Goal: Task Accomplishment & Management: Manage account settings

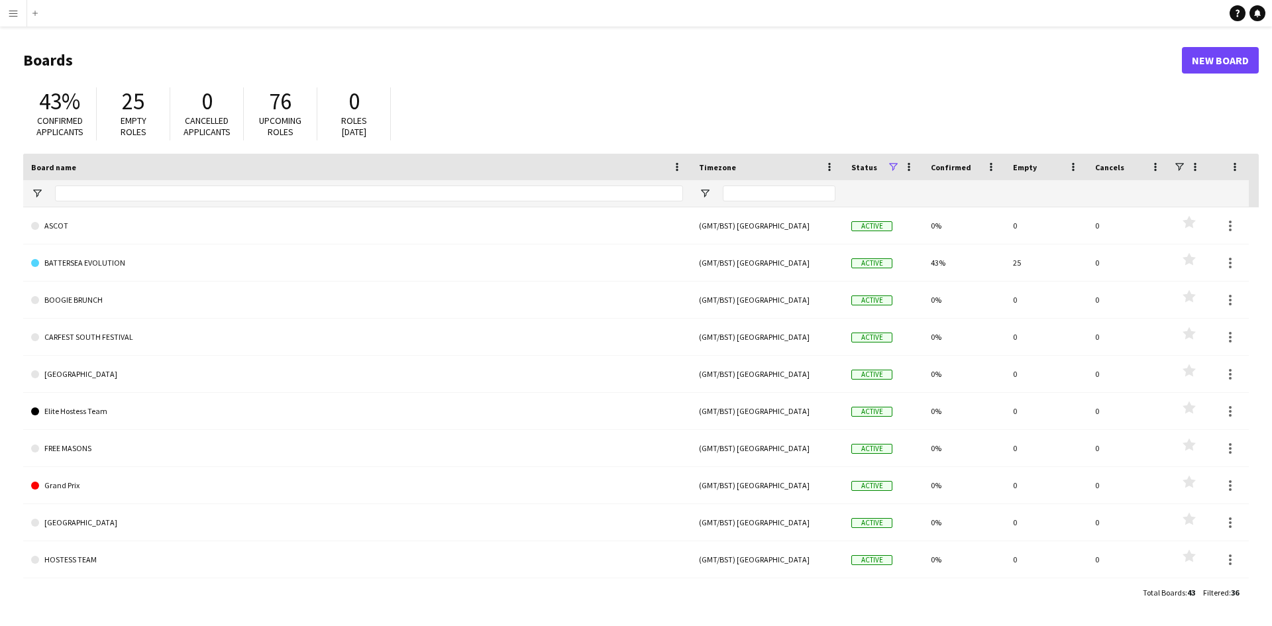
click at [11, 16] on app-icon "Menu" at bounding box center [13, 13] width 11 height 11
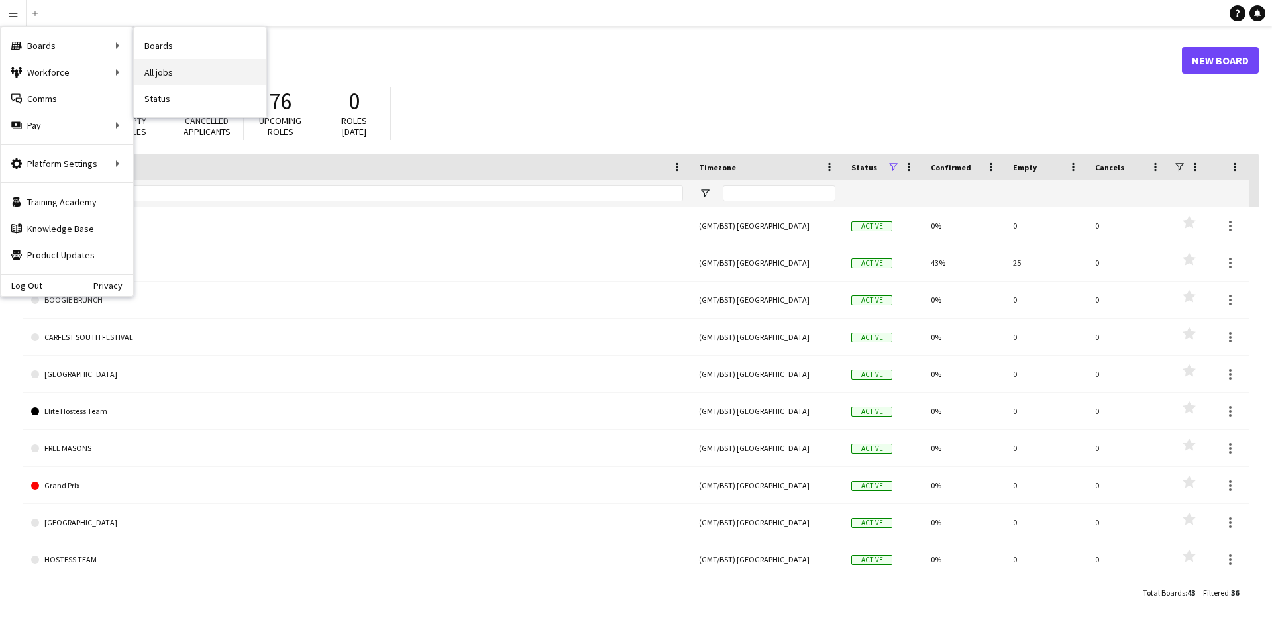
click at [180, 74] on link "All jobs" at bounding box center [200, 72] width 132 height 26
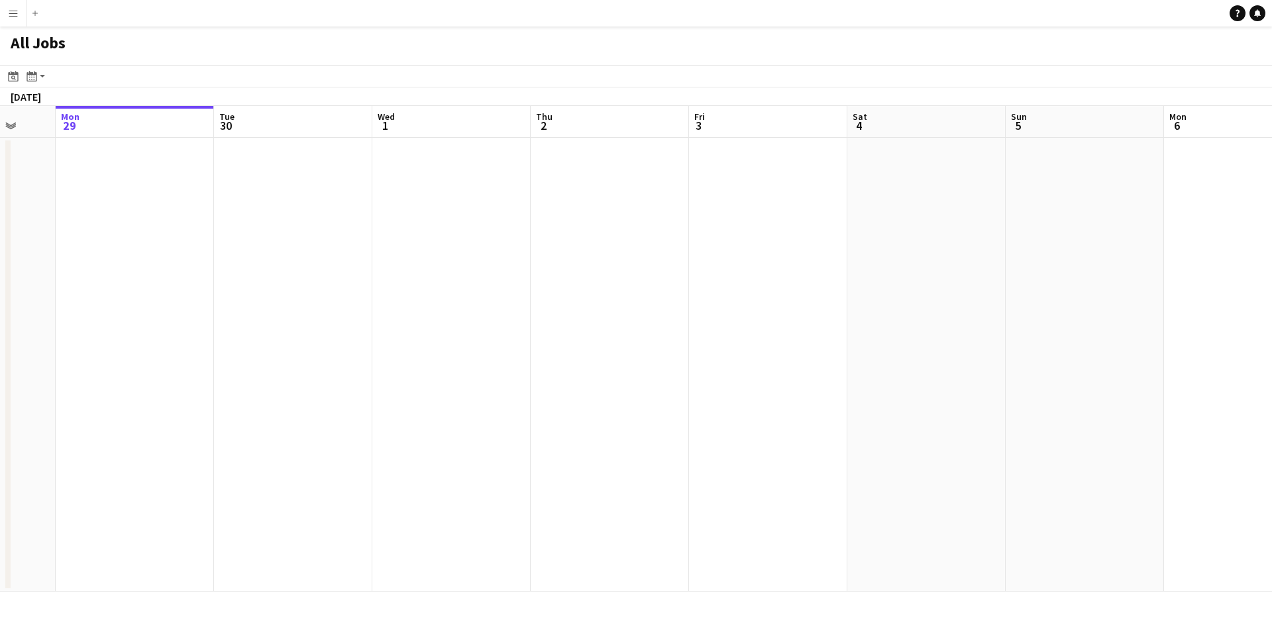
drag, startPoint x: 714, startPoint y: 182, endPoint x: 403, endPoint y: 142, distance: 313.2
click at [354, 146] on app-calendar-viewport "Fri 26 Sat 27 Sun 28 Mon 29 Tue 30 Wed 1 Thu 2 Fri 3 Sat 4 Sun 5 Mon 6 Tue 7 We…" at bounding box center [636, 349] width 1272 height 486
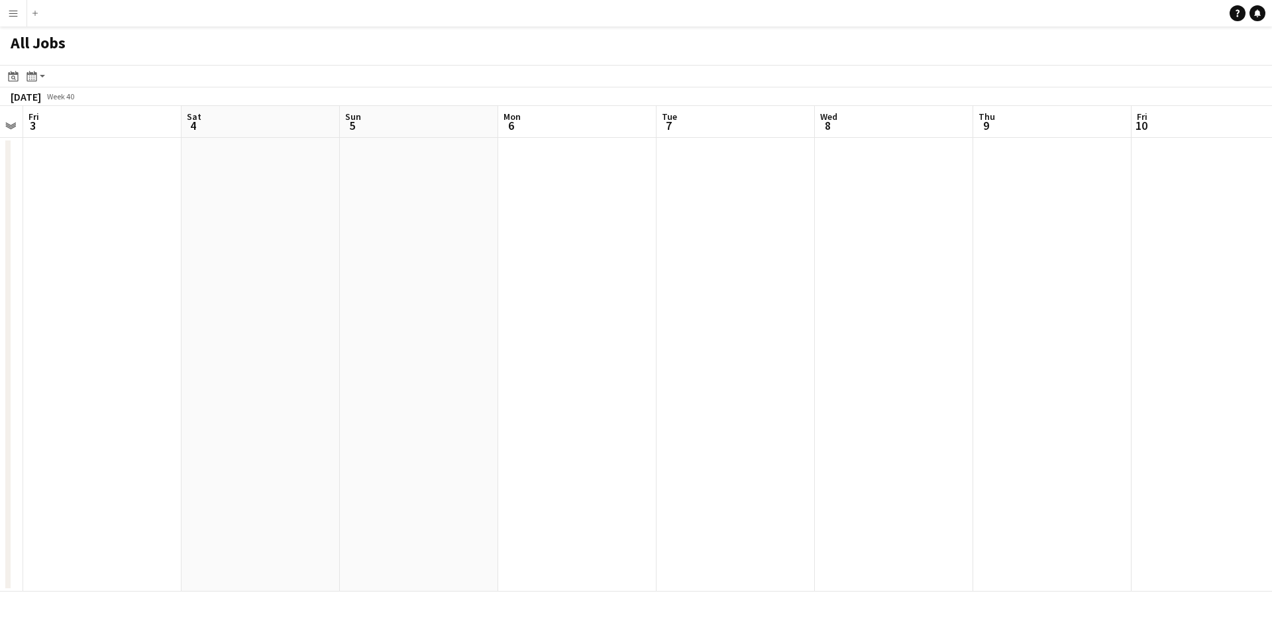
drag, startPoint x: 438, startPoint y: 144, endPoint x: 577, endPoint y: 145, distance: 139.1
click at [421, 145] on app-calendar-viewport "Tue 30 Wed 1 Thu 2 Fri 3 Sat 4 Sun 5 Mon 6 Tue 7 Wed 8 Thu 9 Fri 10 Sat 11 Sun …" at bounding box center [636, 349] width 1272 height 486
drag, startPoint x: 690, startPoint y: 149, endPoint x: 317, endPoint y: 116, distance: 374.5
click at [317, 116] on app-calendar-viewport "Tue 30 Wed 1 Thu 2 Fri 3 Sat 4 Sun 5 Mon 6 Tue 7 Wed 8 Thu 9 Fri 10 Sat 11 Sun …" at bounding box center [636, 349] width 1272 height 486
drag, startPoint x: 613, startPoint y: 108, endPoint x: 491, endPoint y: 95, distance: 122.5
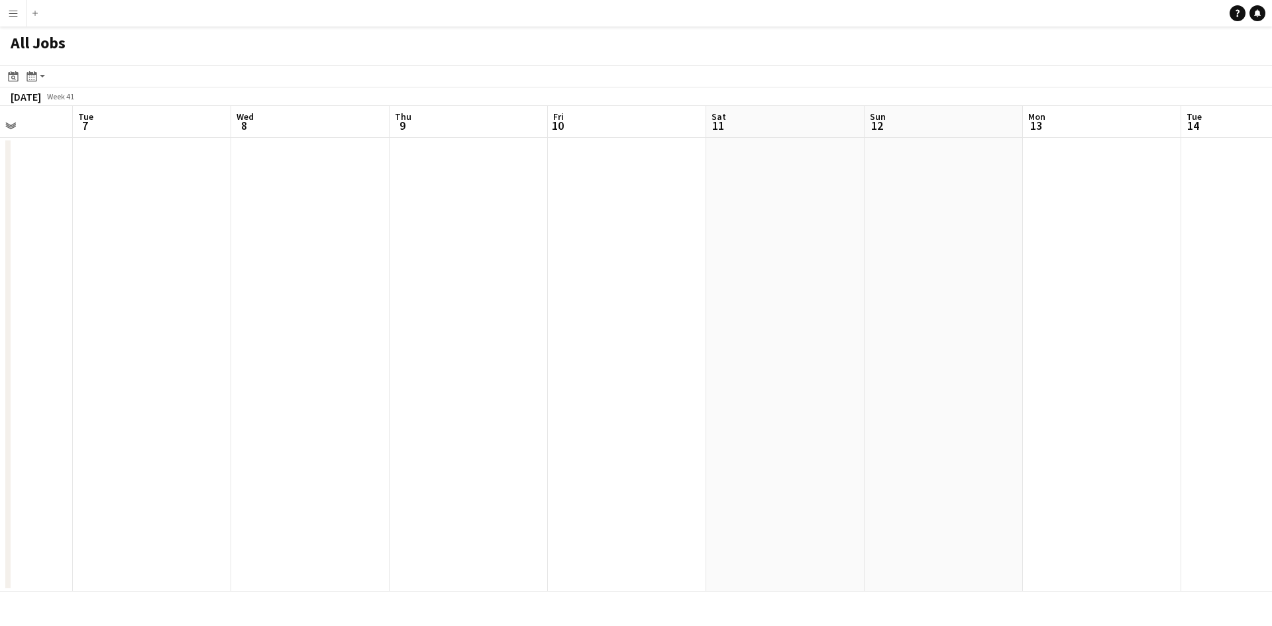
click at [212, 99] on app-calendar "Date picker SEP 2025 SEP 2025 Monday M Tuesday T Wednesday W Thursday T Friday …" at bounding box center [636, 328] width 1272 height 527
drag, startPoint x: 782, startPoint y: 131, endPoint x: 317, endPoint y: 135, distance: 464.4
click at [309, 137] on app-calendar-viewport "Sat 4 Sun 5 Mon 6 Tue 7 Wed 8 Thu 9 Fri 10 Sat 11 Sun 12 Mon 13 Tue 14 Wed 15 T…" at bounding box center [636, 349] width 1272 height 486
drag, startPoint x: 471, startPoint y: 142, endPoint x: 39, endPoint y: 148, distance: 432.0
click at [33, 159] on app-calendar-viewport "Mon 6 Tue 7 Wed 8 Thu 9 Fri 10 Sat 11 Sun 12 Mon 13 Tue 14 Wed 15 Thu 16 Fri 17…" at bounding box center [636, 349] width 1272 height 486
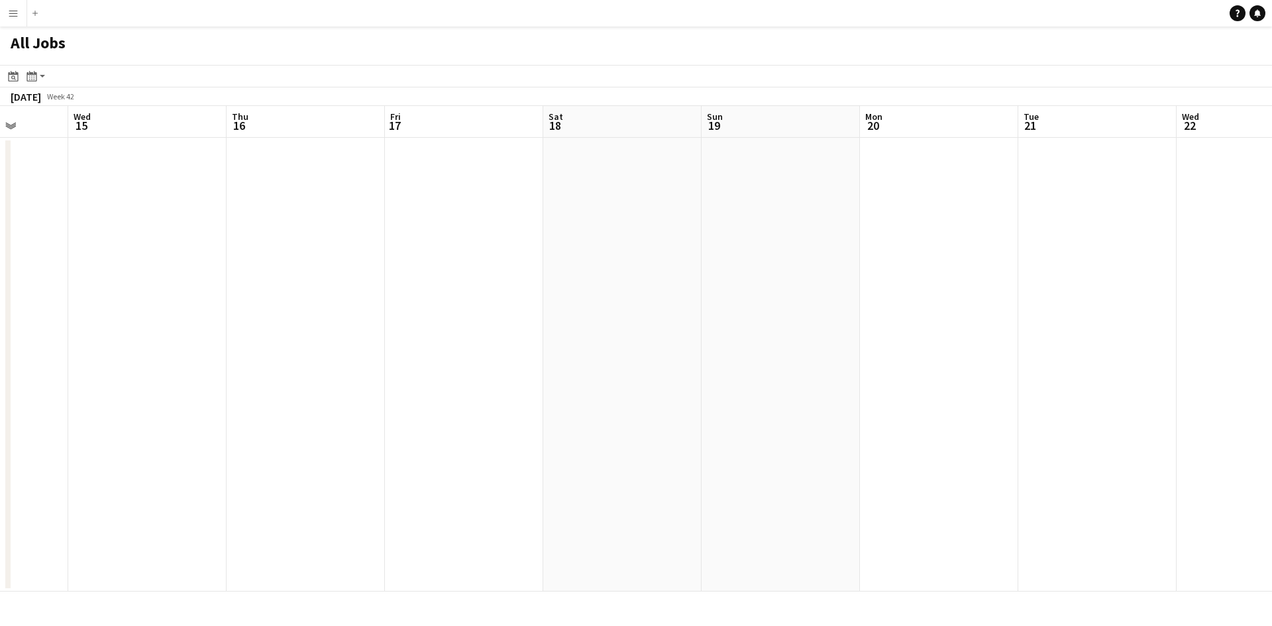
drag, startPoint x: 430, startPoint y: 161, endPoint x: 1019, endPoint y: 140, distance: 589.3
click at [157, 113] on app-calendar-viewport "Sun 12 Mon 13 Tue 14 Wed 15 Thu 16 Fri 17 Sat 18 Sun 19 Mon 20 Tue 21 Wed 22 Th…" at bounding box center [636, 349] width 1272 height 486
drag, startPoint x: 1041, startPoint y: 141, endPoint x: 225, endPoint y: 138, distance: 815.5
click at [160, 147] on app-calendar-viewport "Tue 14 Wed 15 Thu 16 Fri 17 Sat 18 Sun 19 Mon 20 Tue 21 Wed 22 Thu 23 Fri 24 Sa…" at bounding box center [636, 349] width 1272 height 486
drag, startPoint x: 918, startPoint y: 169, endPoint x: 969, endPoint y: 144, distance: 57.5
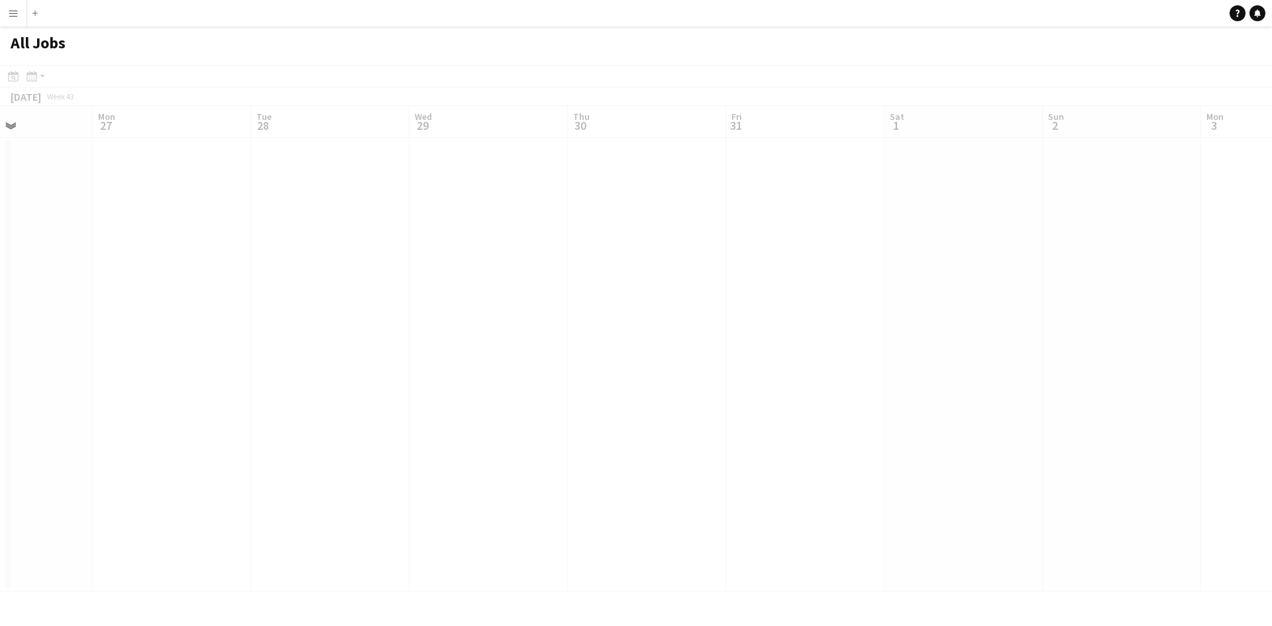
click at [112, 138] on app-all-jobs "All Jobs Date picker SEP 2025 SEP 2025 Monday M Tuesday T Wednesday W Thursday …" at bounding box center [636, 308] width 1272 height 565
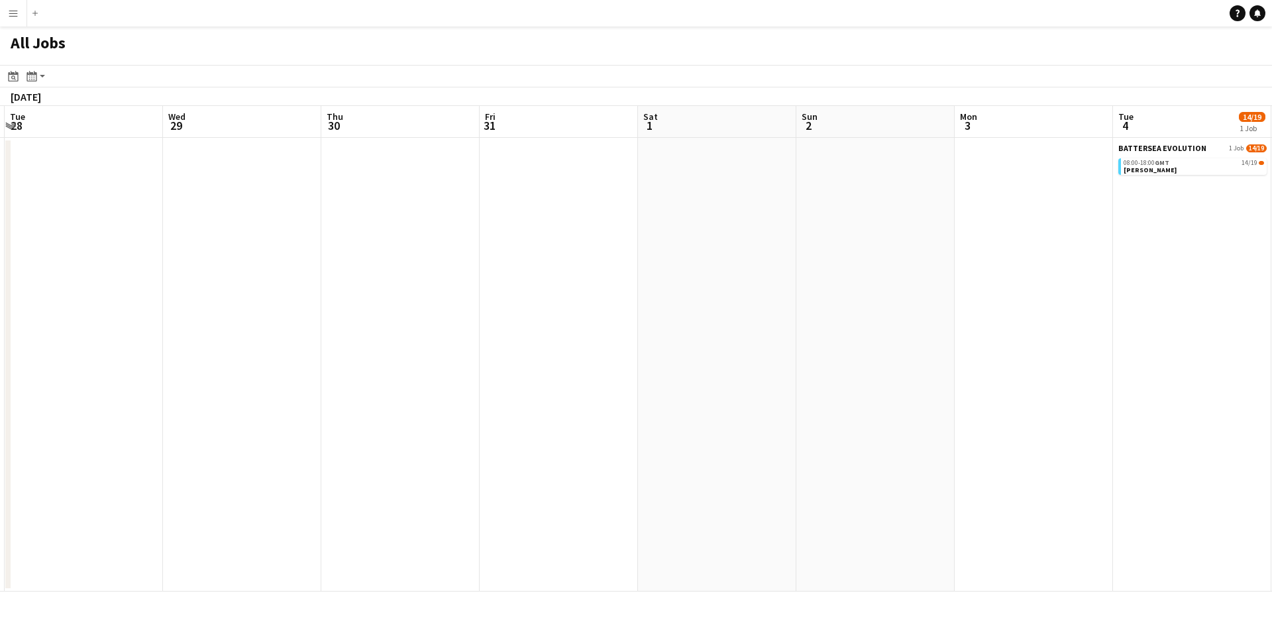
drag, startPoint x: 800, startPoint y: 150, endPoint x: 1051, endPoint y: 199, distance: 256.5
click at [388, 142] on app-calendar-viewport "Fri 24 Sat 25 Sun 26 Mon 27 Tue 28 Wed 29 Thu 30 Fri 31 Sat 1 Sun 2 Mon 3 Tue 4…" at bounding box center [636, 349] width 1272 height 486
drag, startPoint x: 1041, startPoint y: 201, endPoint x: 481, endPoint y: 136, distance: 563.6
click at [481, 136] on app-calendar-viewport "Sun 26 Mon 27 Tue 28 Wed 29 Thu 30 Fri 31 Sat 1 Sun 2 Mon 3 Tue 4 14/19 1 Job W…" at bounding box center [636, 349] width 1272 height 486
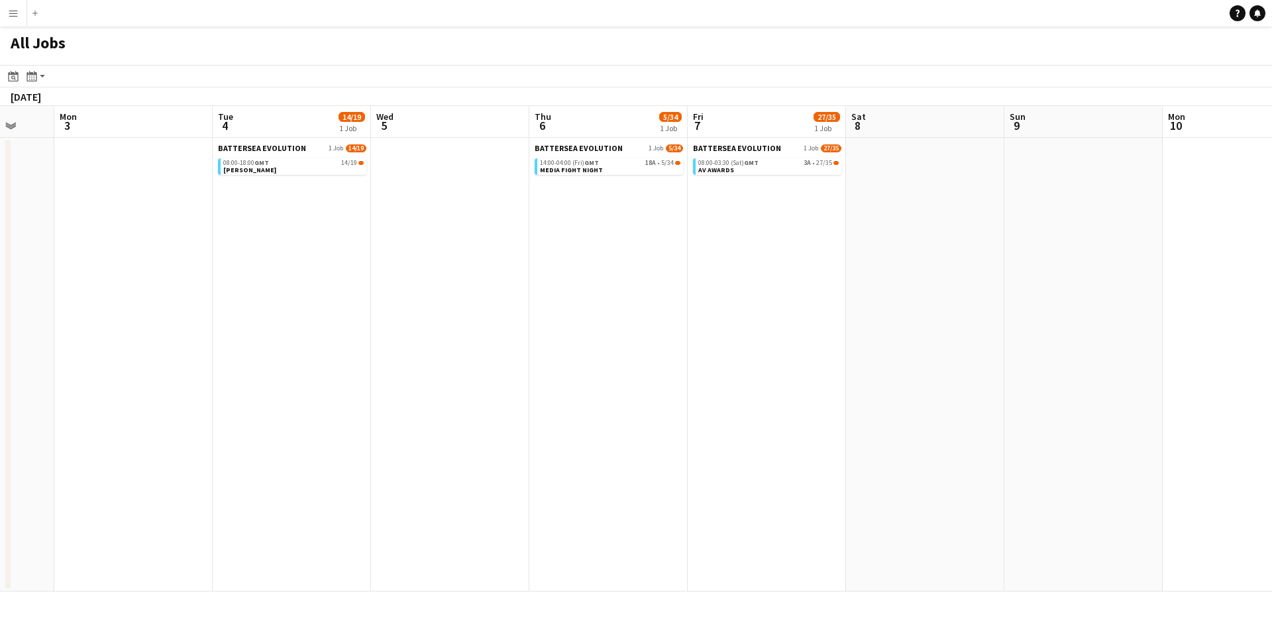
drag, startPoint x: 1104, startPoint y: 254, endPoint x: 201, endPoint y: 195, distance: 905.5
click at [201, 195] on app-calendar-viewport "Fri 31 Sat 1 Sun 2 Mon 3 Tue 4 14/19 1 Job Wed 5 Thu 6 5/34 1 Job Fri 7 27/35 1…" at bounding box center [636, 349] width 1272 height 486
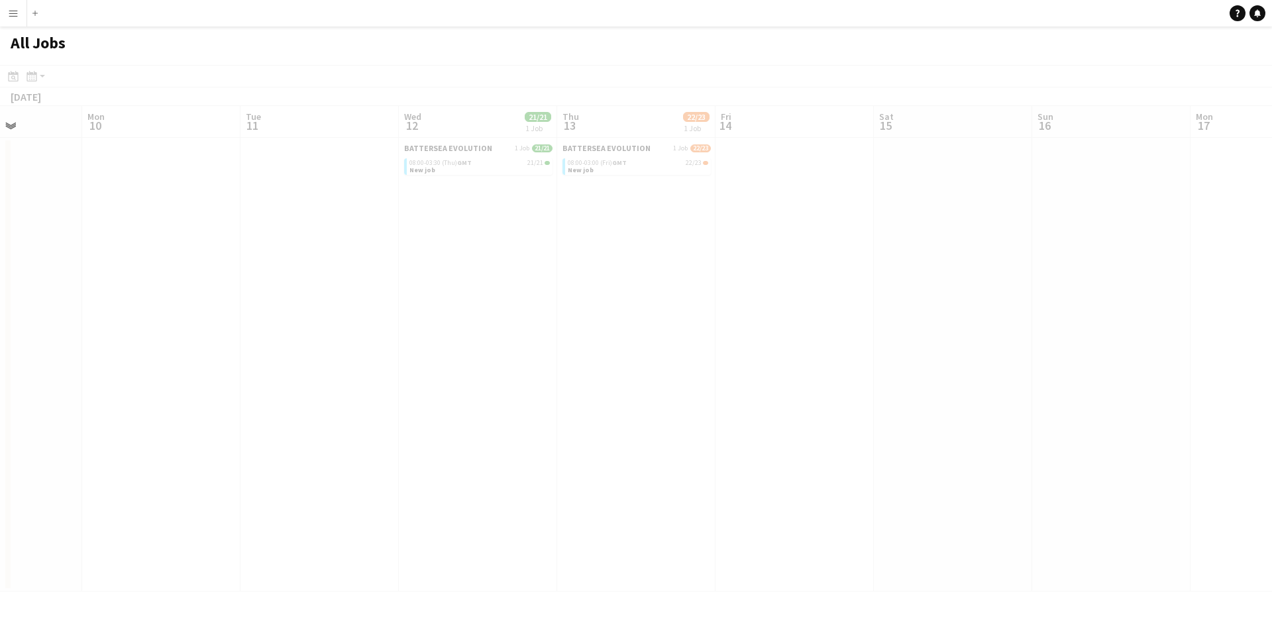
drag, startPoint x: 1115, startPoint y: 235, endPoint x: 759, endPoint y: 233, distance: 355.8
click at [372, 248] on app-calendar-viewport "Fri 7 27/35 1 Job Sat 8 Sun 9 Mon 10 Tue 11 Wed 12 21/21 1 Job Thu 13 22/23 1 J…" at bounding box center [636, 349] width 1272 height 486
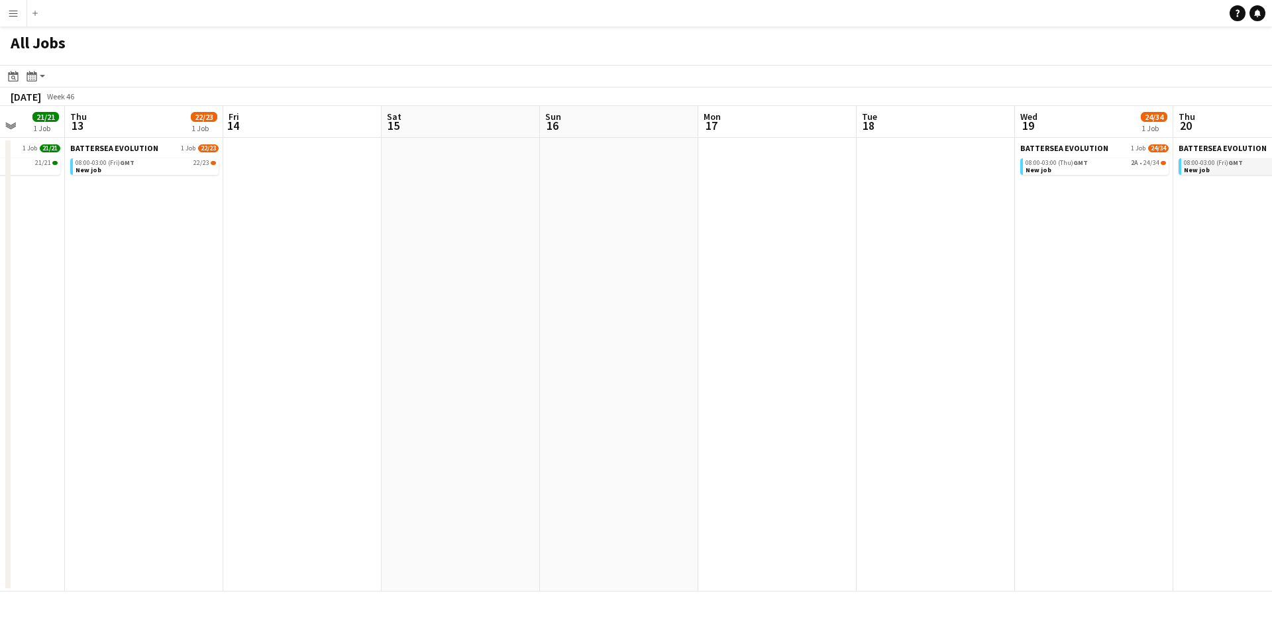
drag, startPoint x: 739, startPoint y: 211, endPoint x: 356, endPoint y: 174, distance: 384.8
click at [170, 198] on app-calendar-viewport "Mon 10 Tue 11 Wed 12 21/21 1 Job Thu 13 22/23 1 Job Fri 14 Sat 15 Sun 16 Mon 17…" at bounding box center [636, 349] width 1272 height 486
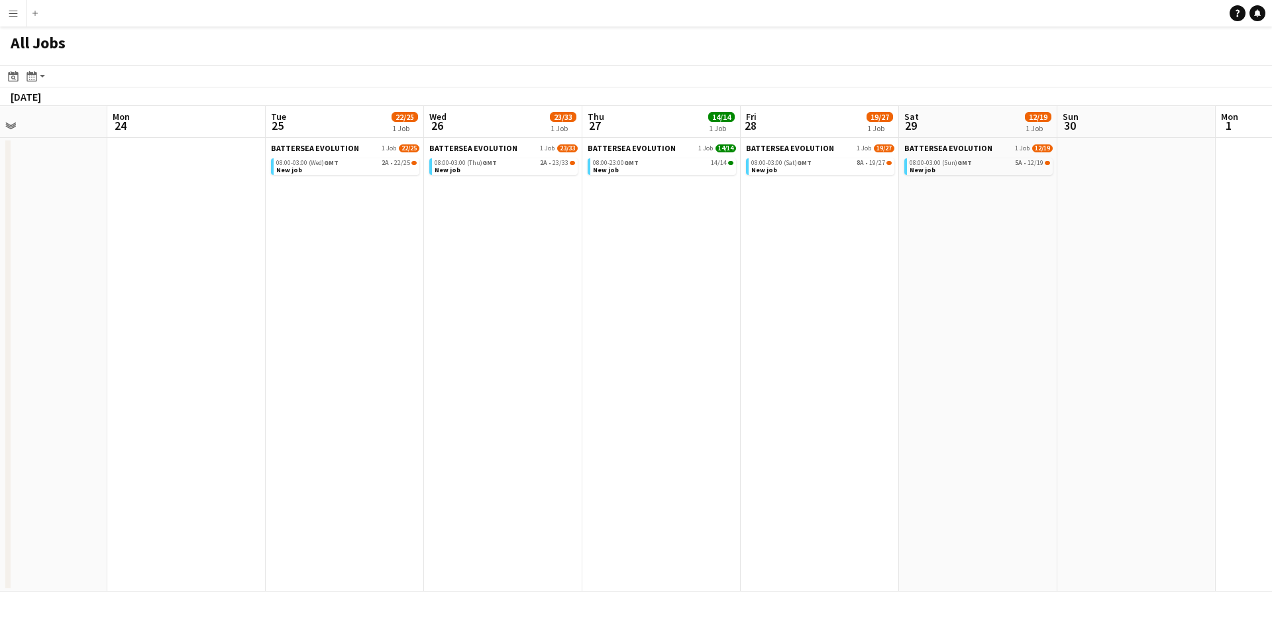
drag, startPoint x: 752, startPoint y: 207, endPoint x: 56, endPoint y: 171, distance: 696.5
click at [5, 194] on app-calendar-viewport "Fri 21 Sat 22 20/21 1 Job Sun 23 Mon 24 Tue 25 22/25 1 Job Wed 26 23/33 1 Job T…" at bounding box center [636, 349] width 1272 height 486
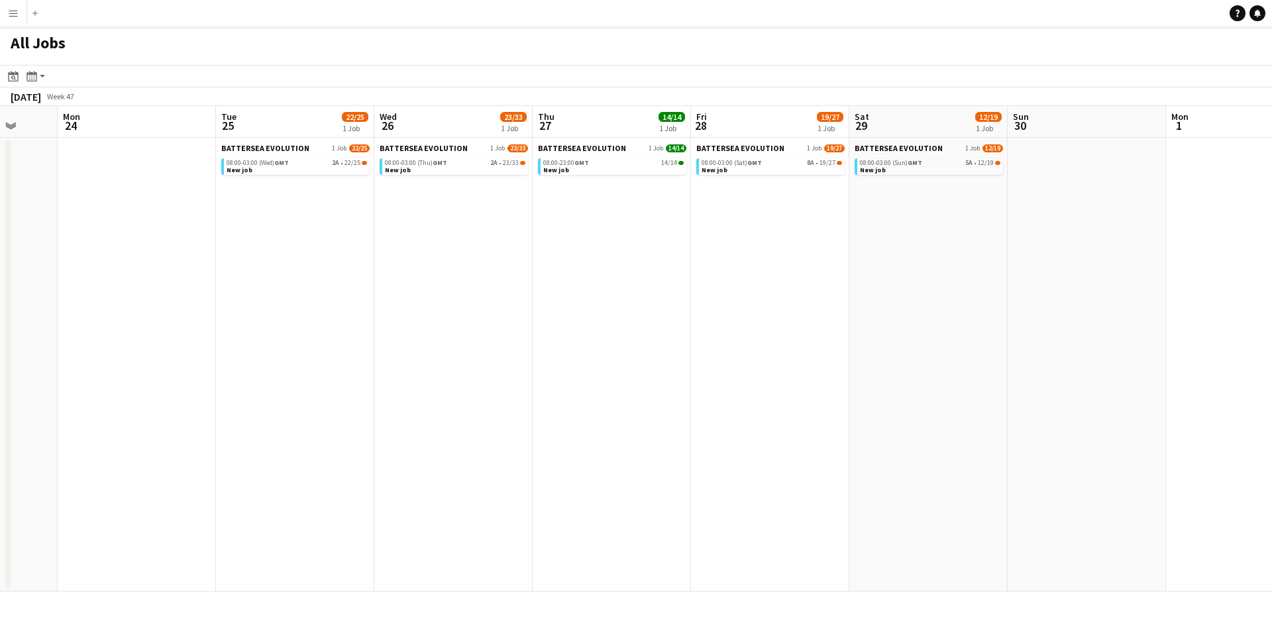
drag, startPoint x: 733, startPoint y: 293, endPoint x: 0, endPoint y: 218, distance: 736.6
click at [0, 218] on app-calendar-viewport "Fri 21 Sat 22 20/21 1 Job Sun 23 Mon 24 Tue 25 22/25 1 Job Wed 26 23/33 1 Job T…" at bounding box center [636, 349] width 1272 height 486
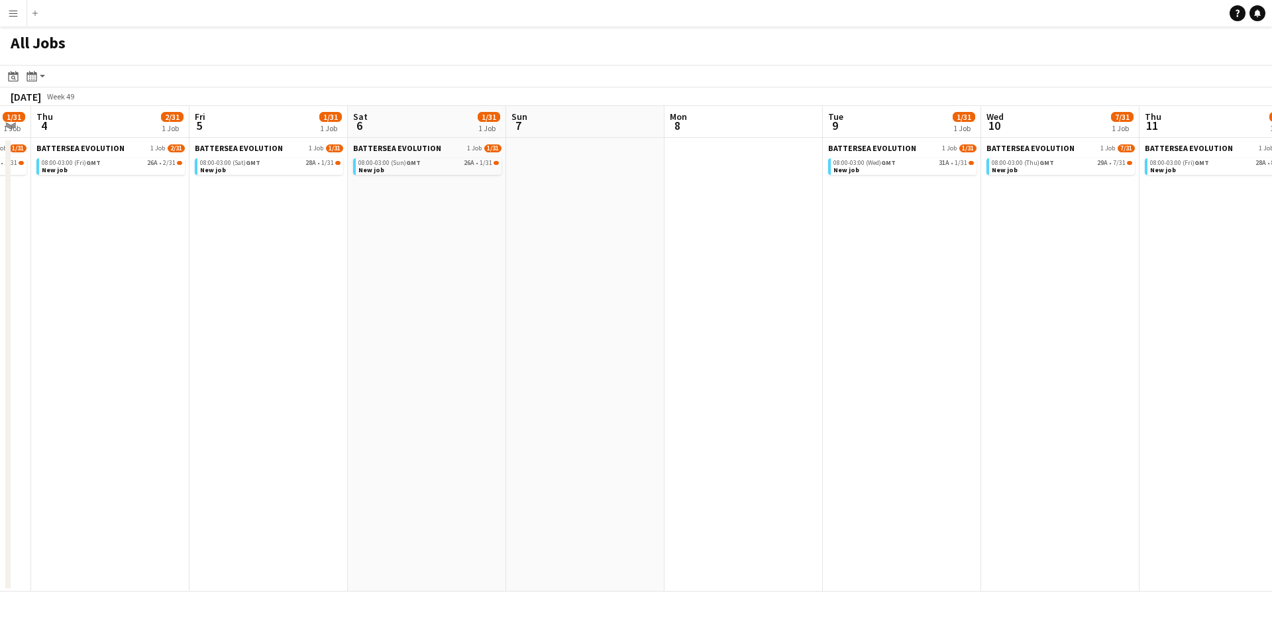
drag, startPoint x: 700, startPoint y: 301, endPoint x: 844, endPoint y: 330, distance: 146.6
click at [225, 244] on app-calendar-viewport "Mon 1 Tue 2 1/31 1 Job Wed 3 1/31 1 Job Thu 4 2/31 1 Job Fri 5 1/31 1 Job Sat 6…" at bounding box center [636, 349] width 1272 height 486
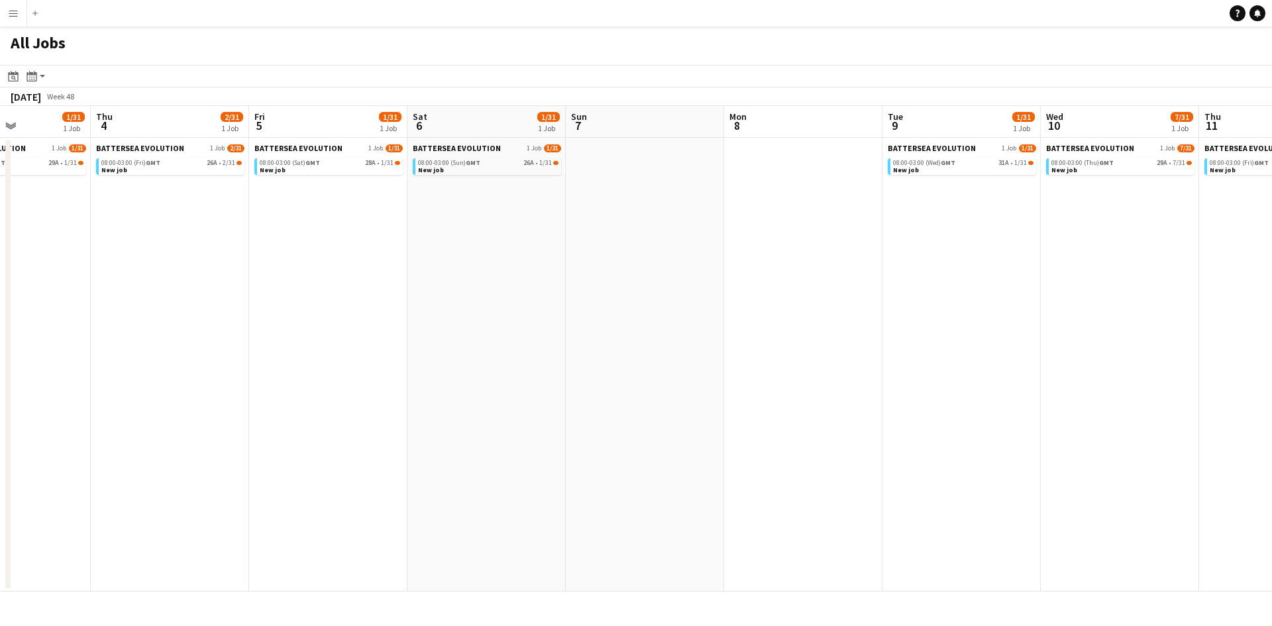
drag, startPoint x: 815, startPoint y: 353, endPoint x: 568, endPoint y: 313, distance: 250.4
click at [344, 293] on app-calendar-viewport "Mon 1 Tue 2 1/31 1 Job Wed 3 1/31 1 Job Thu 4 2/31 1 Job Fri 5 1/31 1 Job Sat 6…" at bounding box center [636, 349] width 1272 height 486
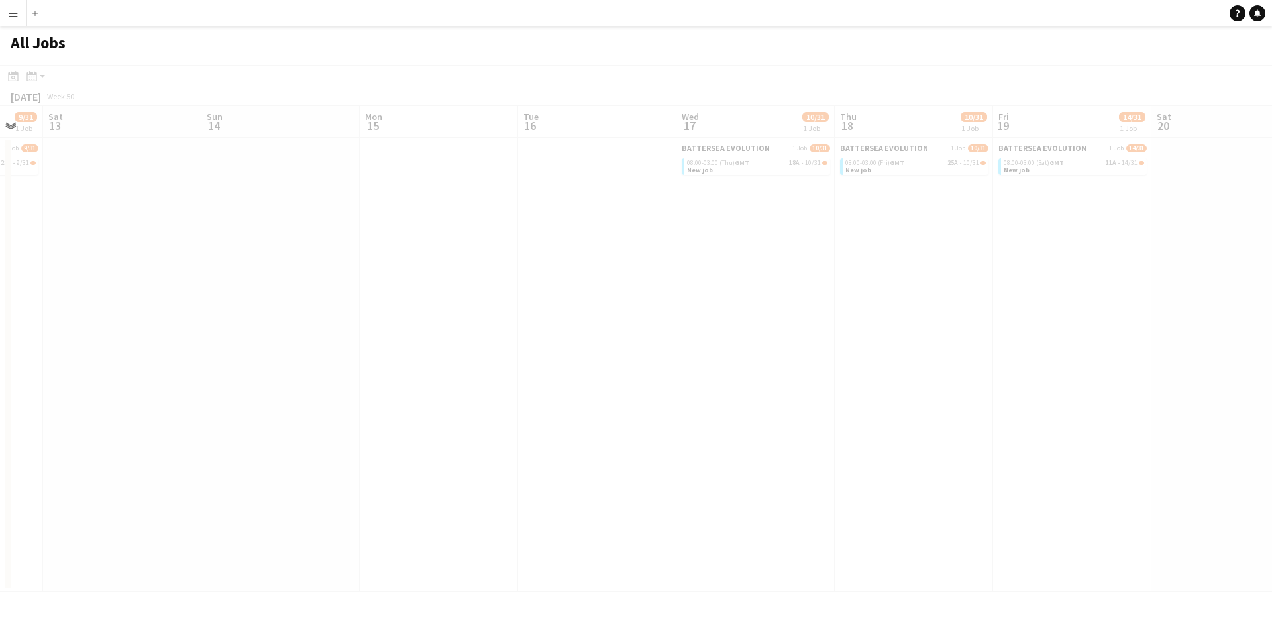
drag, startPoint x: 637, startPoint y: 354, endPoint x: 533, endPoint y: 303, distance: 115.5
click at [419, 315] on app-all-jobs "All Jobs Date picker SEP 2025 SEP 2025 Monday M Tuesday T Wednesday W Thursday …" at bounding box center [636, 308] width 1272 height 565
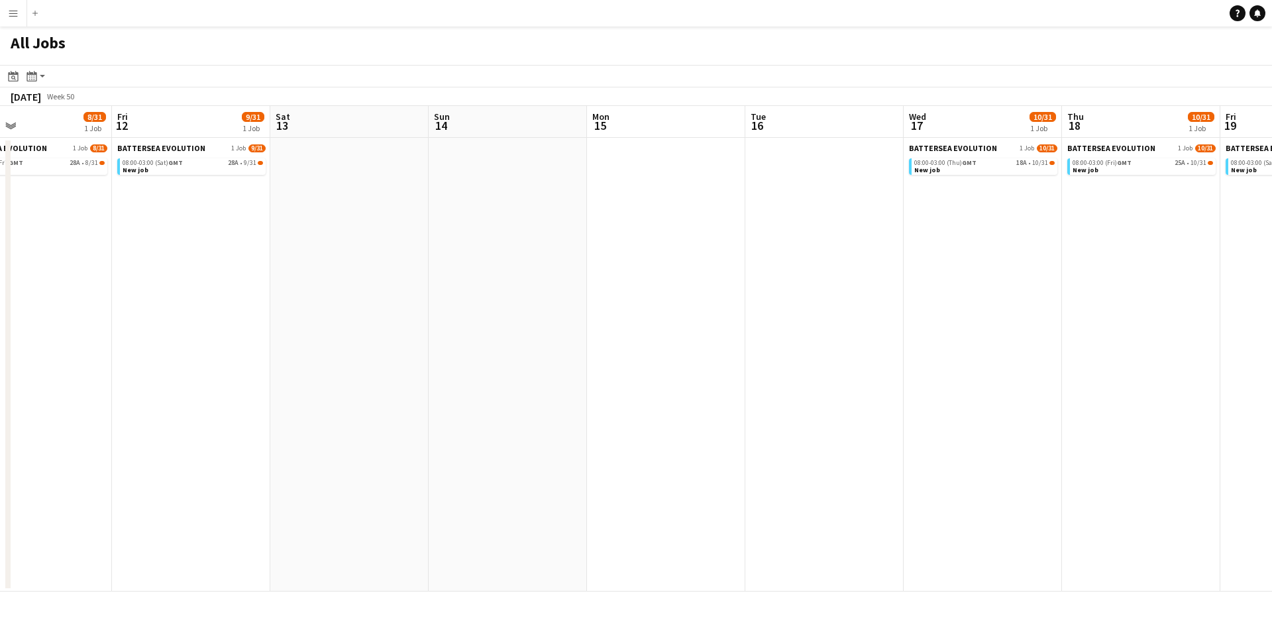
drag, startPoint x: 725, startPoint y: 353, endPoint x: 524, endPoint y: 352, distance: 201.4
click at [483, 375] on app-calendar-viewport "Tue 9 1/31 1 Job Wed 10 7/31 1 Job Thu 11 8/31 1 Job Fri 12 9/31 1 Job Sat 13 S…" at bounding box center [636, 349] width 1272 height 486
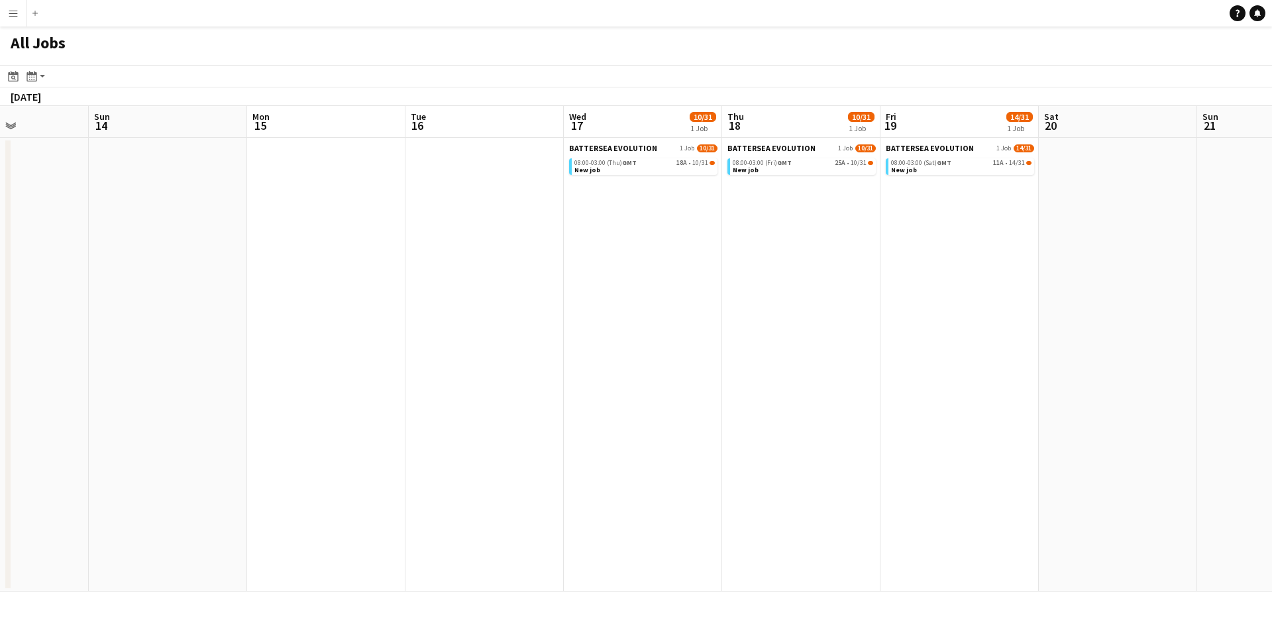
drag, startPoint x: 714, startPoint y: 374, endPoint x: 396, endPoint y: 329, distance: 320.5
click at [386, 331] on app-calendar-viewport "Thu 11 8/31 1 Job Fri 12 9/31 1 Job Sat 13 Sun 14 Mon 15 Tue 16 Wed 17 10/31 1 …" at bounding box center [636, 349] width 1272 height 486
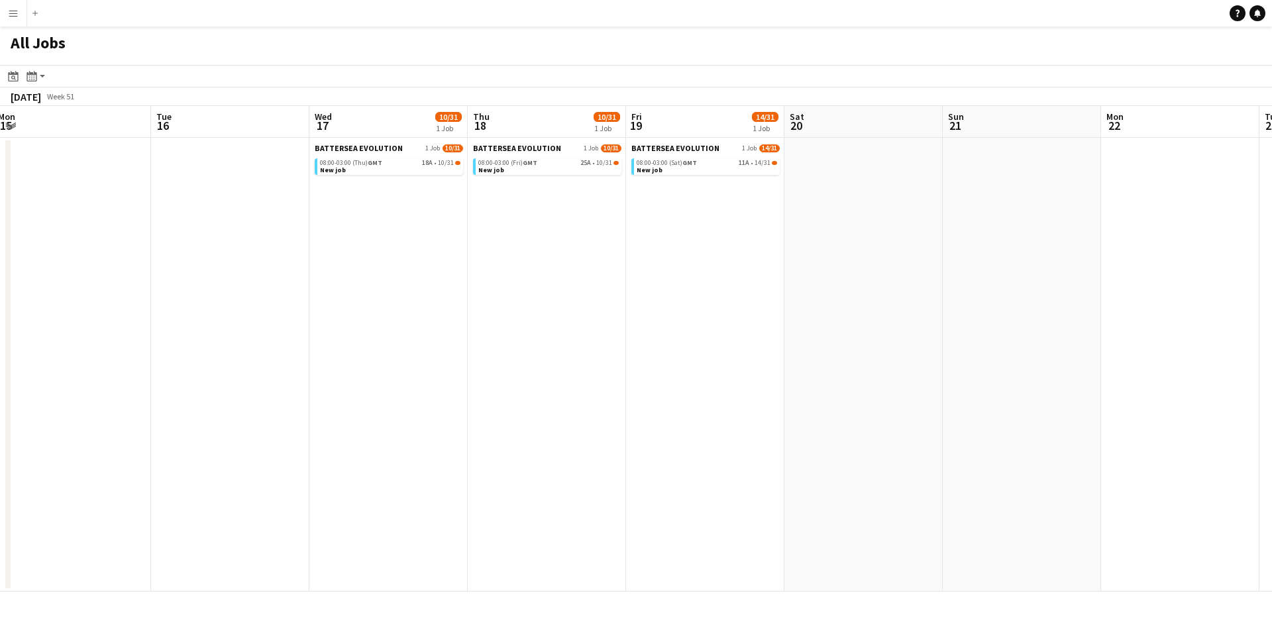
drag, startPoint x: 886, startPoint y: 374, endPoint x: 949, endPoint y: 388, distance: 63.8
click at [949, 388] on app-calendar-viewport "Sat 13 Sun 14 Mon 15 Tue 16 Wed 17 10/31 1 Job Thu 18 10/31 1 Job Fri 19 14/31 …" at bounding box center [636, 349] width 1272 height 486
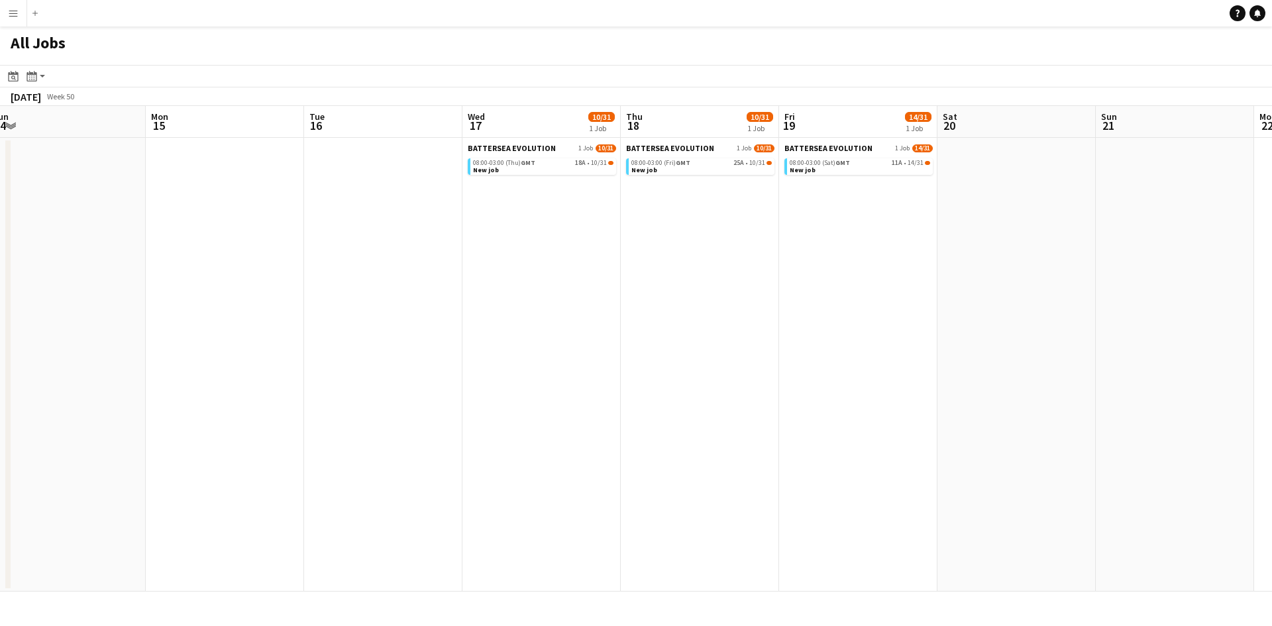
drag, startPoint x: 282, startPoint y: 319, endPoint x: 444, endPoint y: 323, distance: 162.4
click at [444, 323] on app-calendar-viewport "Fri 12 9/31 1 Job Sat 13 Sun 14 Mon 15 Tue 16 Wed 17 10/31 1 Job Thu 18 10/31 1…" at bounding box center [636, 349] width 1272 height 486
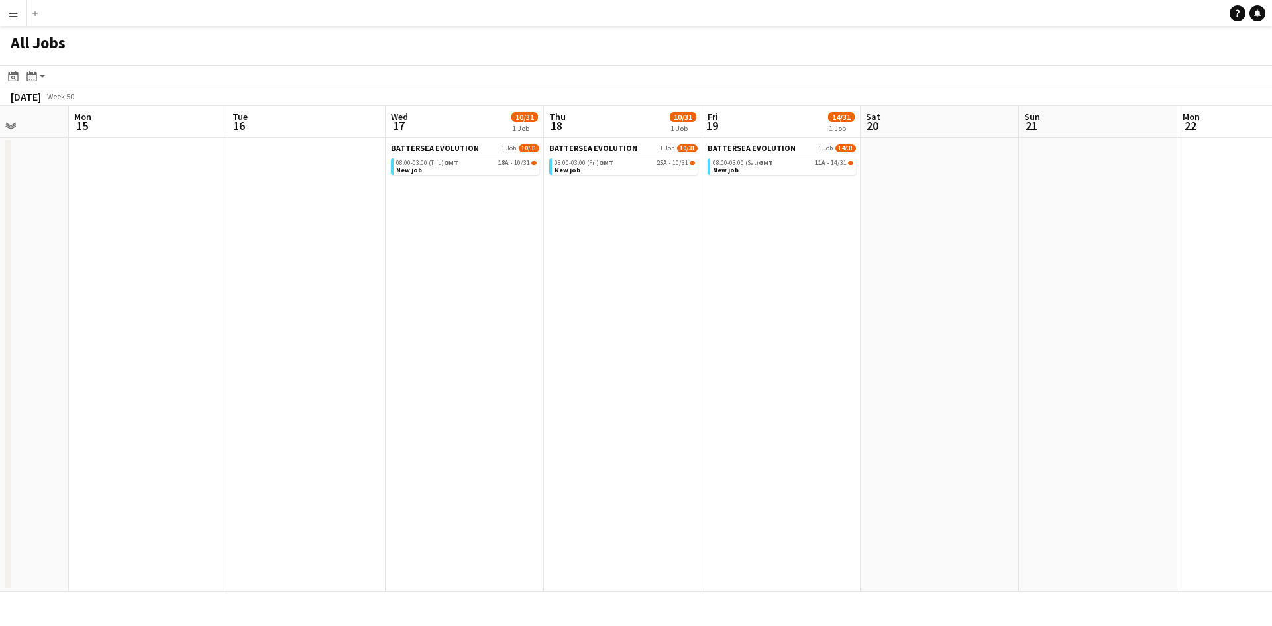
drag, startPoint x: 163, startPoint y: 321, endPoint x: 478, endPoint y: 370, distance: 318.5
click at [694, 420] on app-calendar-viewport "Fri 12 9/31 1 Job Sat 13 Sun 14 Mon 15 Tue 16 Wed 17 10/31 1 Job Thu 18 10/31 1…" at bounding box center [636, 349] width 1272 height 486
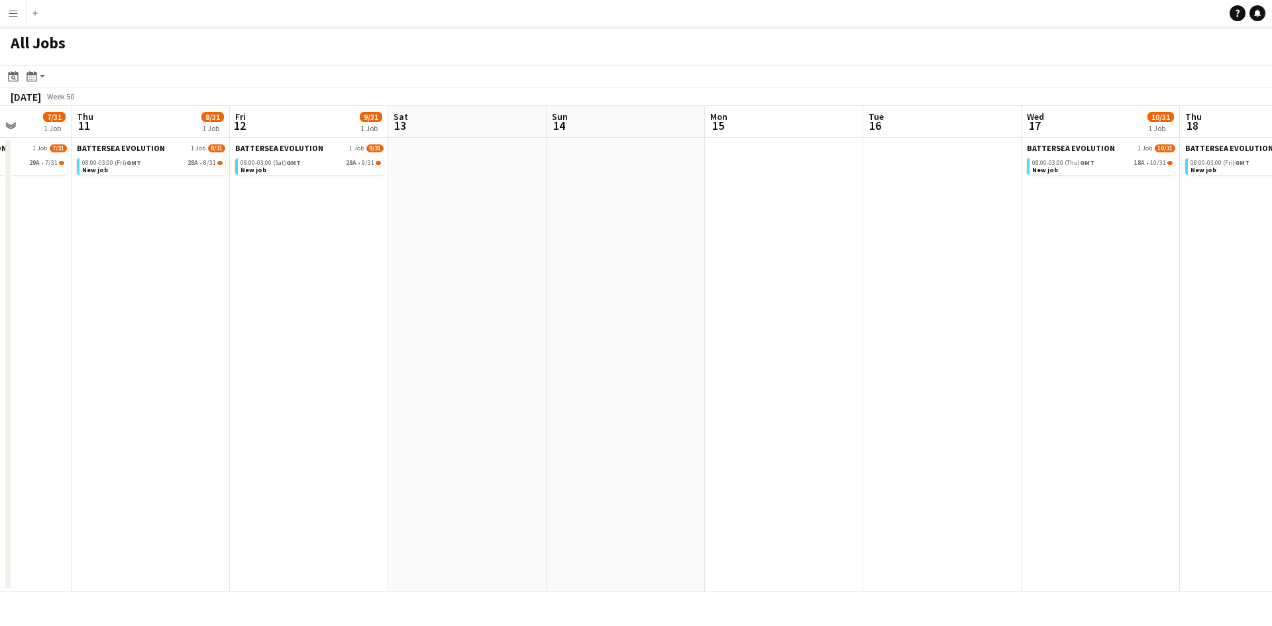
drag, startPoint x: 409, startPoint y: 356, endPoint x: 735, endPoint y: 384, distance: 327.1
click at [735, 384] on app-calendar-viewport "Mon 8 Tue 9 1/31 1 Job Wed 10 7/31 1 Job Thu 11 8/31 1 Job Fri 12 9/31 1 Job Sa…" at bounding box center [636, 349] width 1272 height 486
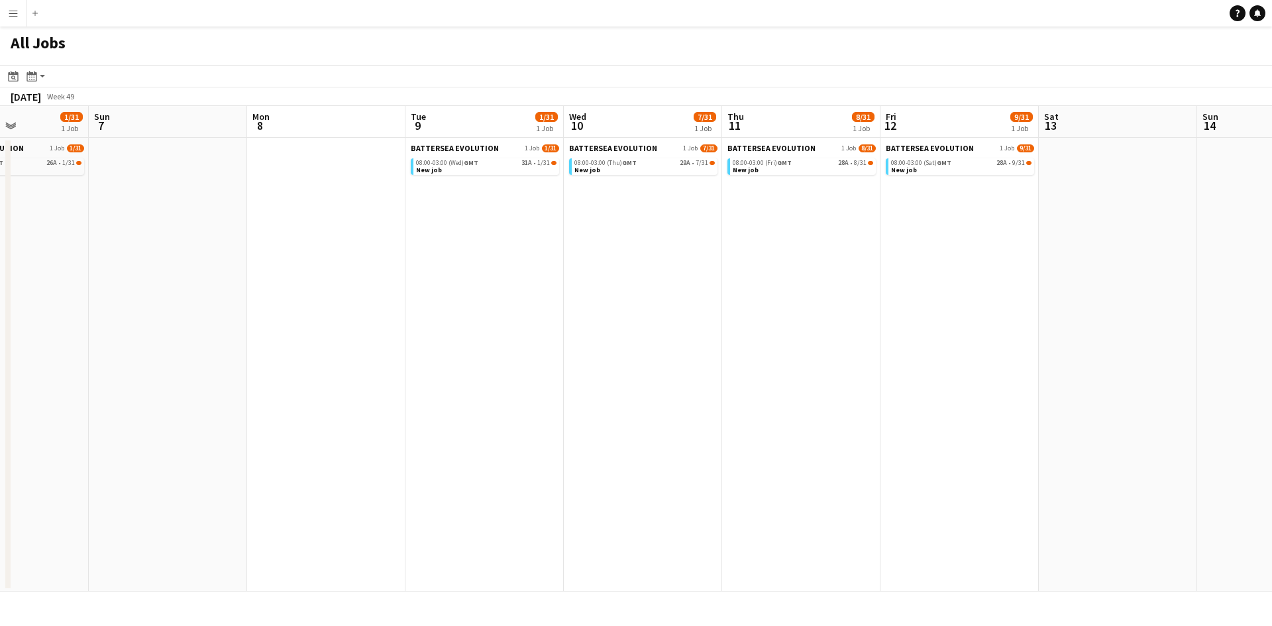
drag, startPoint x: 526, startPoint y: 408, endPoint x: 803, endPoint y: 415, distance: 277.0
click at [803, 415] on app-calendar-viewport "Thu 4 2/31 1 Job Fri 5 1/31 1 Job Sat 6 1/31 1 Job Sun 7 Mon 8 Tue 9 1/31 1 Job…" at bounding box center [636, 349] width 1272 height 486
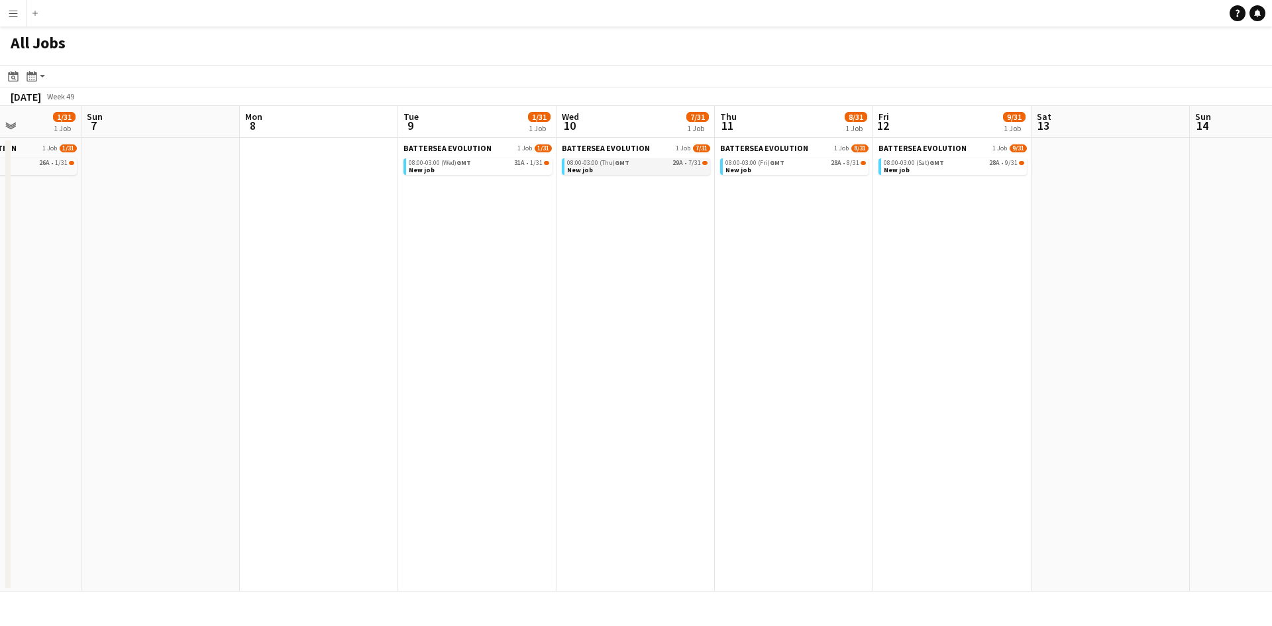
click at [644, 168] on link "08:00-03:00 (Thu) GMT 29A • 7/31 New job" at bounding box center [637, 165] width 140 height 15
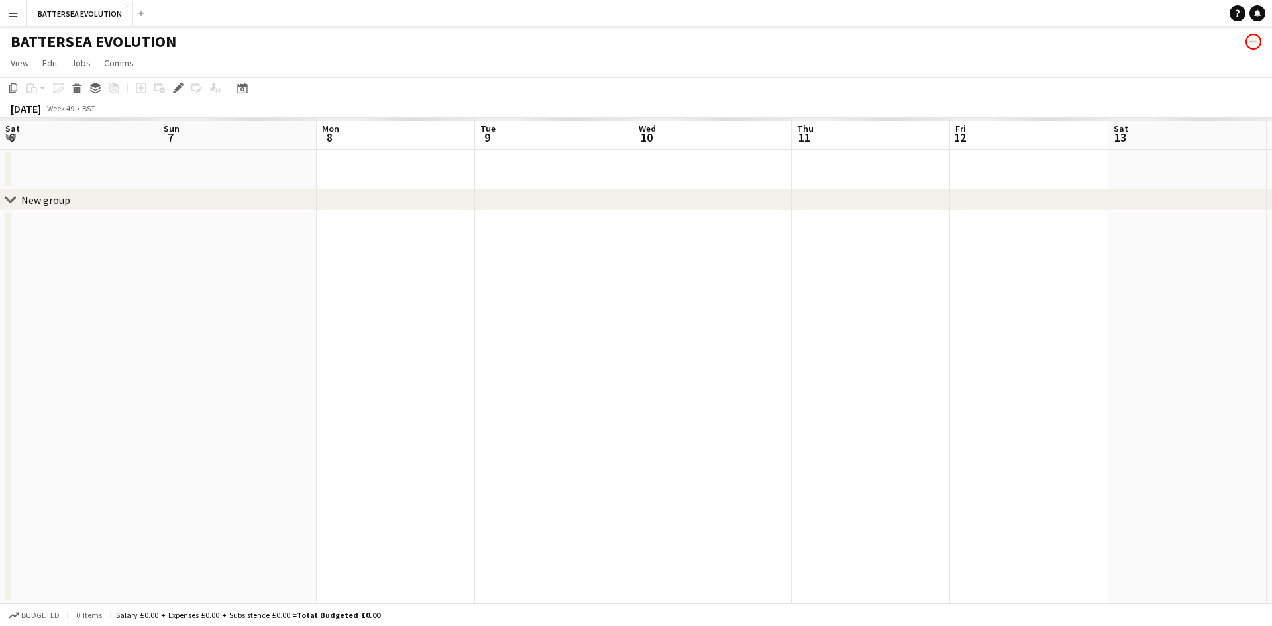
scroll to position [0, 456]
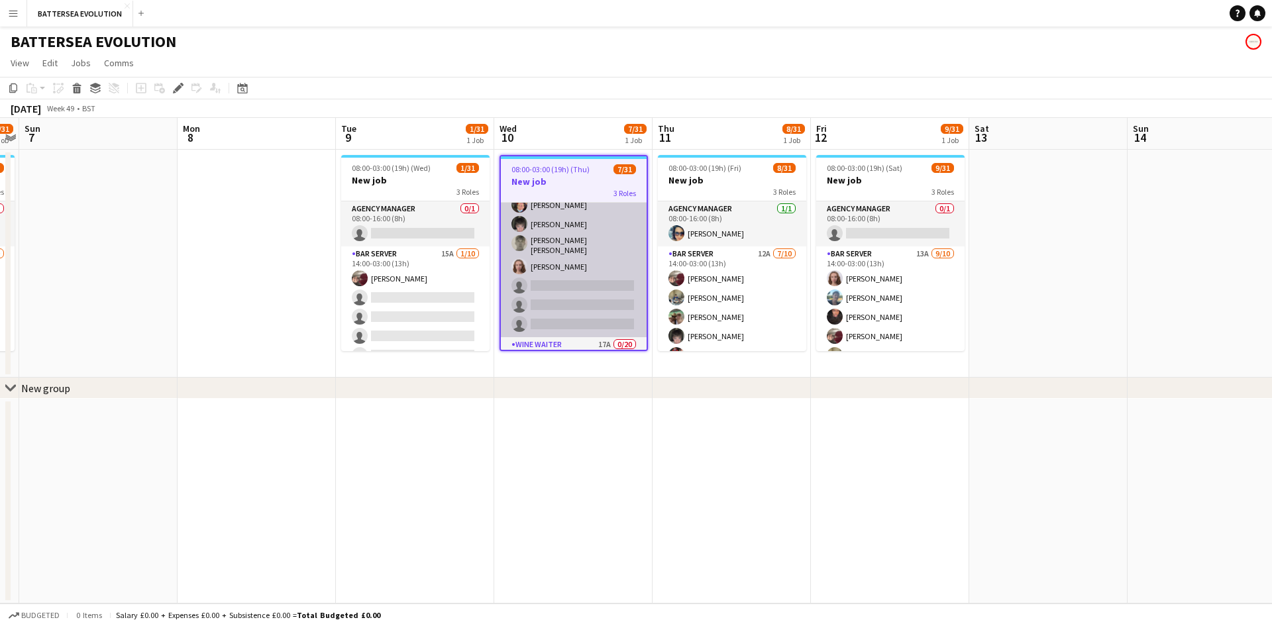
click at [578, 278] on app-card-role "Bar Server 12A [DATE] 14:00-03:00 (13h) [PERSON_NAME] [PERSON_NAME] [PERSON_NAM…" at bounding box center [574, 226] width 146 height 222
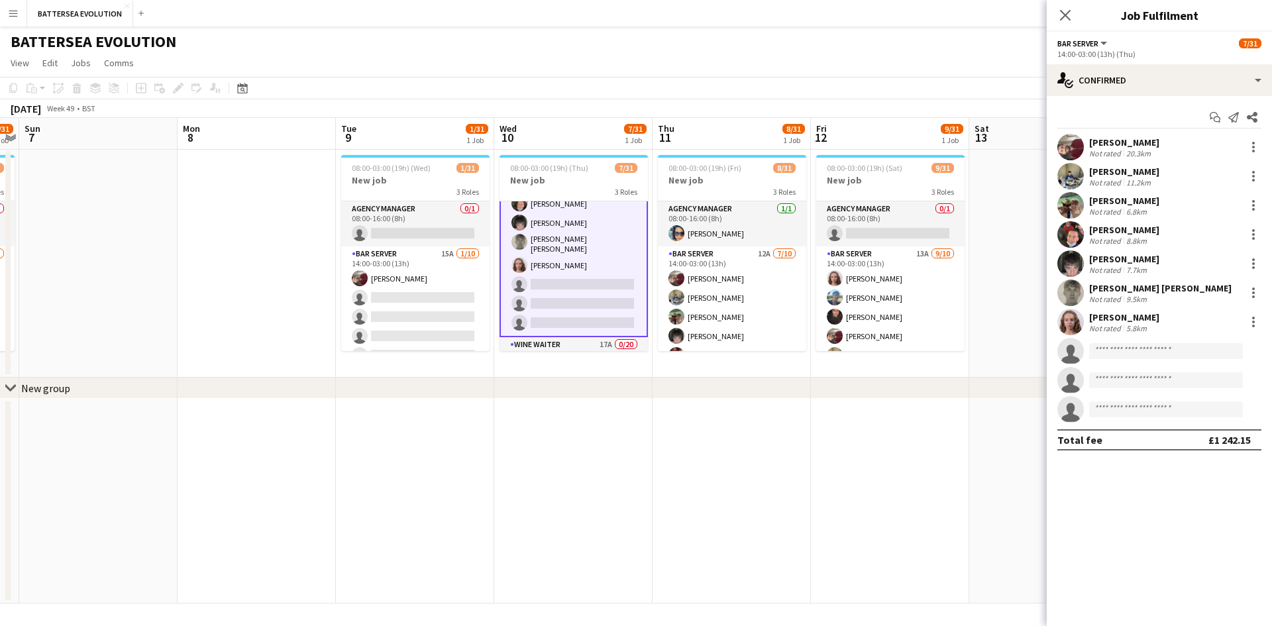
click at [1168, 343] on app-invite-slot "single-neutral-actions" at bounding box center [1159, 351] width 225 height 26
click at [1162, 352] on input at bounding box center [1166, 351] width 154 height 16
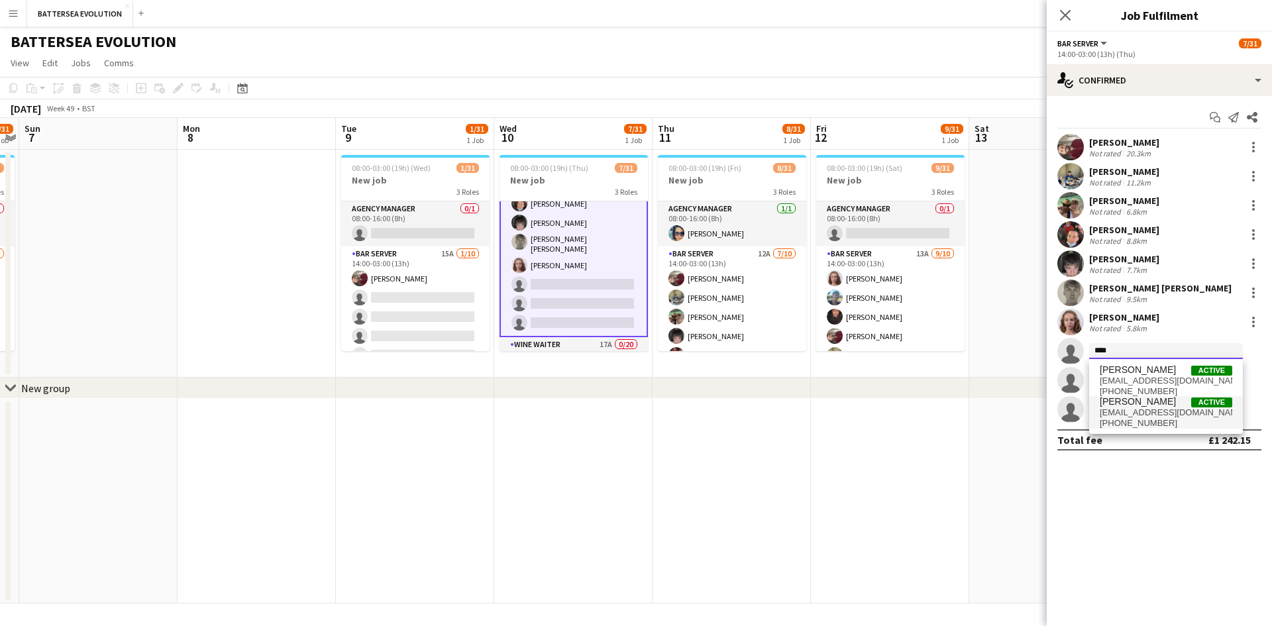
type input "****"
click at [1145, 398] on span "[PERSON_NAME]" at bounding box center [1138, 401] width 76 height 11
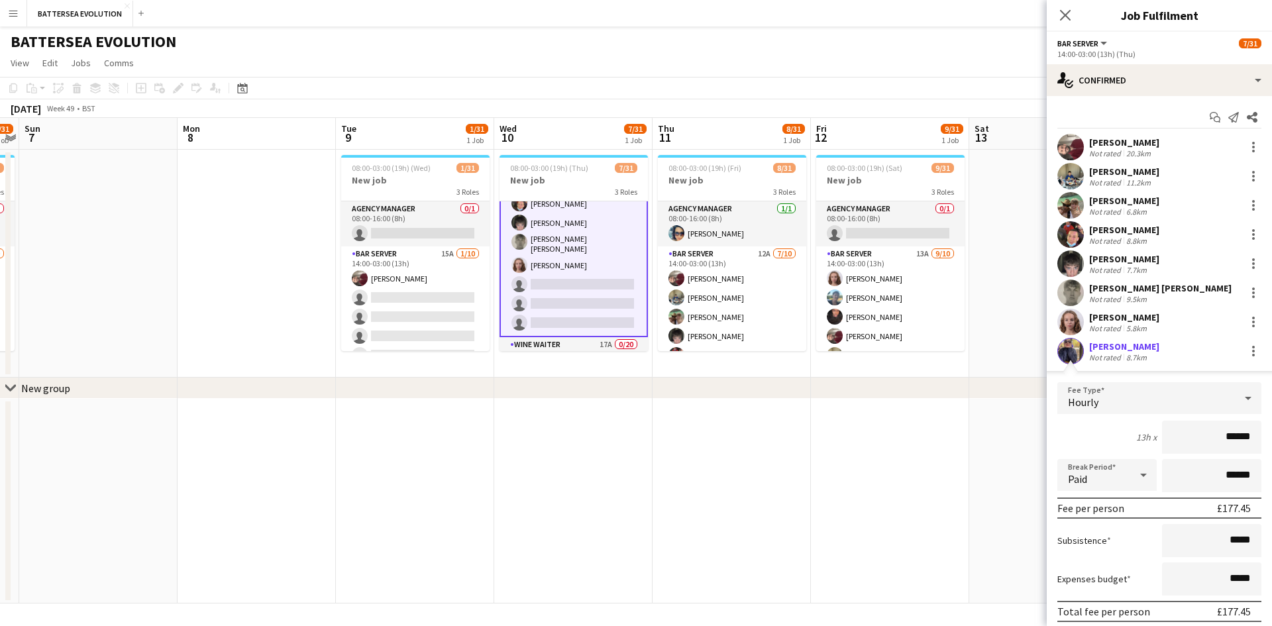
scroll to position [136, 0]
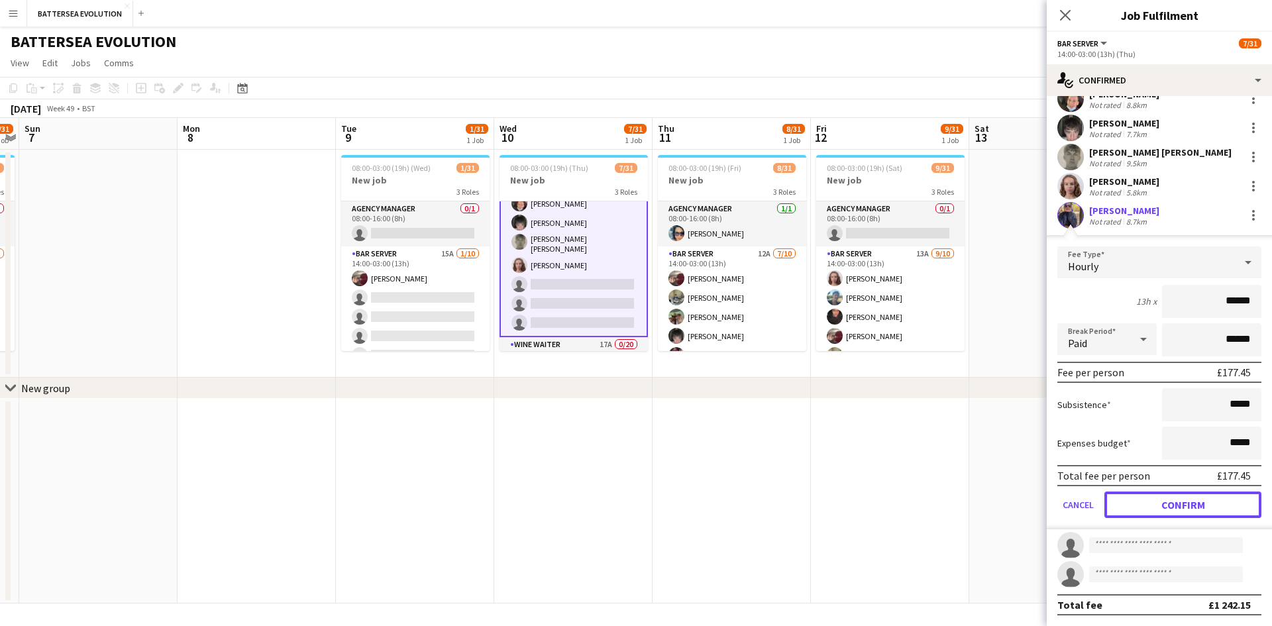
click at [1190, 511] on button "Confirm" at bounding box center [1182, 505] width 157 height 26
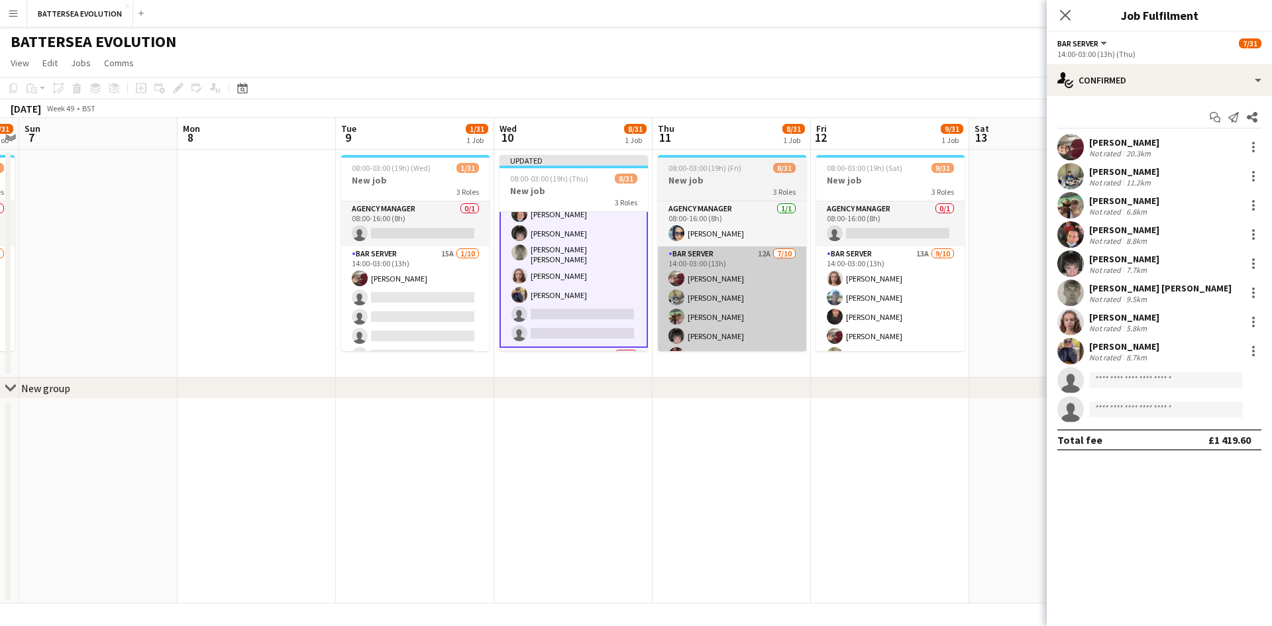
scroll to position [0, 0]
click at [721, 314] on app-card-role "Bar Server 12A [DATE] 14:00-03:00 (13h) [PERSON_NAME] [PERSON_NAME] [PERSON_NAM…" at bounding box center [732, 357] width 148 height 222
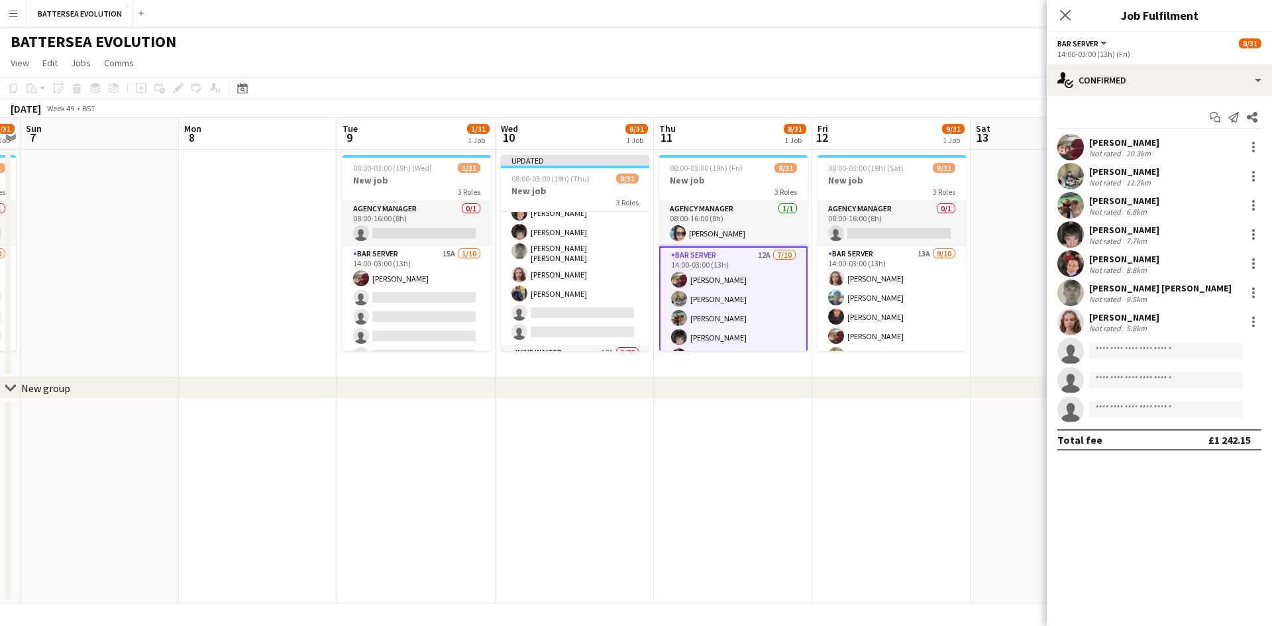
scroll to position [132, 0]
click at [1185, 364] on app-invite-slot "single-neutral-actions" at bounding box center [1159, 351] width 225 height 26
click at [1173, 352] on input at bounding box center [1166, 351] width 154 height 16
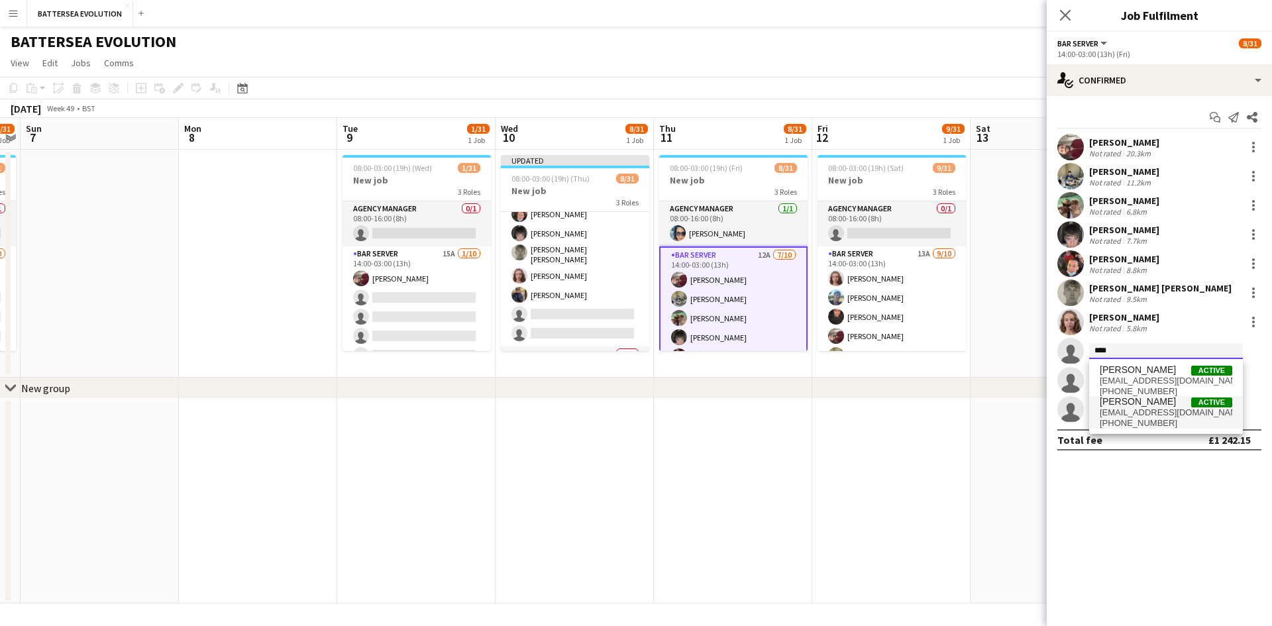
type input "****"
click at [1152, 410] on span "[EMAIL_ADDRESS][DOMAIN_NAME]" at bounding box center [1166, 412] width 132 height 11
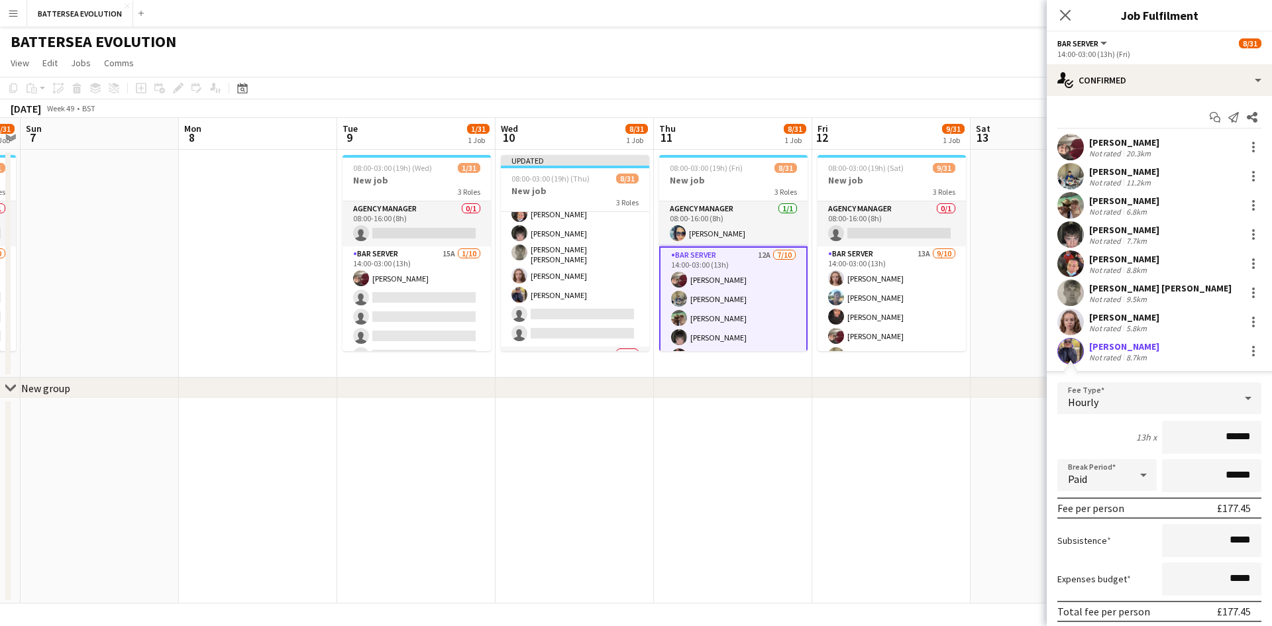
scroll to position [136, 0]
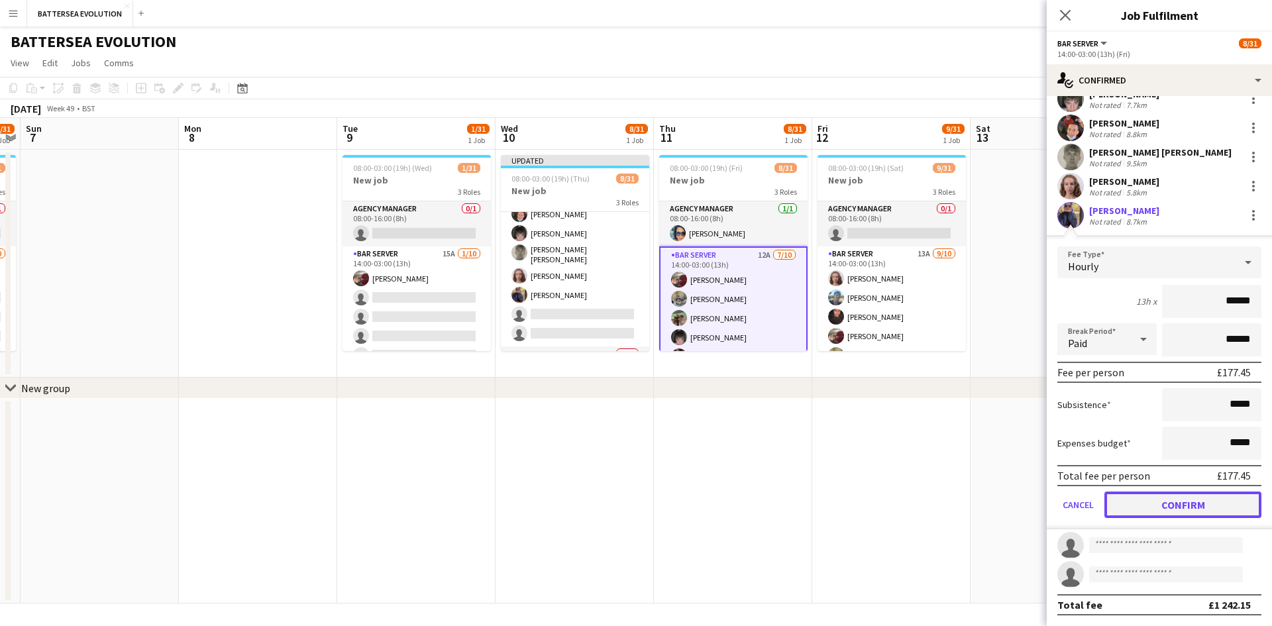
click at [1181, 515] on button "Confirm" at bounding box center [1182, 505] width 157 height 26
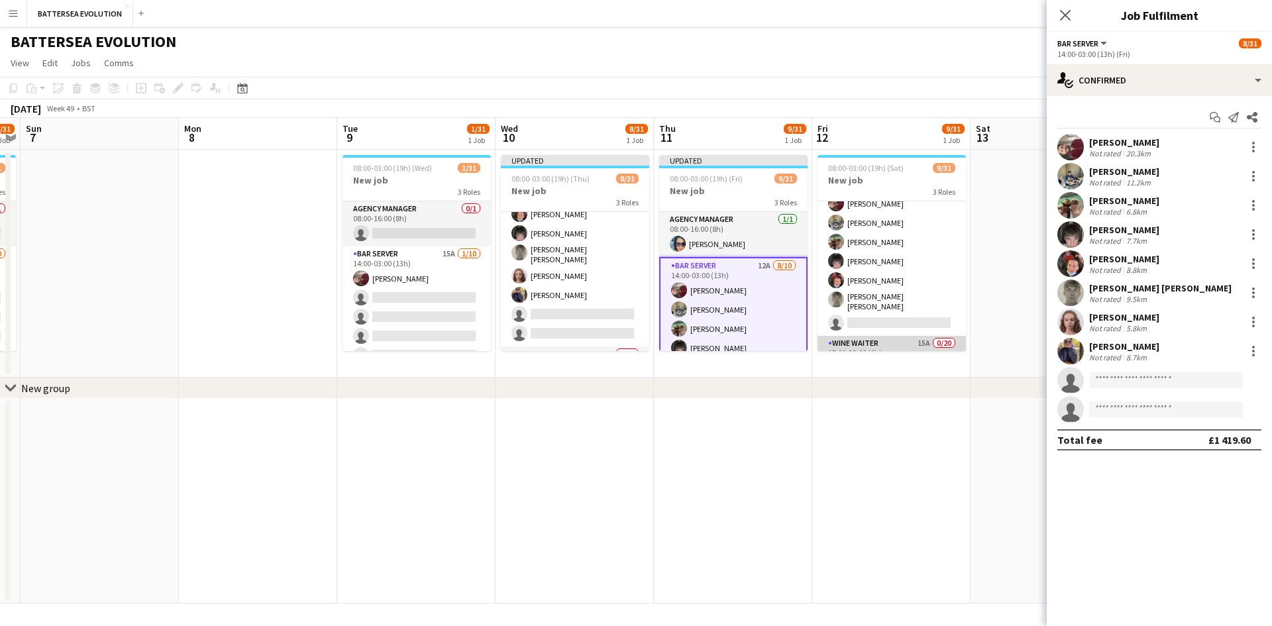
scroll to position [331, 0]
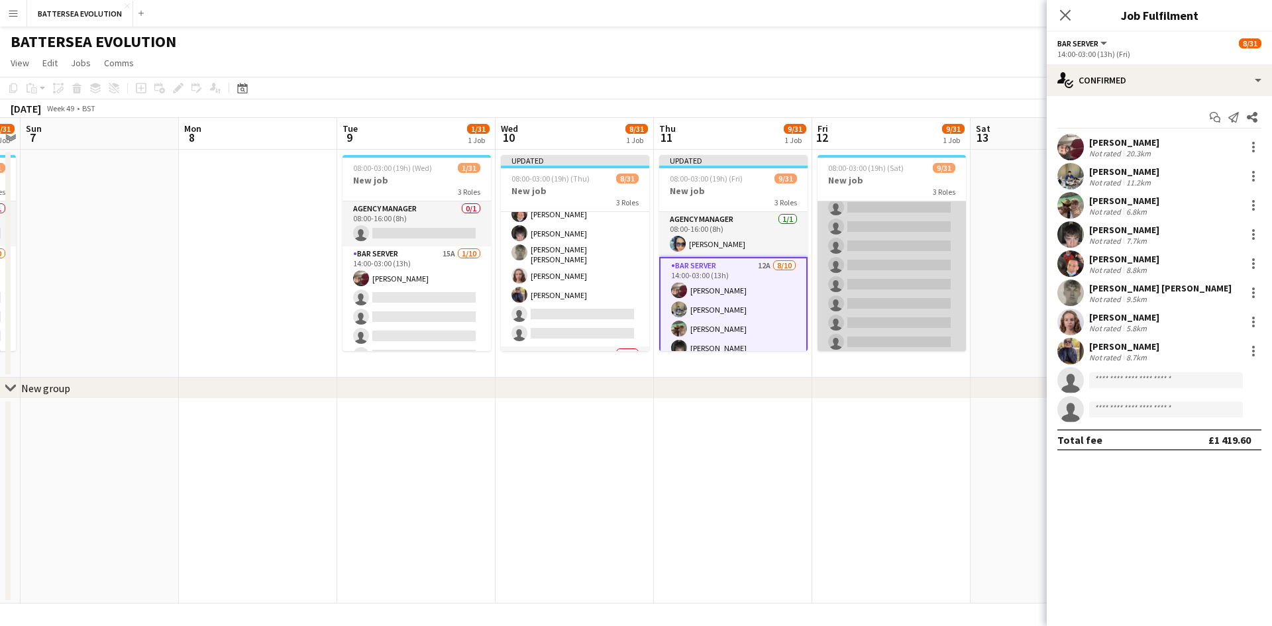
click at [883, 299] on app-card-role "Wine Waiter 15A 0/20 17:00-23:00 (6h) single-neutral-actions single-neutral-act…" at bounding box center [892, 342] width 148 height 410
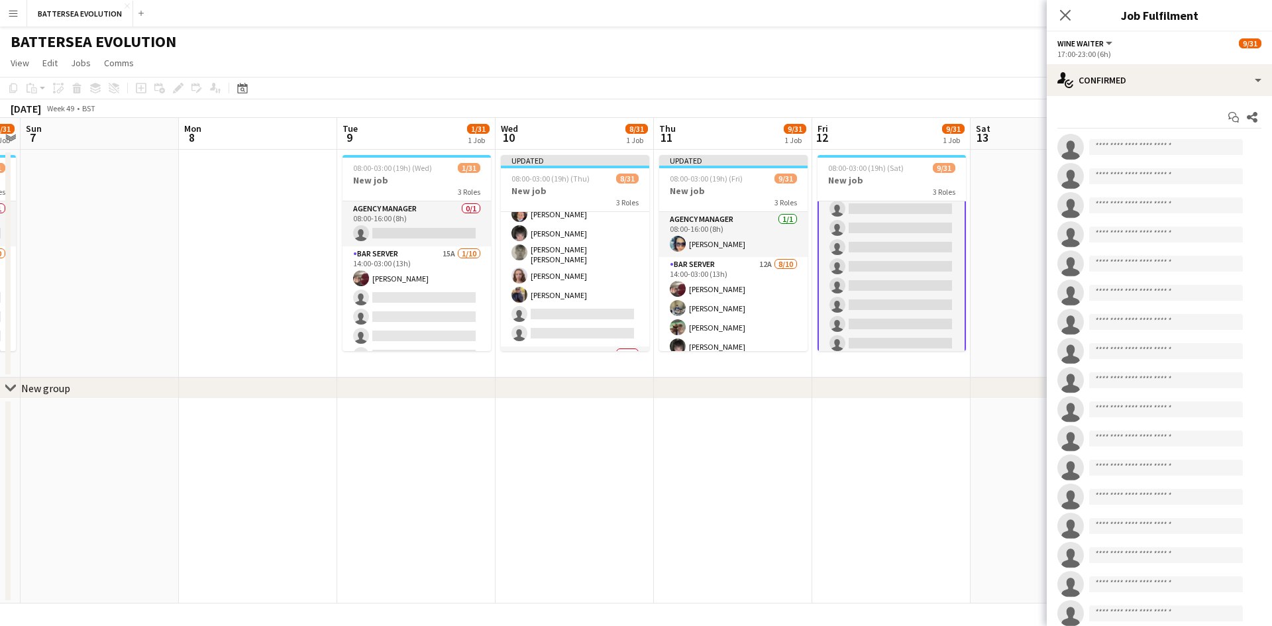
scroll to position [0, 454]
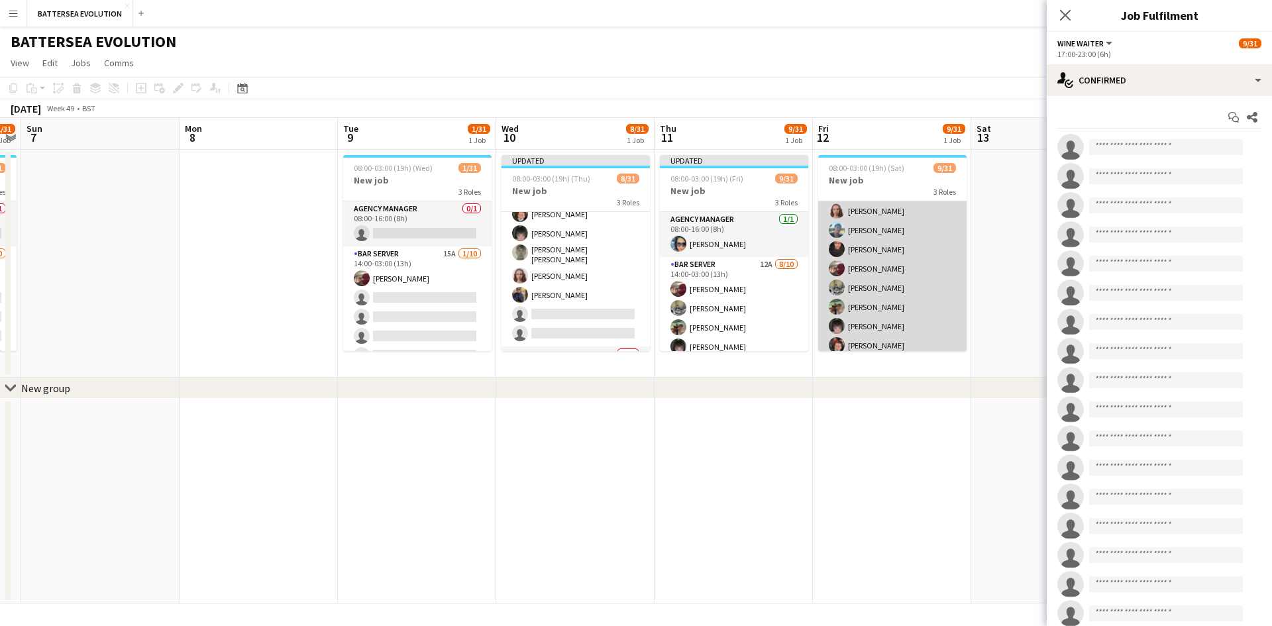
click at [884, 296] on app-card-role "Bar Server 13A [DATE] 14:00-03:00 (13h) [PERSON_NAME] [PERSON_NAME] [PERSON_NAM…" at bounding box center [892, 290] width 148 height 222
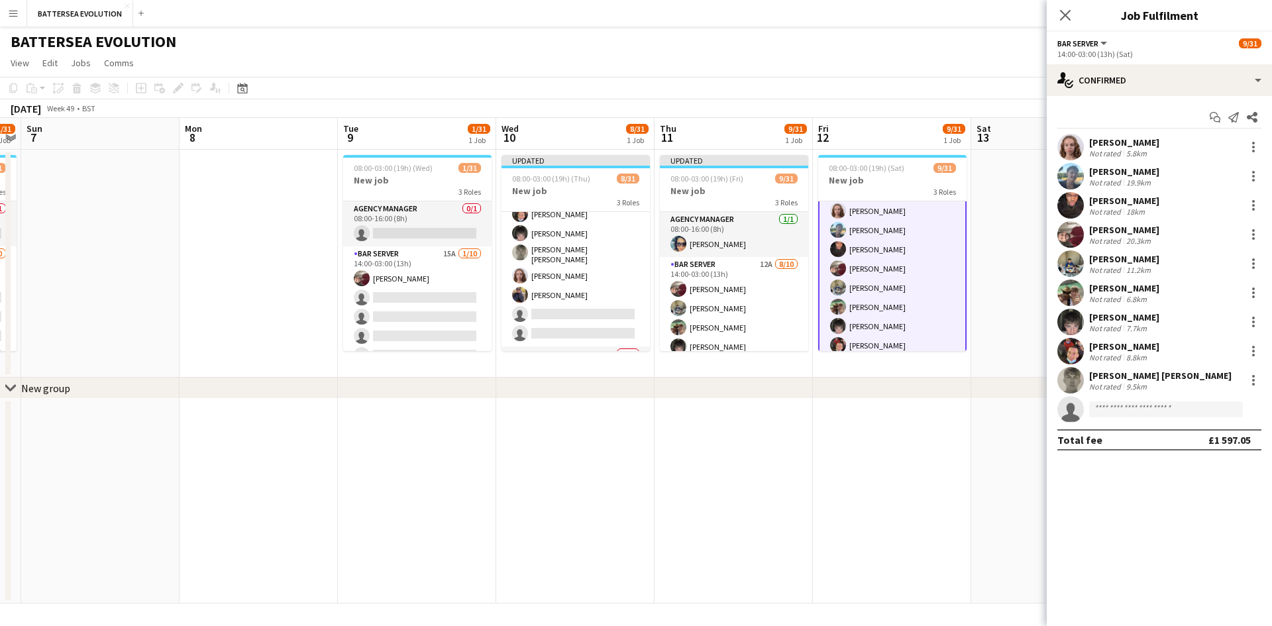
click at [1136, 399] on app-invite-slot "single-neutral-actions" at bounding box center [1159, 409] width 225 height 26
click at [1133, 403] on input at bounding box center [1166, 409] width 154 height 16
type input "*"
type input "*****"
click at [1139, 427] on span "[PERSON_NAME]" at bounding box center [1138, 428] width 76 height 11
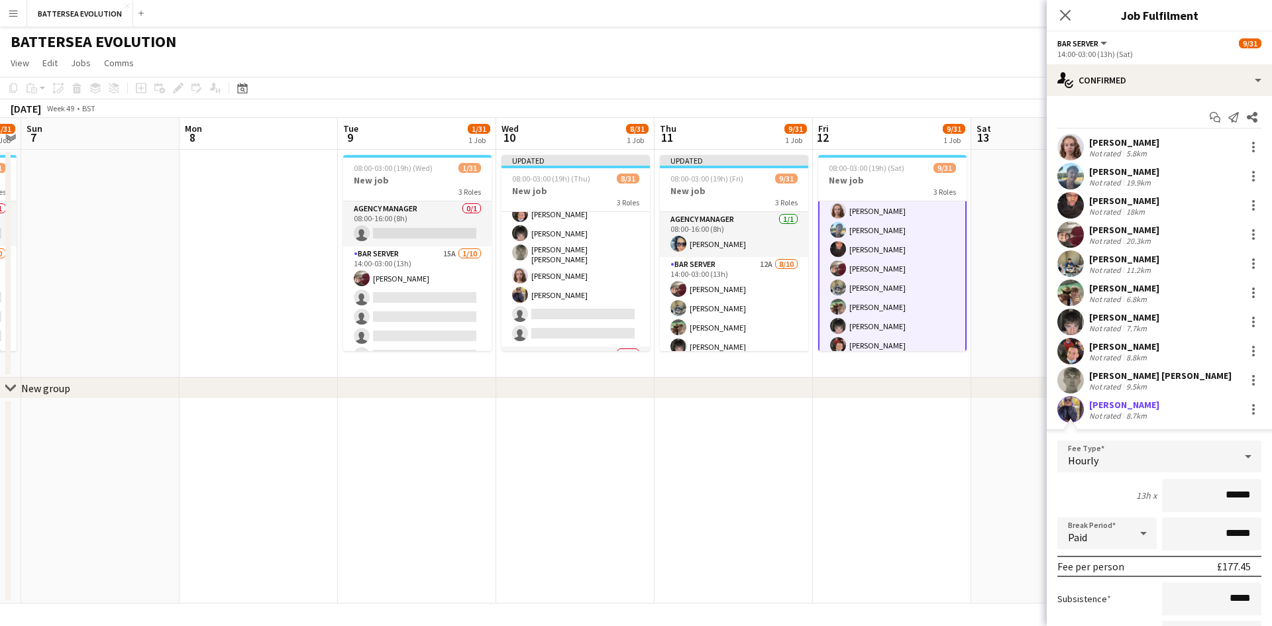
scroll to position [136, 0]
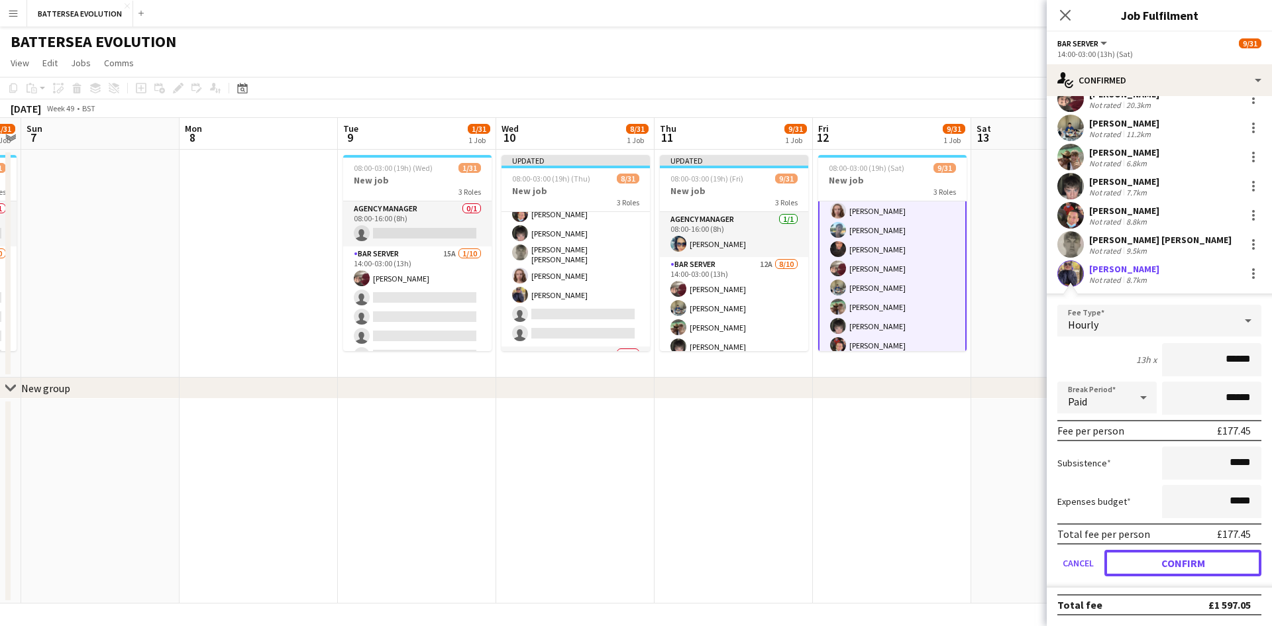
click at [1196, 562] on button "Confirm" at bounding box center [1182, 563] width 157 height 26
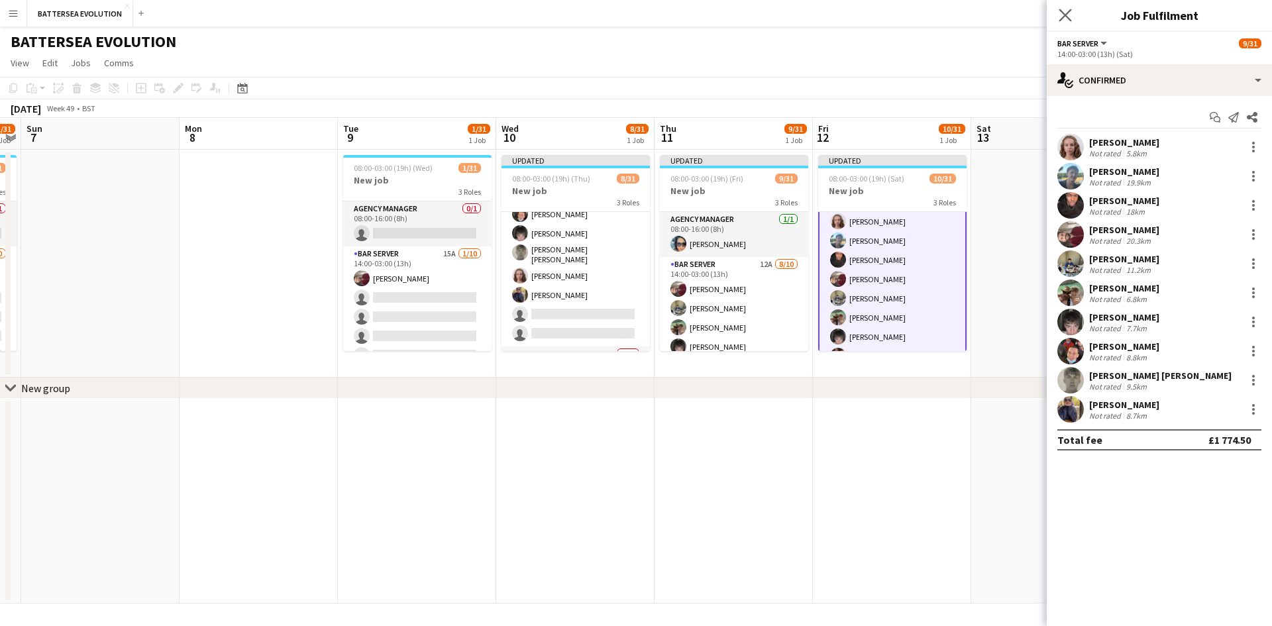
click at [1071, 23] on app-icon "Close pop-in" at bounding box center [1065, 15] width 19 height 19
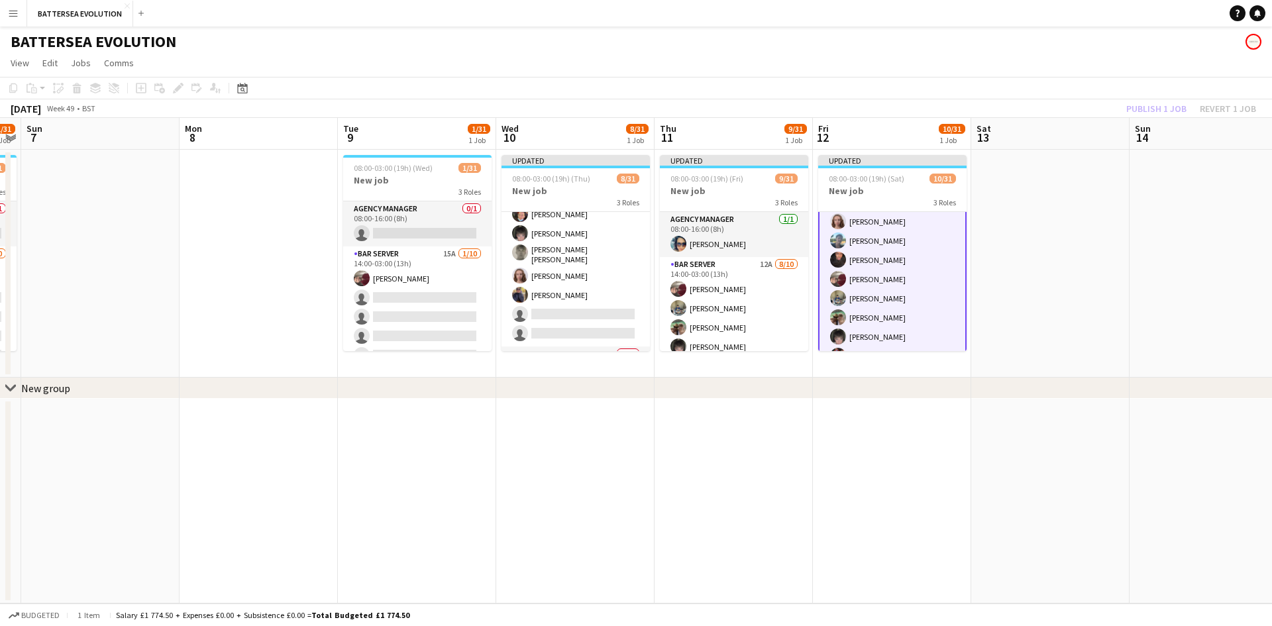
scroll to position [0, 374]
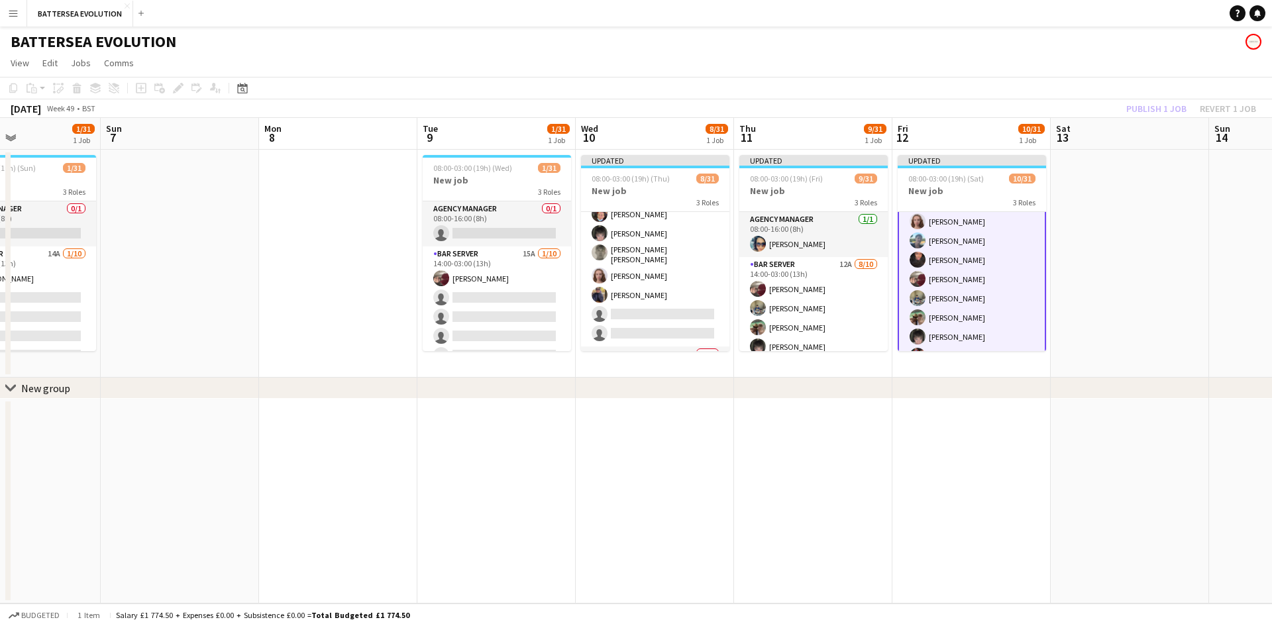
drag, startPoint x: 617, startPoint y: 189, endPoint x: 1008, endPoint y: 187, distance: 390.9
click at [1013, 186] on app-calendar-viewport "Thu 4 2/31 1 Job Fri 5 1/31 1 Job Sat 6 1/31 1 Job Sun 7 Mon 8 Tue 9 1/31 1 Job…" at bounding box center [636, 361] width 1272 height 486
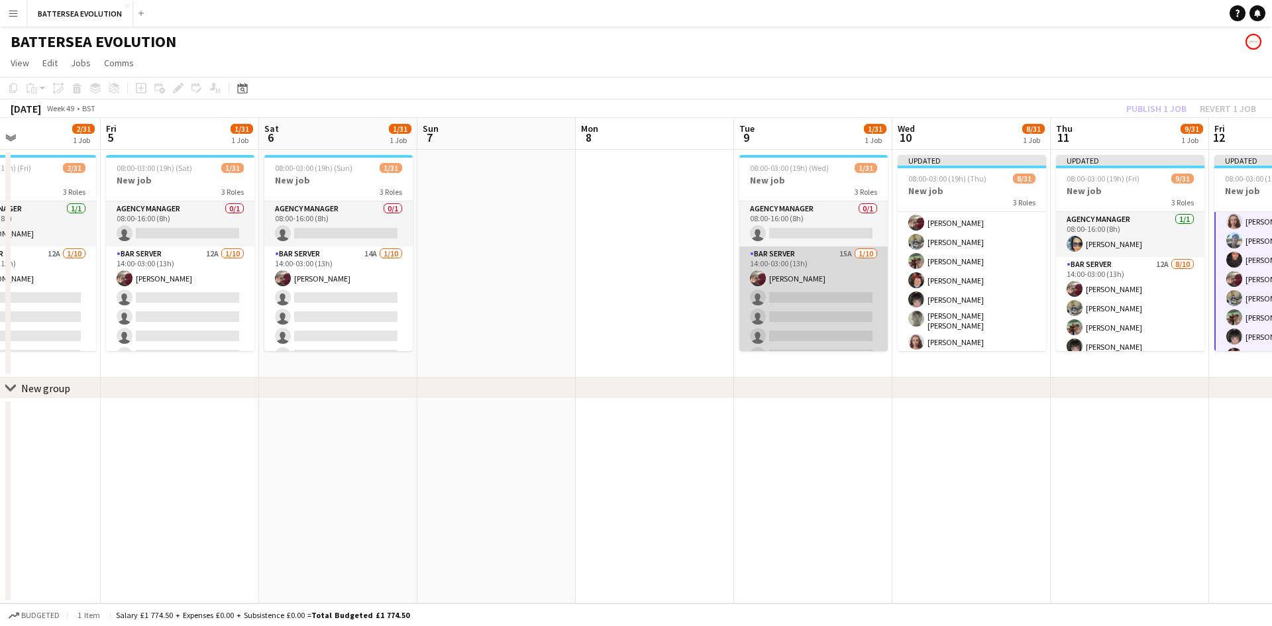
scroll to position [66, 0]
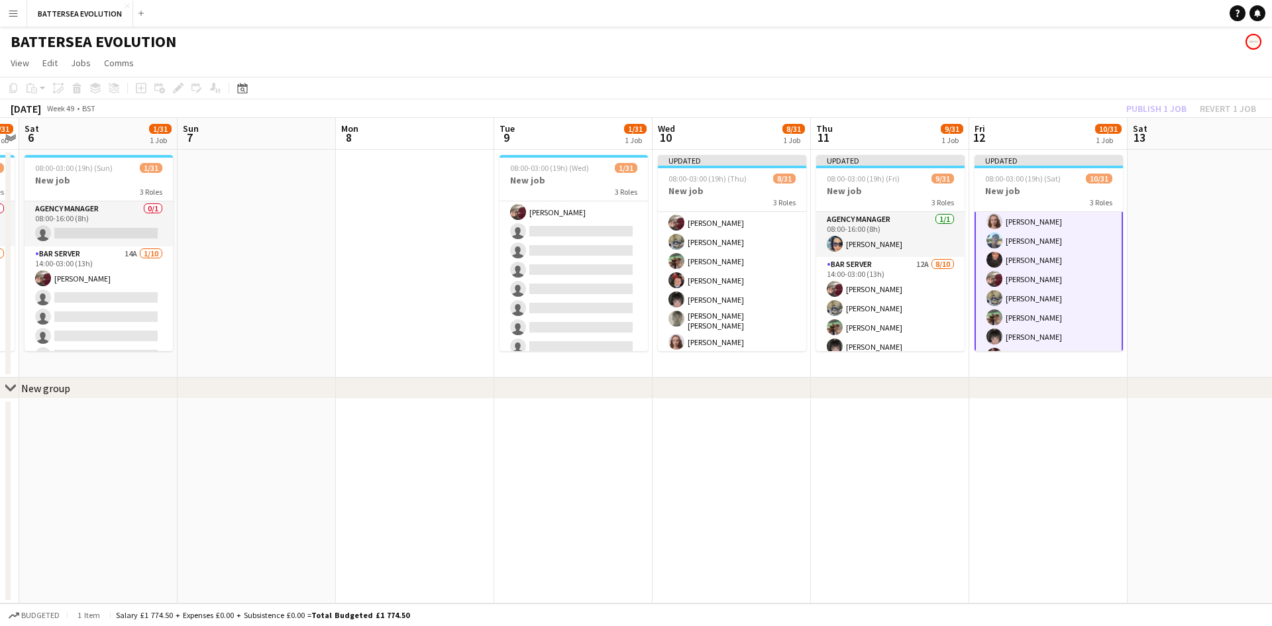
drag, startPoint x: 1103, startPoint y: 311, endPoint x: 867, endPoint y: 307, distance: 236.5
click at [867, 307] on app-calendar-viewport "Tue 2 1/31 1 Job Wed 3 1/31 1 Job Thu 4 2/31 1 Job Fri 5 1/31 1 Job Sat 6 1/31 …" at bounding box center [636, 361] width 1272 height 486
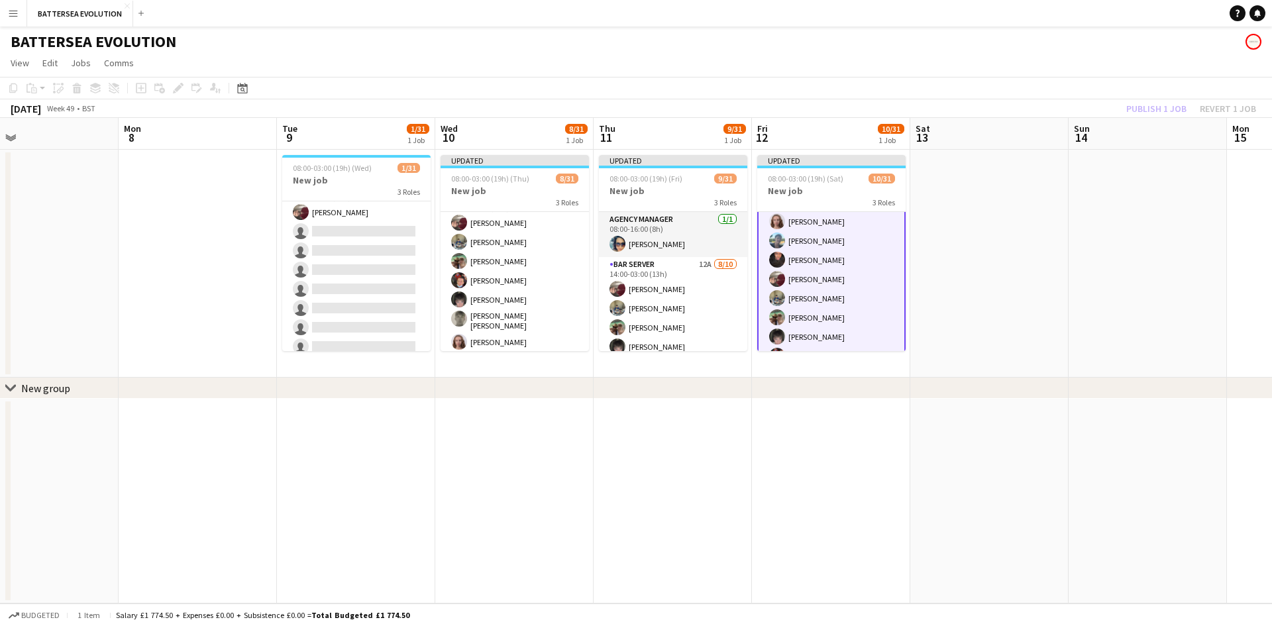
drag, startPoint x: 1140, startPoint y: 300, endPoint x: 1104, endPoint y: 286, distance: 38.4
click at [922, 294] on app-calendar-viewport "Thu 4 2/31 1 Job Fri 5 1/31 1 Job Sat 6 1/31 1 Job Sun 7 Mon 8 Tue 9 1/31 1 Job…" at bounding box center [636, 361] width 1272 height 486
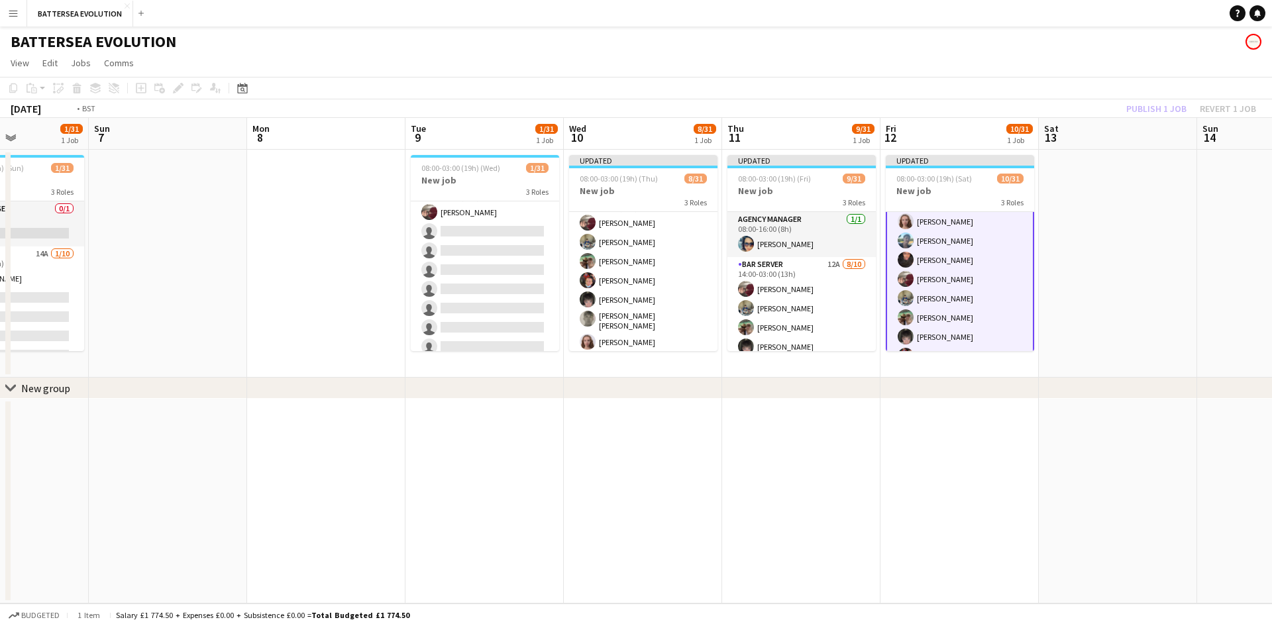
drag, startPoint x: 1071, startPoint y: 296, endPoint x: 541, endPoint y: 219, distance: 536.2
click at [524, 227] on app-calendar-viewport "Thu 4 2/31 1 Job Fri 5 1/31 1 Job Sat 6 1/31 1 Job Sun 7 Mon 8 Tue 9 1/31 1 Job…" at bounding box center [636, 361] width 1272 height 486
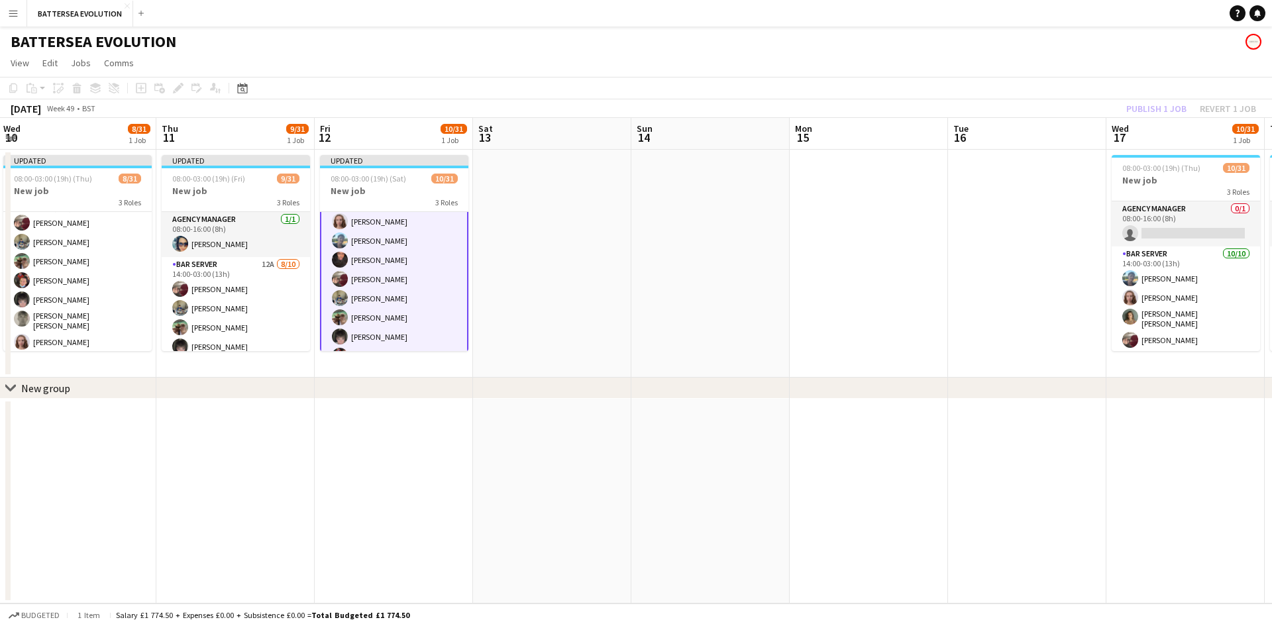
click at [760, 252] on app-calendar-viewport "Sun 7 Mon 8 Tue 9 1/31 1 Job Wed 10 8/31 1 Job Thu 11 9/31 1 Job Fri 12 10/31 1…" at bounding box center [636, 361] width 1272 height 486
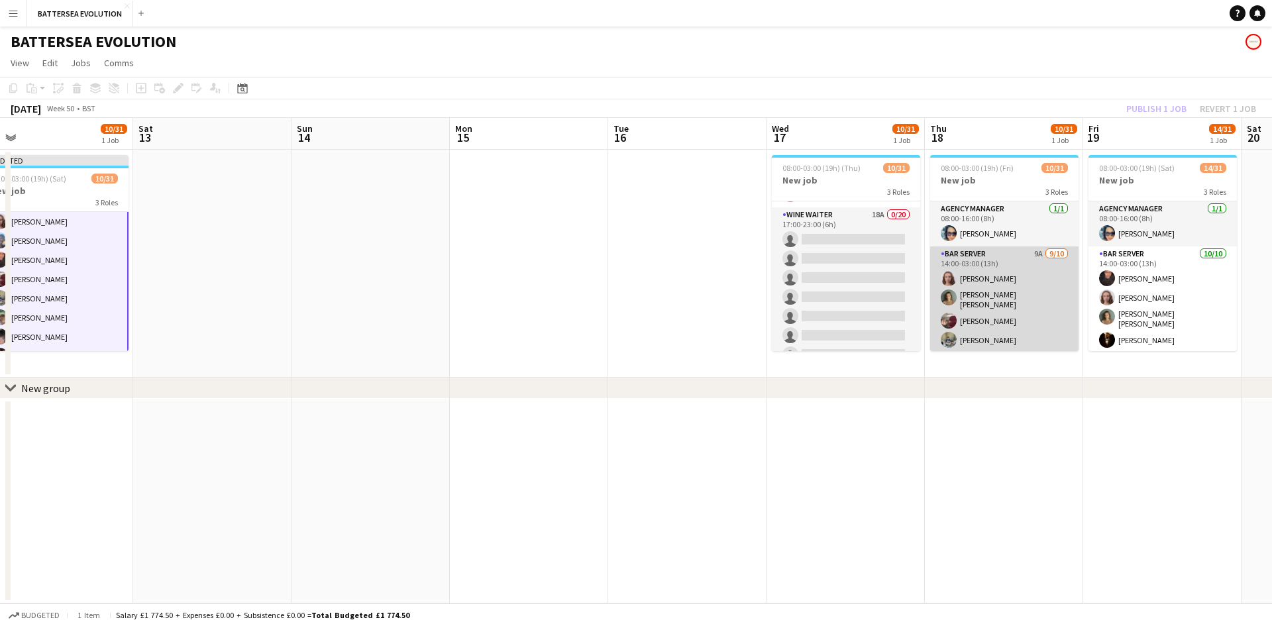
scroll to position [132, 0]
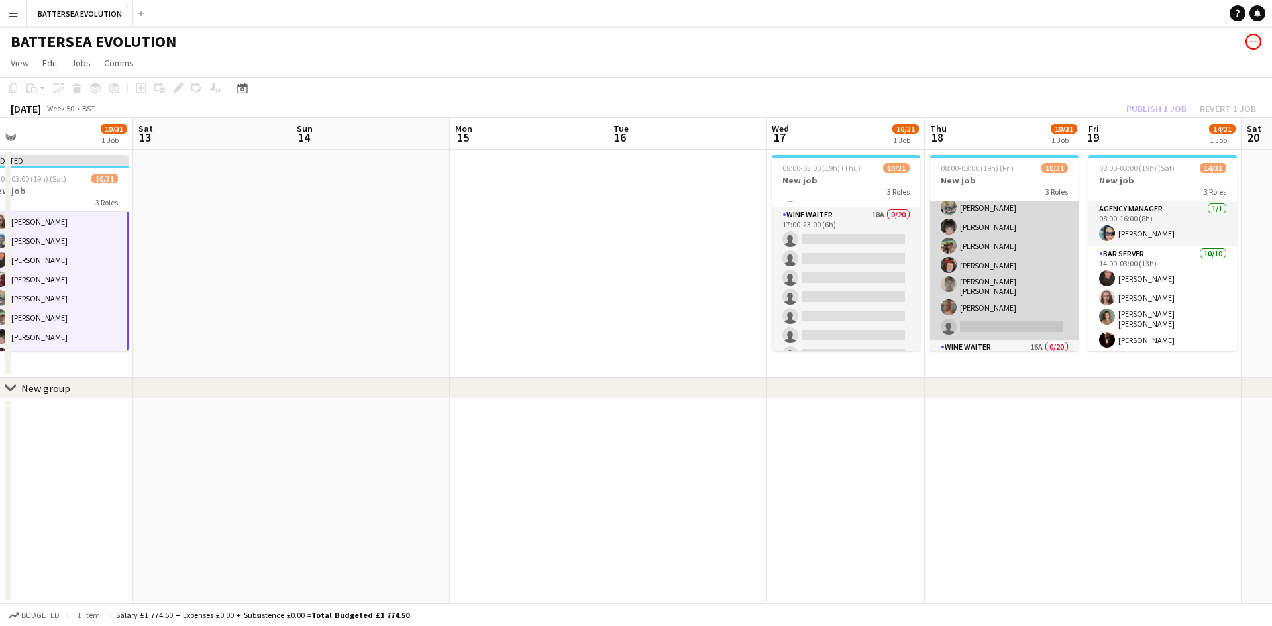
click at [996, 274] on app-card-role "Bar Server 9A [DATE] 14:00-03:00 (13h) [PERSON_NAME] [PERSON_NAME] [PERSON_NAME…" at bounding box center [1004, 227] width 148 height 226
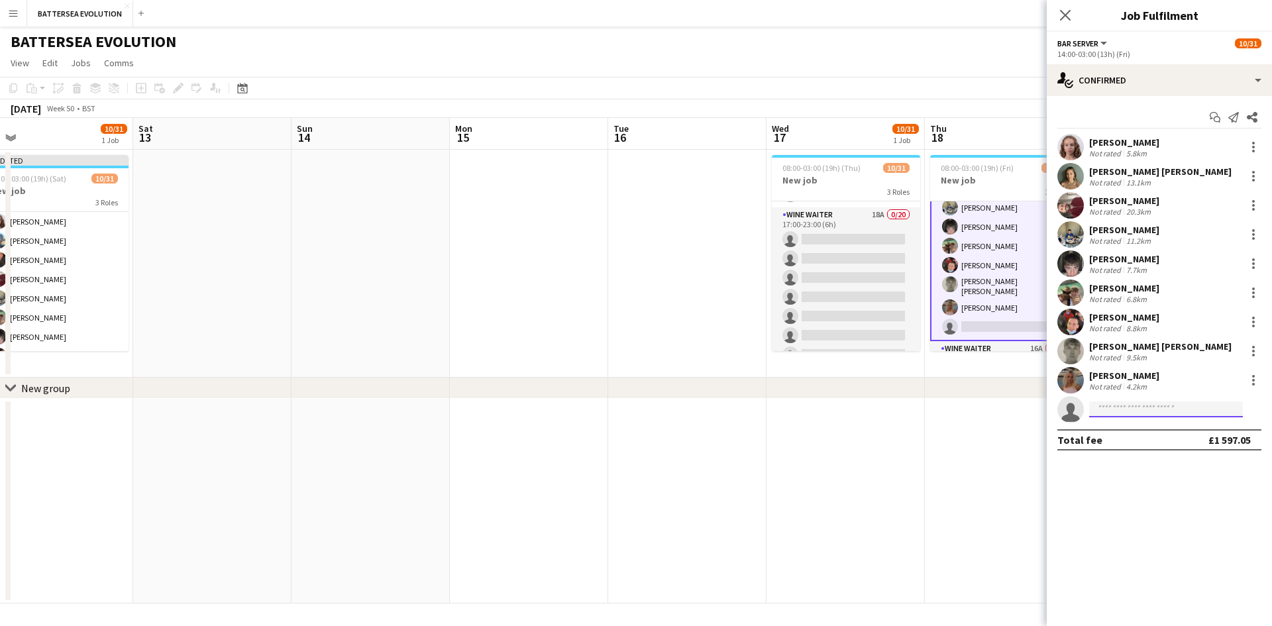
click at [1121, 401] on input at bounding box center [1166, 409] width 154 height 16
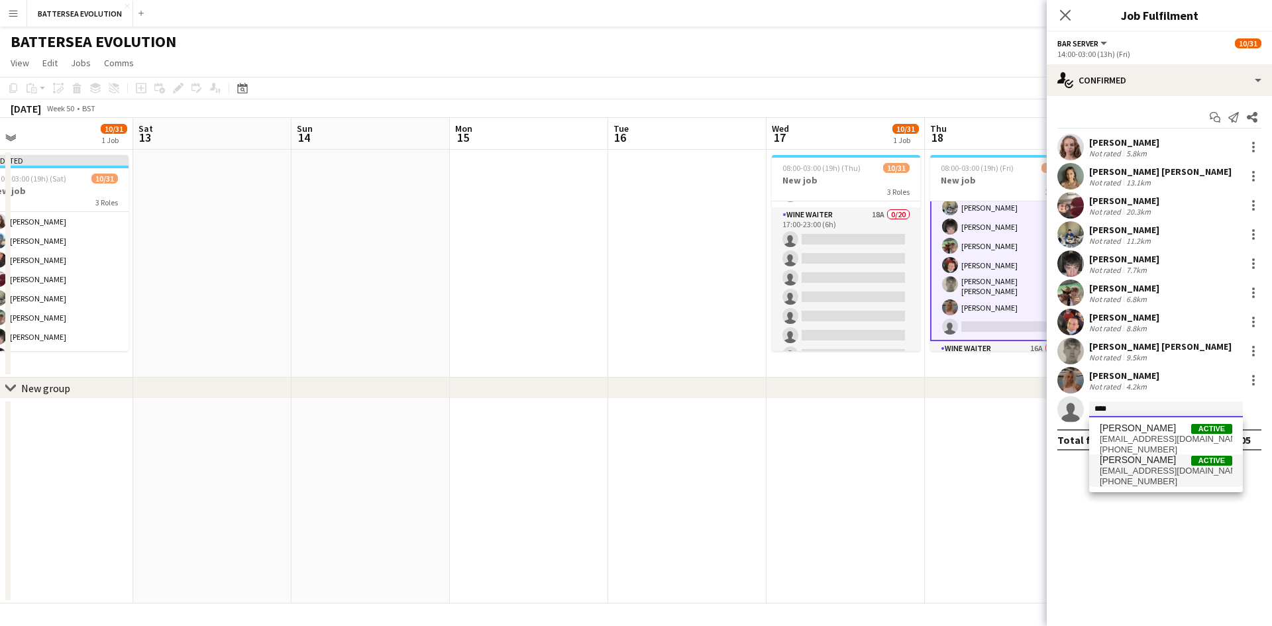
type input "****"
drag, startPoint x: 1157, startPoint y: 472, endPoint x: 1155, endPoint y: 460, distance: 12.1
click at [1157, 470] on span "[EMAIL_ADDRESS][DOMAIN_NAME]" at bounding box center [1166, 471] width 132 height 11
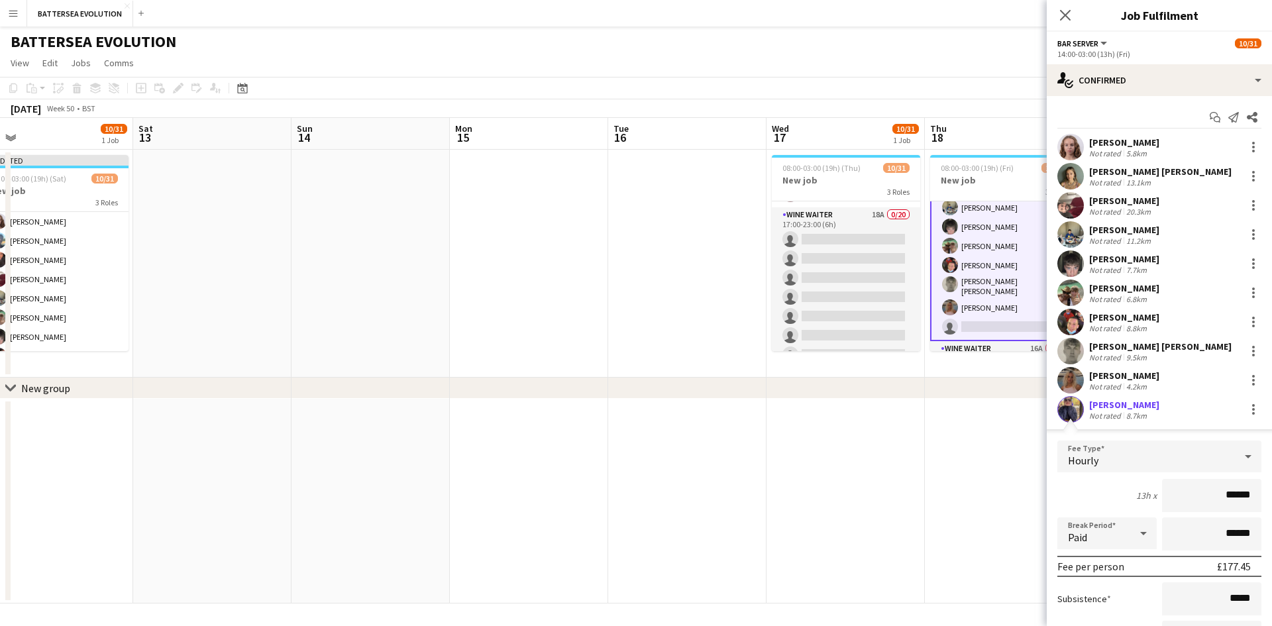
scroll to position [132, 0]
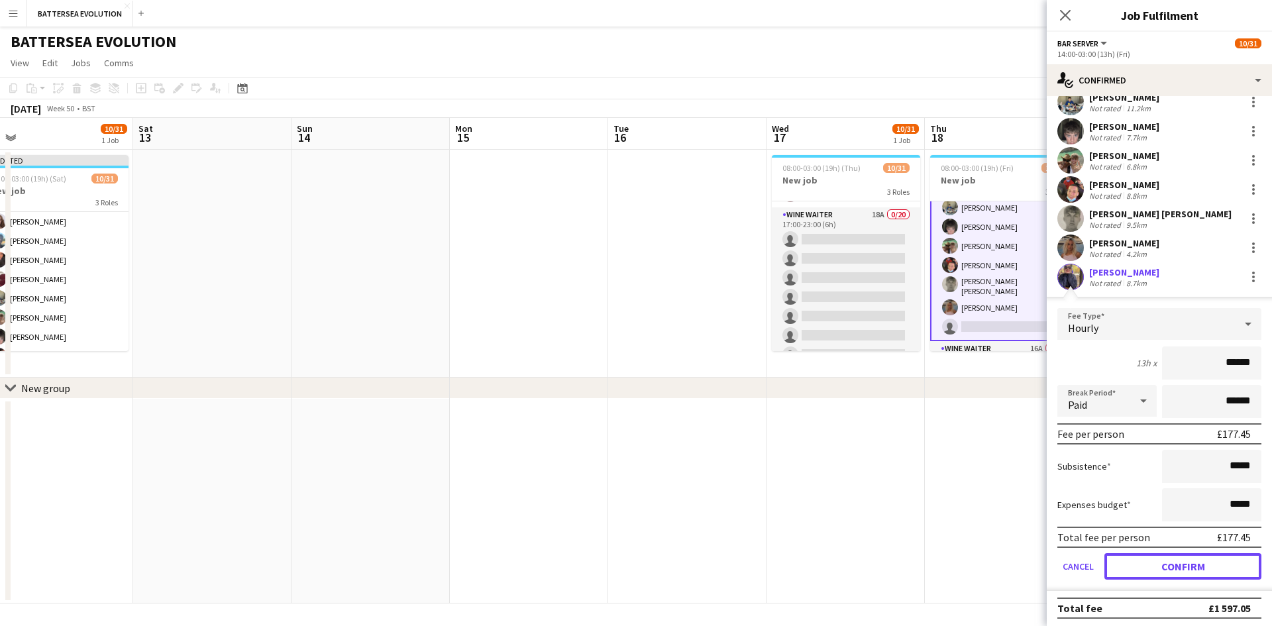
click at [1236, 566] on button "Confirm" at bounding box center [1182, 566] width 157 height 26
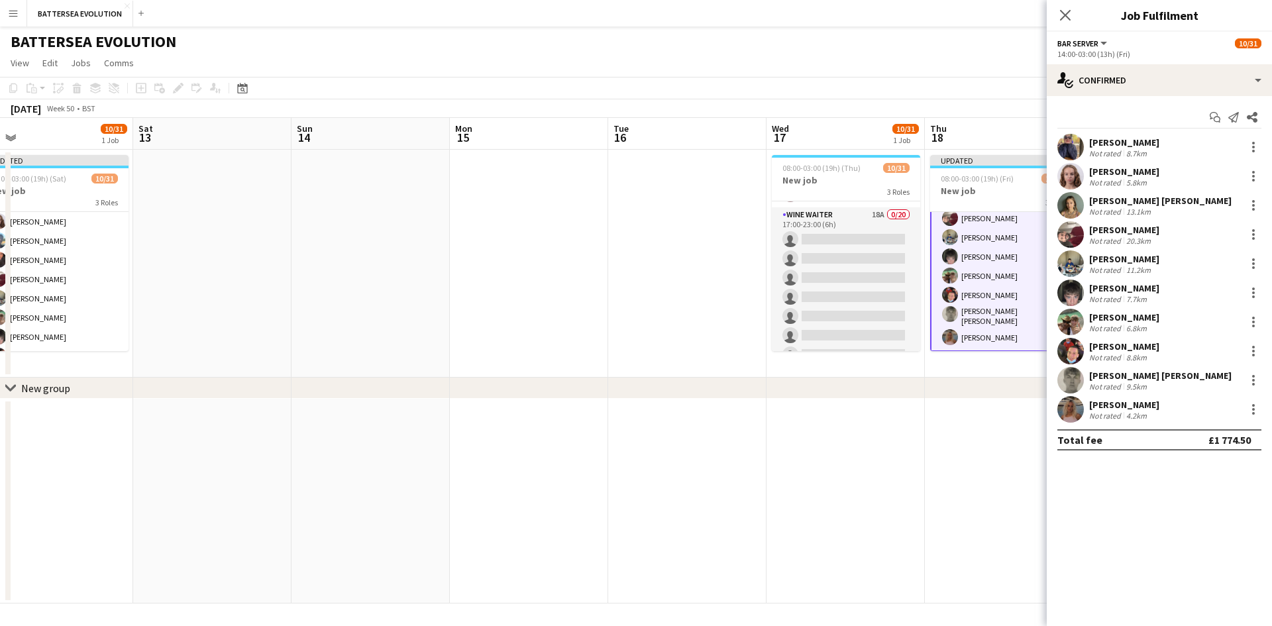
scroll to position [0, 0]
click at [1062, 26] on div "Close pop-in" at bounding box center [1065, 15] width 37 height 30
click at [1063, 25] on div "Close pop-in" at bounding box center [1065, 15] width 37 height 30
click at [1068, 17] on icon "Close pop-in" at bounding box center [1065, 15] width 11 height 11
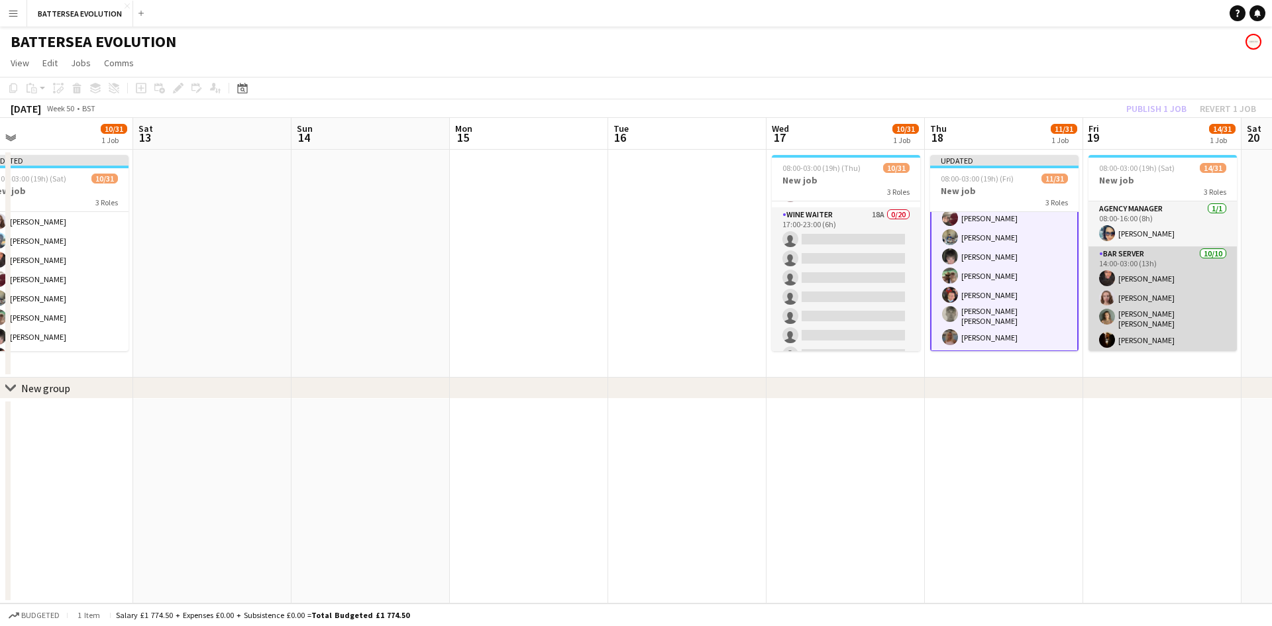
scroll to position [132, 0]
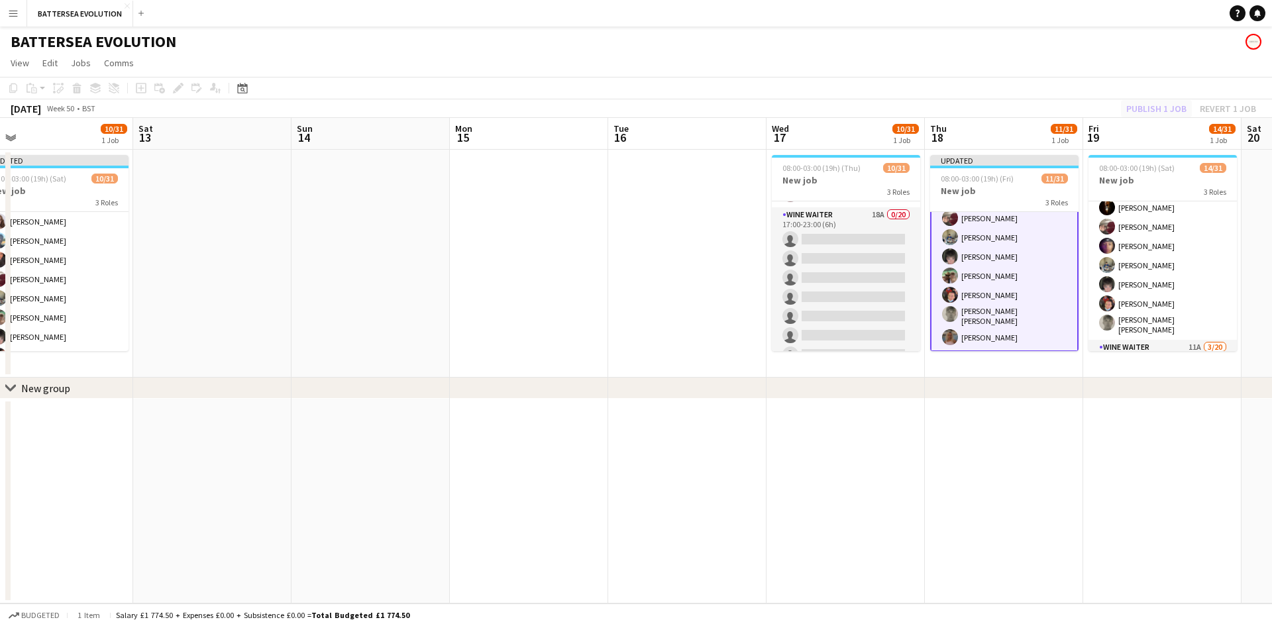
click at [1157, 113] on div "Publish 1 job Revert 1 job" at bounding box center [1191, 108] width 162 height 17
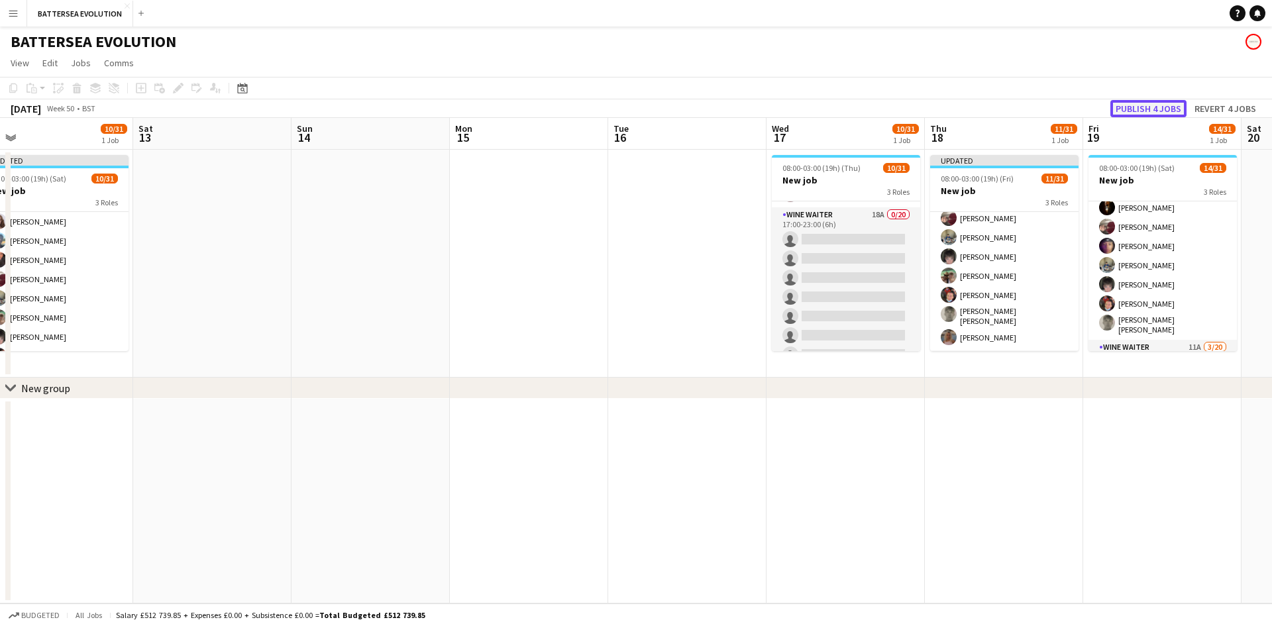
click at [1156, 109] on button "Publish 4 jobs" at bounding box center [1148, 108] width 76 height 17
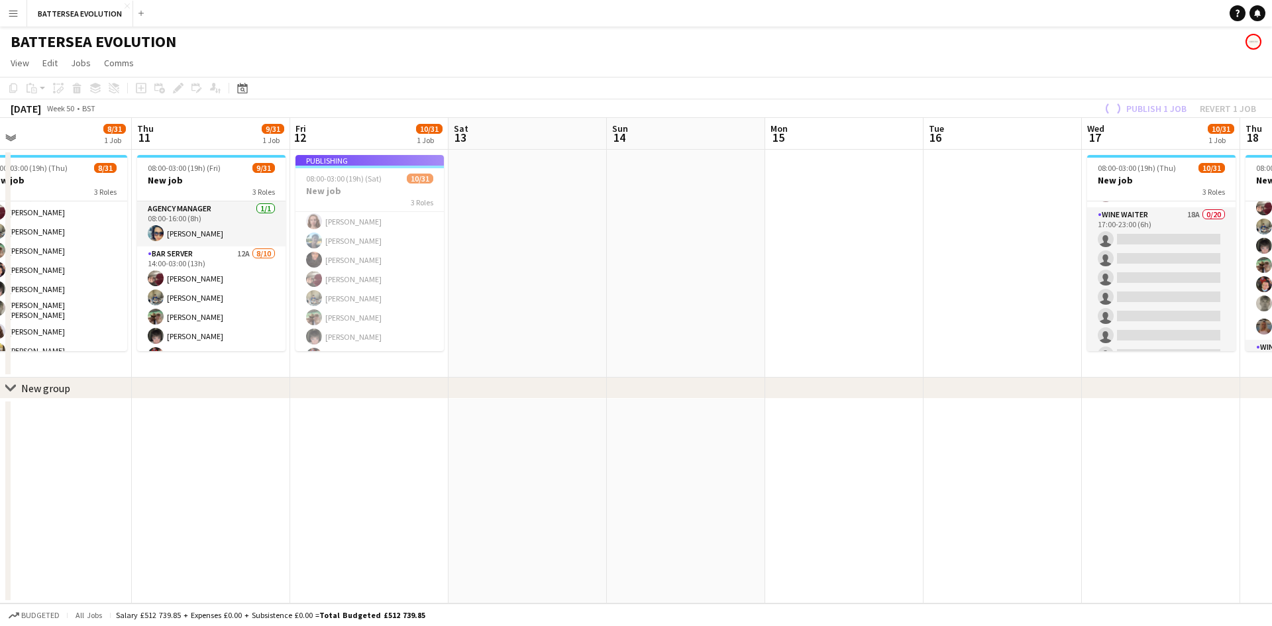
drag, startPoint x: 472, startPoint y: 262, endPoint x: 788, endPoint y: 244, distance: 316.5
click at [788, 244] on app-calendar-viewport "Mon 8 Tue 9 1/31 1 Job Wed 10 8/31 1 Job Thu 11 9/31 1 Job Fri 12 10/31 1 Job S…" at bounding box center [636, 361] width 1272 height 486
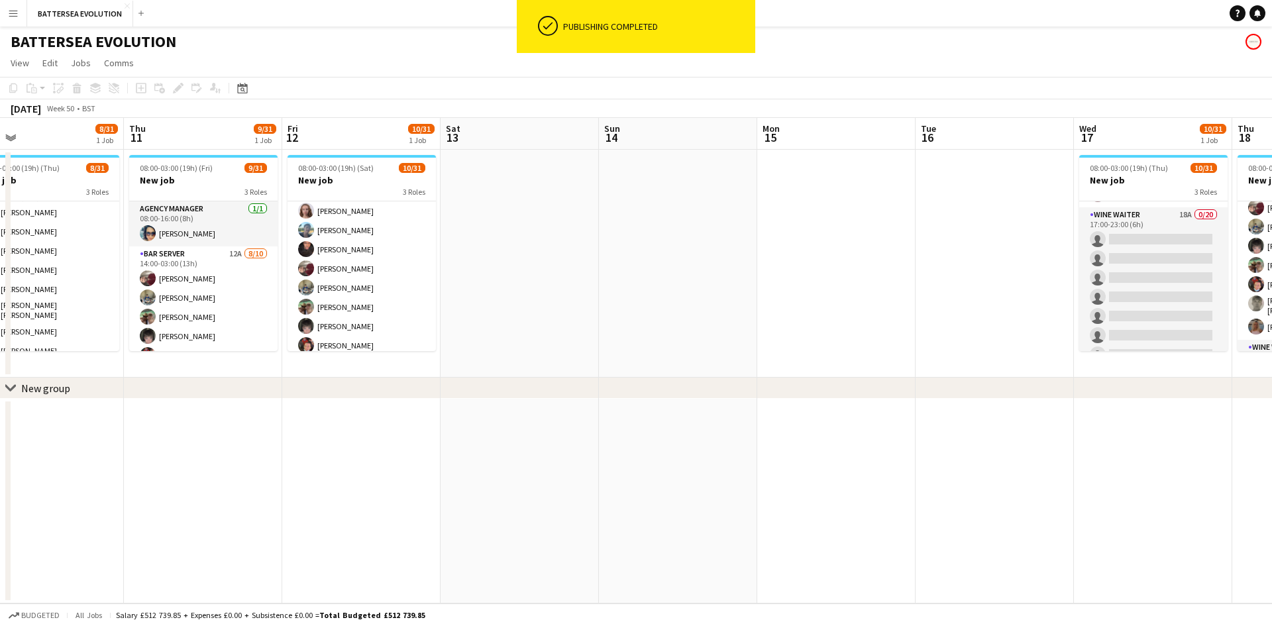
drag, startPoint x: 487, startPoint y: 279, endPoint x: 741, endPoint y: 262, distance: 254.3
click at [761, 262] on app-calendar-viewport "Mon 8 Tue 9 1/31 1 Job Wed 10 8/31 1 Job Thu 11 9/31 1 Job Fri 12 10/31 1 Job S…" at bounding box center [636, 361] width 1272 height 486
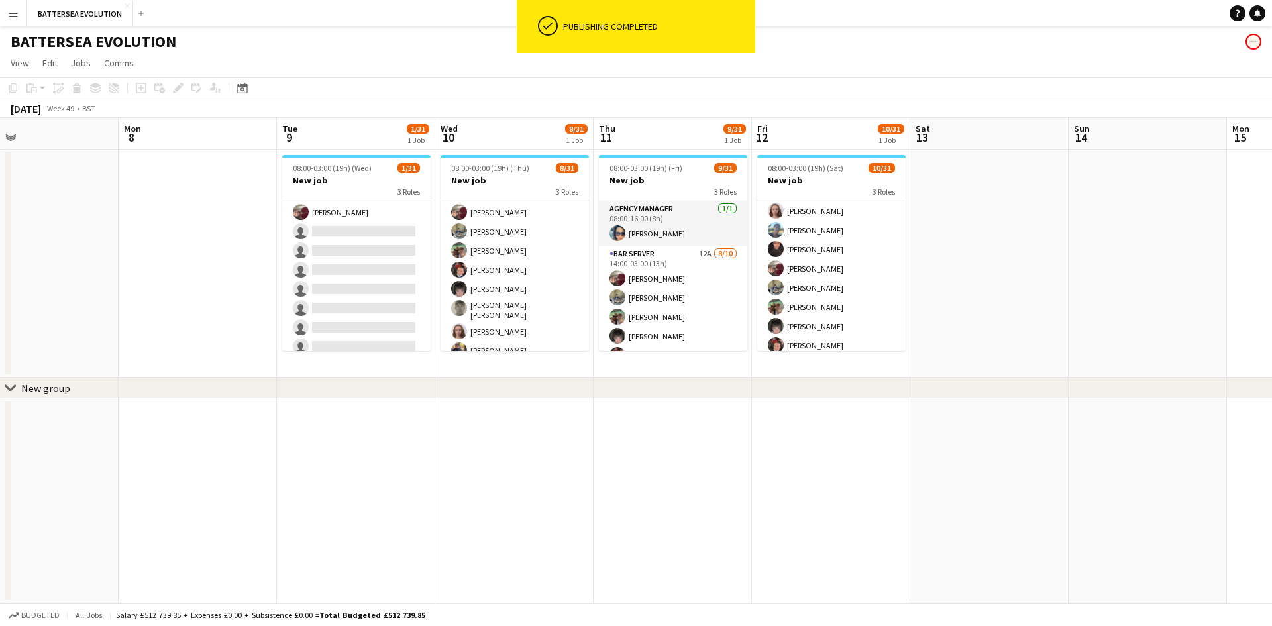
scroll to position [0, 0]
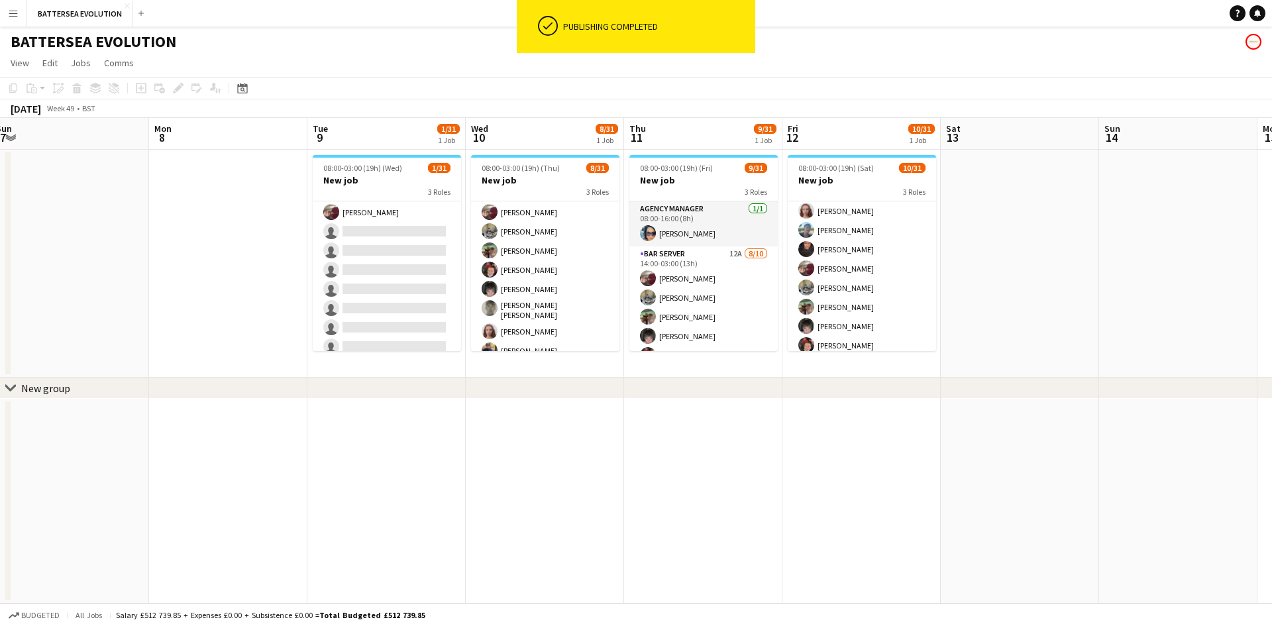
drag, startPoint x: 394, startPoint y: 423, endPoint x: 566, endPoint y: 387, distance: 176.1
click at [572, 392] on div "chevron-right New group Fri 5 1/31 1 Job Sat 6 1/31 1 Job Sun 7 Mon 8 Tue 9 1/3…" at bounding box center [636, 361] width 1272 height 486
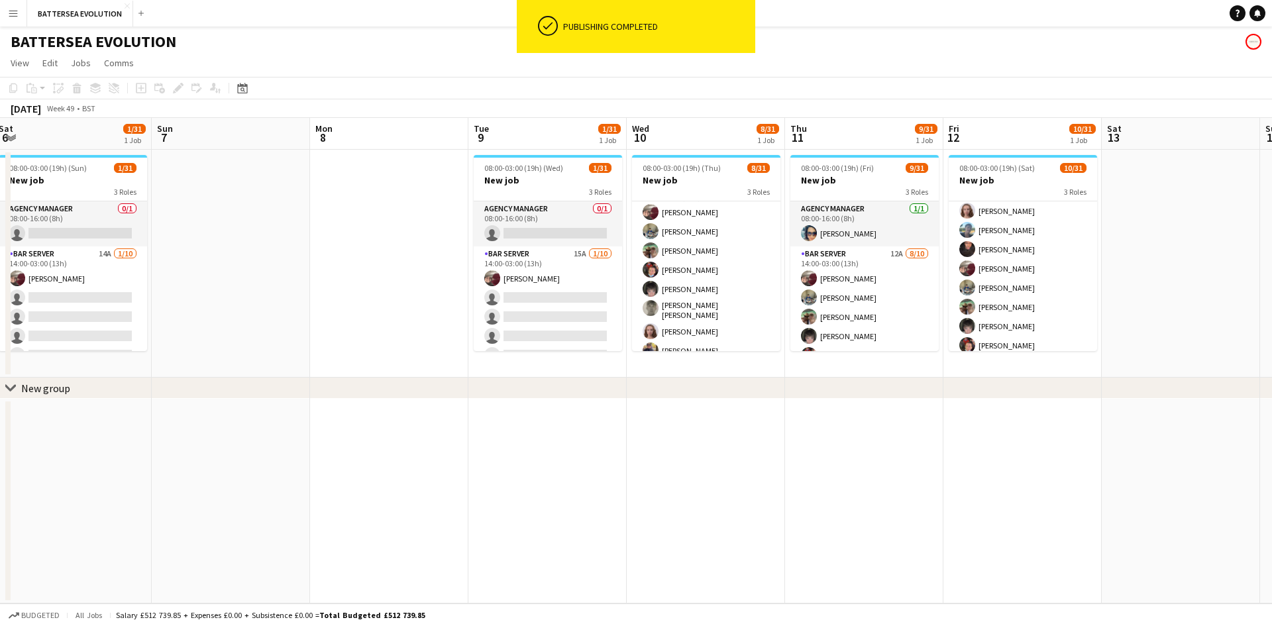
drag, startPoint x: 508, startPoint y: 306, endPoint x: 543, endPoint y: 302, distance: 35.3
click at [543, 302] on app-calendar-viewport "Thu 4 2/31 1 Job Fri 5 1/31 1 Job Sat 6 1/31 1 Job Sun 7 Mon 8 Tue 9 1/31 1 Job…" at bounding box center [636, 361] width 1272 height 486
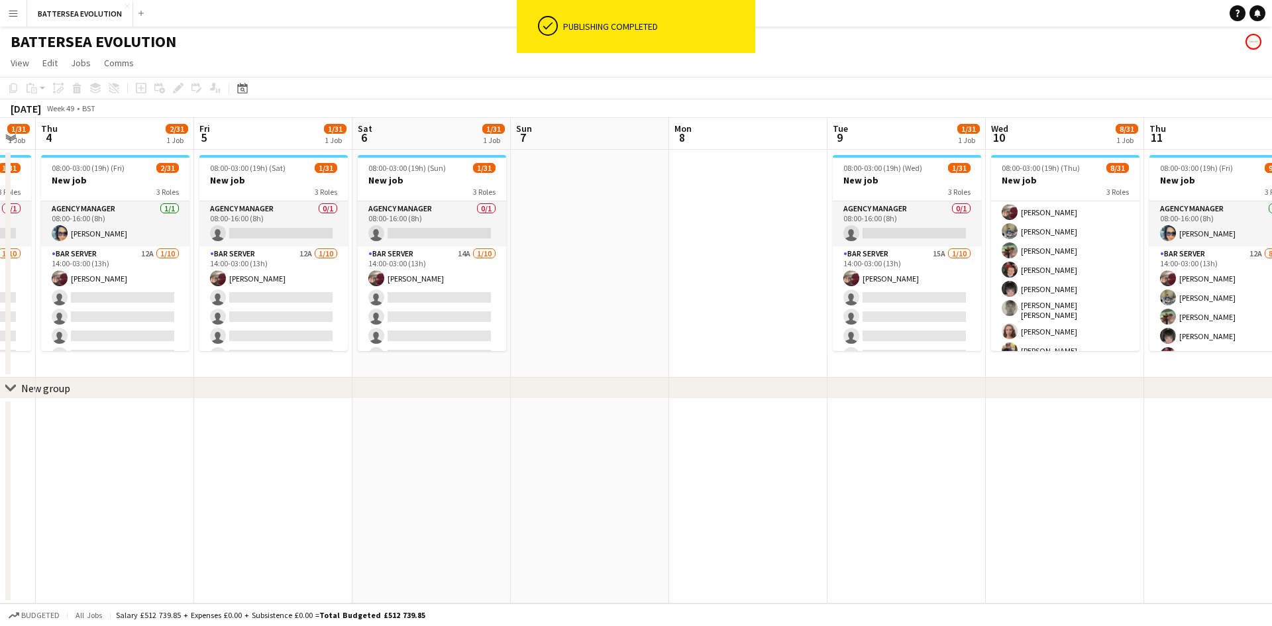
drag, startPoint x: 418, startPoint y: 402, endPoint x: 625, endPoint y: 394, distance: 207.5
click at [625, 394] on div "chevron-right New group Tue 2 1/31 1 Job Wed 3 1/31 1 Job Thu 4 2/31 1 Job Fri …" at bounding box center [636, 361] width 1272 height 486
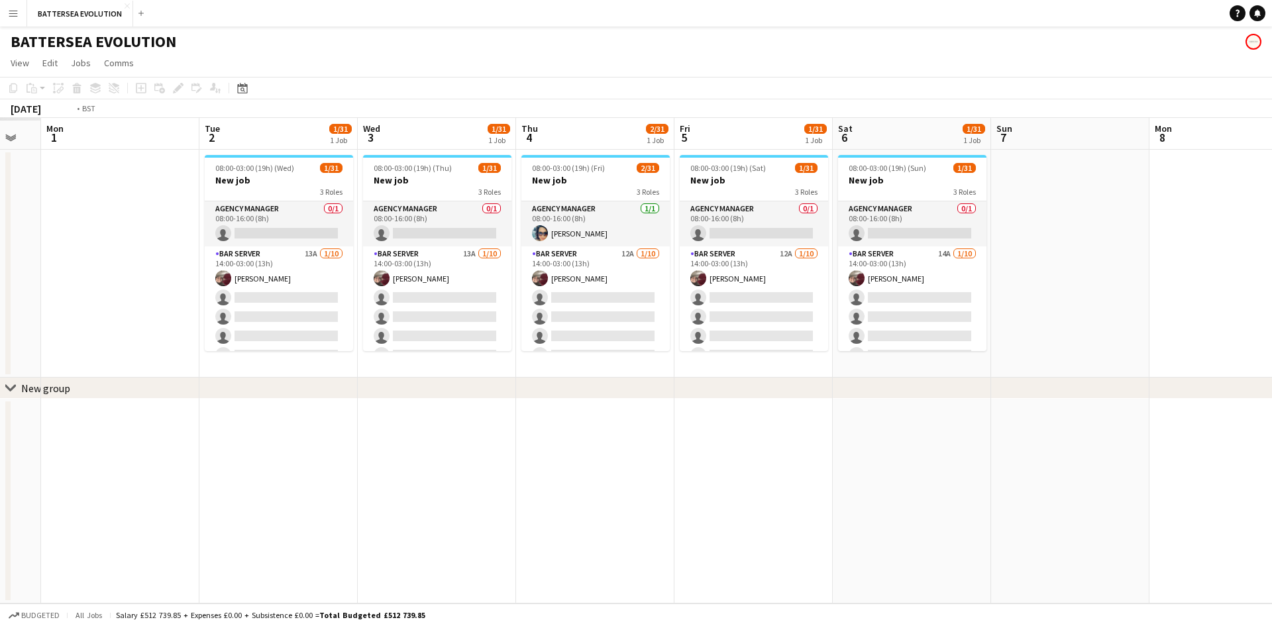
drag, startPoint x: 726, startPoint y: 141, endPoint x: 529, endPoint y: 123, distance: 198.3
click at [842, 121] on app-calendar-viewport "Sat 29 Sun 30 Mon 1 Tue 2 1/31 1 Job Wed 3 1/31 1 Job Thu 4 2/31 1 Job Fri 5 1/…" at bounding box center [636, 361] width 1272 height 486
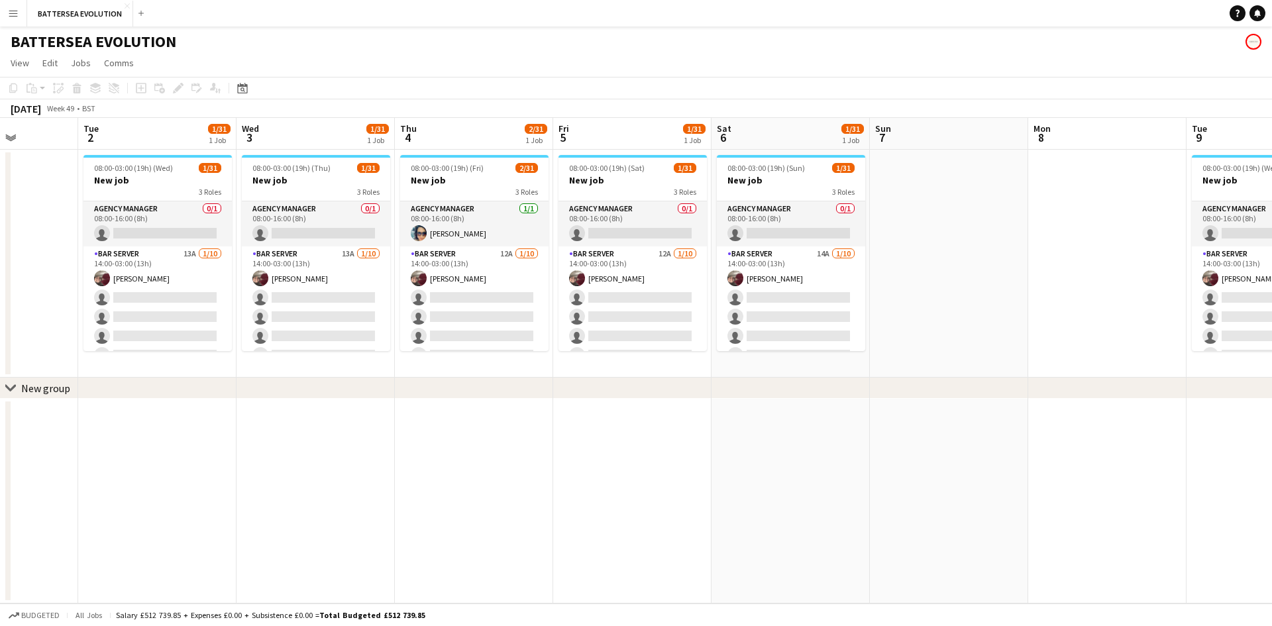
drag, startPoint x: 686, startPoint y: 156, endPoint x: 843, endPoint y: 146, distance: 158.0
click at [843, 146] on app-calendar-viewport "Sat 29 12/19 1 Job Sun 30 Mon 1 Tue 2 1/31 1 Job Wed 3 1/31 1 Job Thu 4 2/31 1 …" at bounding box center [636, 361] width 1272 height 486
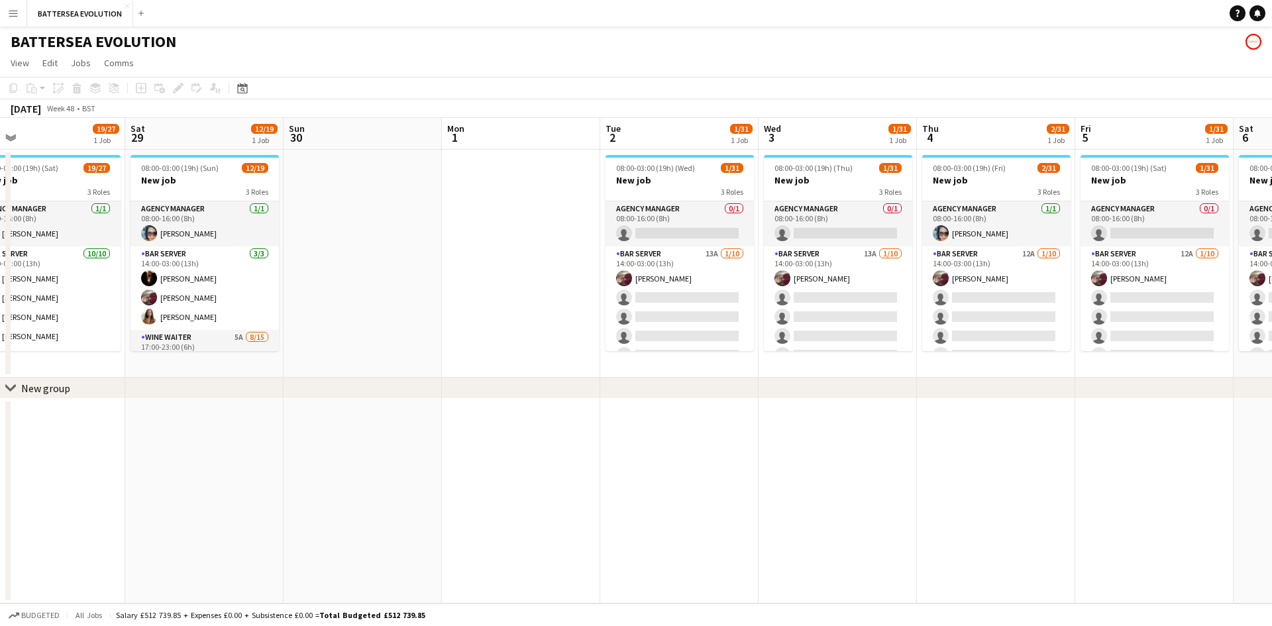
scroll to position [0, 331]
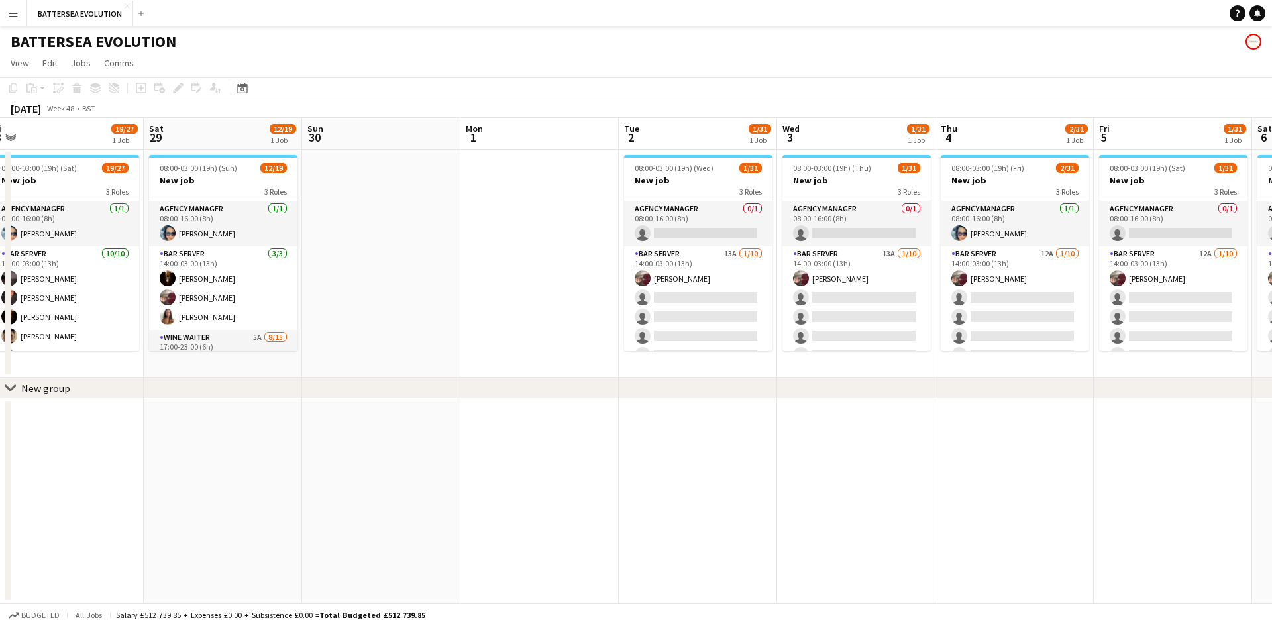
drag, startPoint x: 547, startPoint y: 188, endPoint x: 739, endPoint y: 129, distance: 201.8
click at [768, 129] on app-calendar-viewport "Wed 26 23/33 1 Job Thu 27 14/14 1 Job Fri 28 19/27 1 Job Sat 29 12/19 1 Job Sun…" at bounding box center [636, 361] width 1272 height 486
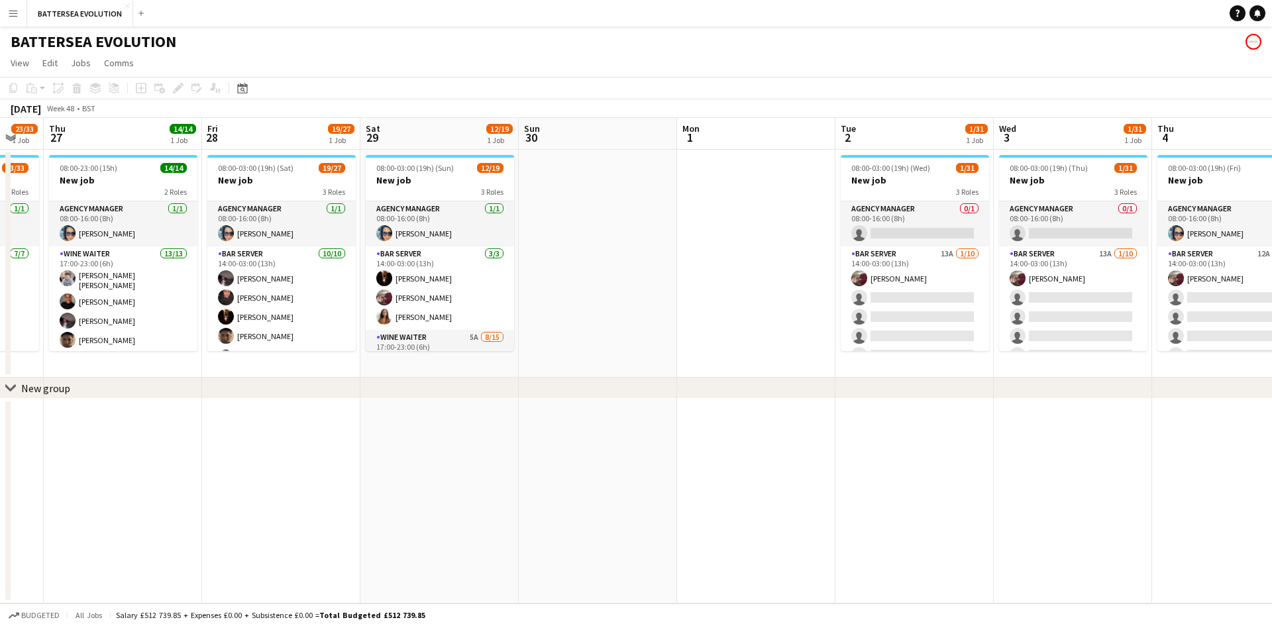
drag, startPoint x: 252, startPoint y: 146, endPoint x: 515, endPoint y: 109, distance: 265.1
click at [515, 109] on app-calendar "Copy Paste Paste Ctrl+V Paste with crew Ctrl+Shift+V Paste linked Job [GEOGRAPH…" at bounding box center [636, 340] width 1272 height 527
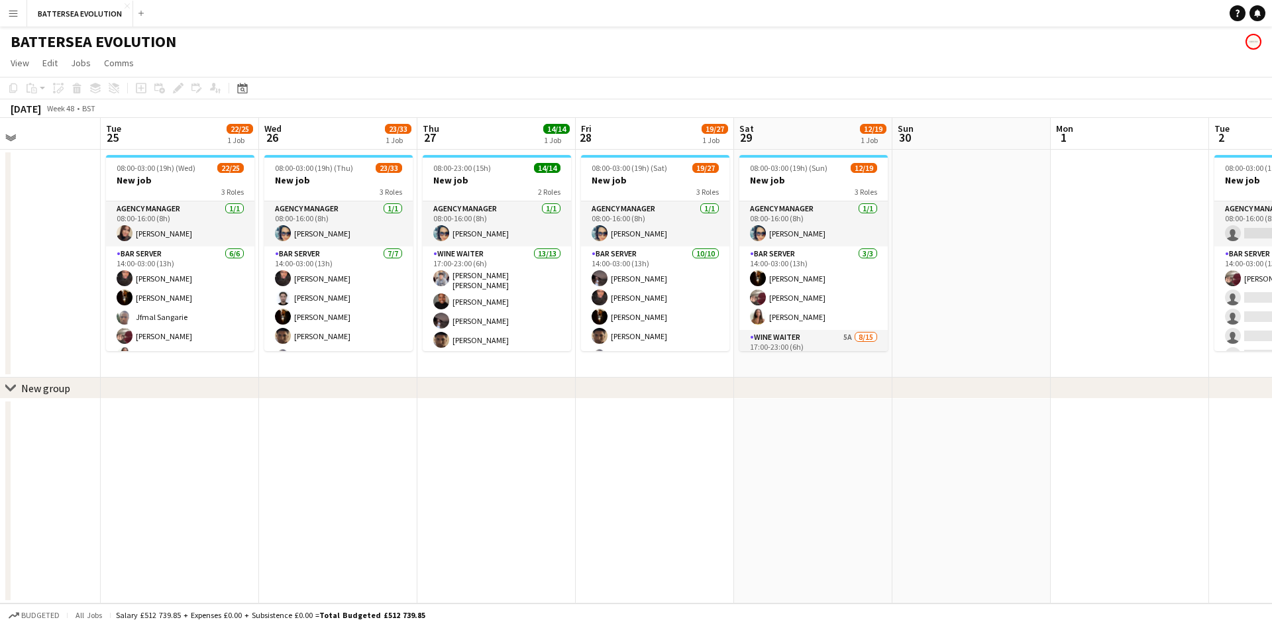
drag, startPoint x: 477, startPoint y: 131, endPoint x: 573, endPoint y: 114, distance: 97.6
click at [576, 114] on app-calendar "Copy Paste Paste Ctrl+V Paste with crew Ctrl+Shift+V Paste linked Job [GEOGRAPH…" at bounding box center [636, 340] width 1272 height 527
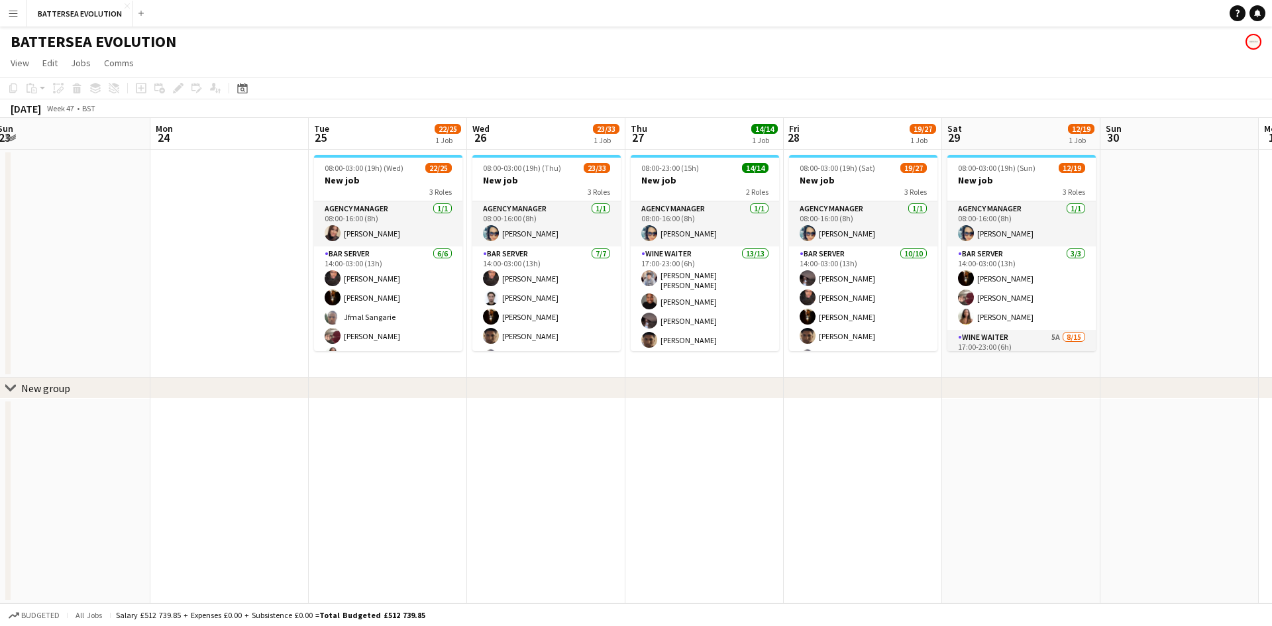
scroll to position [0, 314]
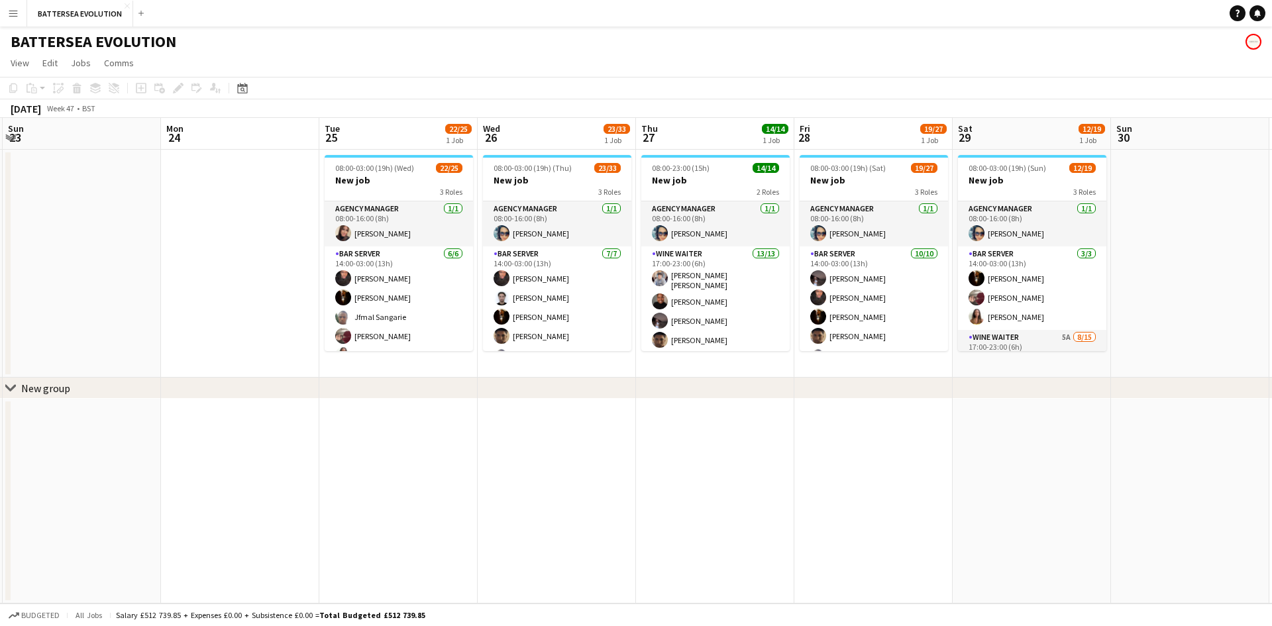
drag, startPoint x: 264, startPoint y: 147, endPoint x: 483, endPoint y: 132, distance: 219.2
click at [483, 132] on app-calendar-viewport "Fri 21 Sat 22 20/21 1 Job Sun 23 Mon 24 Tue 25 22/25 1 Job Wed 26 23/33 1 Job T…" at bounding box center [636, 361] width 1272 height 486
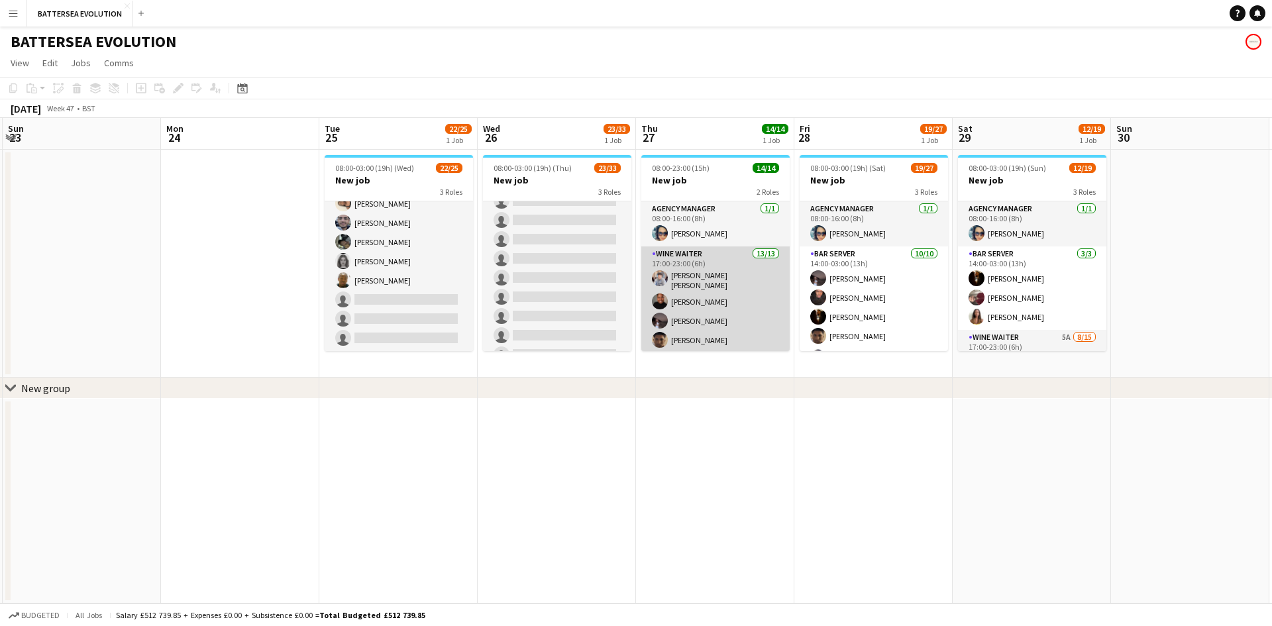
scroll to position [171, 0]
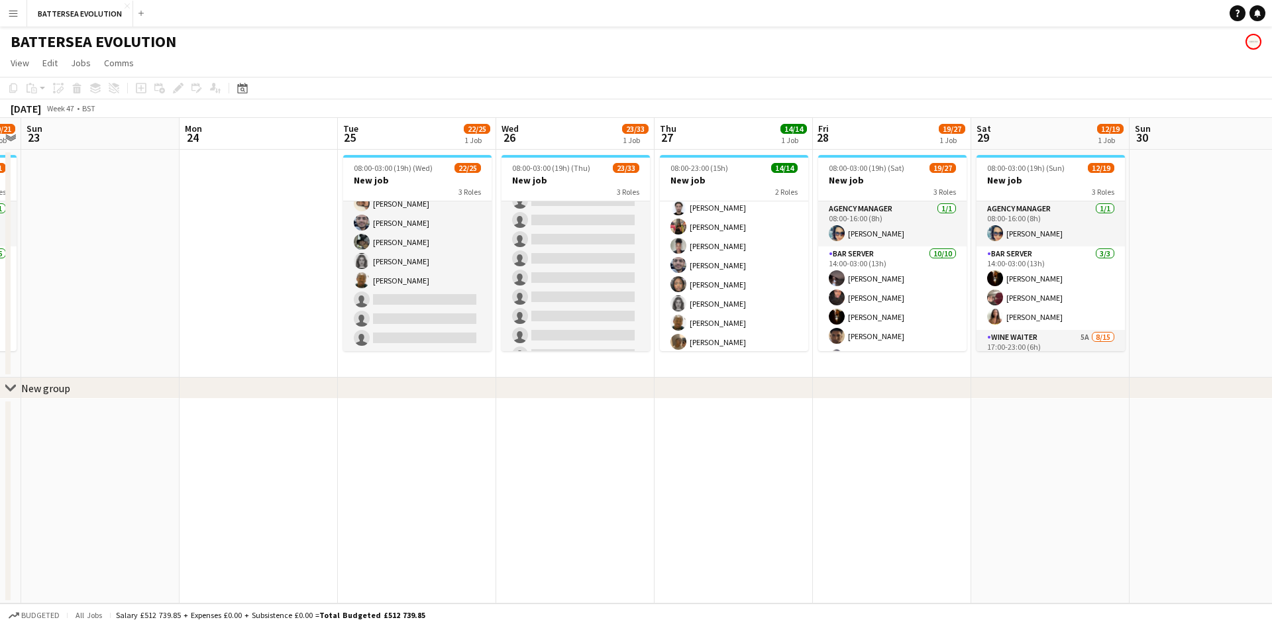
drag, startPoint x: 153, startPoint y: 135, endPoint x: 674, endPoint y: 125, distance: 521.5
click at [677, 127] on app-calendar-viewport "Fri 21 Sat 22 20/21 1 Job Sun 23 Mon 24 Tue 25 22/25 1 Job Wed 26 23/33 1 Job T…" at bounding box center [636, 361] width 1272 height 486
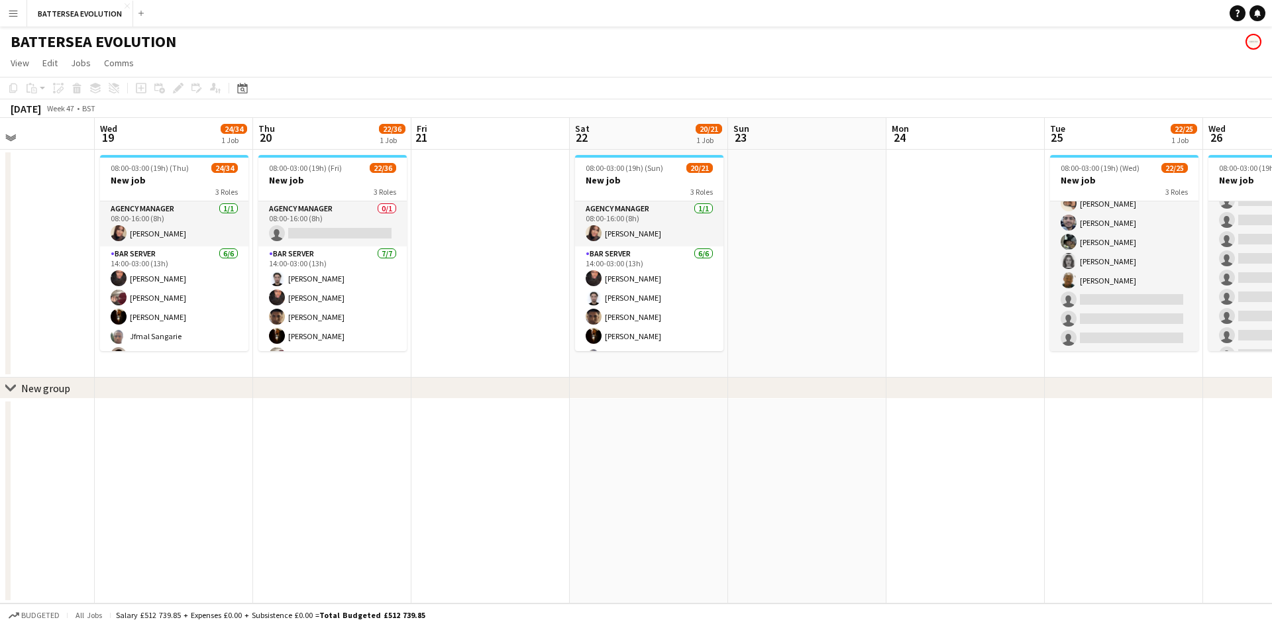
drag, startPoint x: 595, startPoint y: 149, endPoint x: 586, endPoint y: 142, distance: 11.3
click at [631, 142] on app-calendar-viewport "Sun 16 Mon 17 Tue 18 Wed 19 24/34 1 Job Thu 20 22/36 1 Job Fri 21 Sat 22 20/21 …" at bounding box center [636, 361] width 1272 height 486
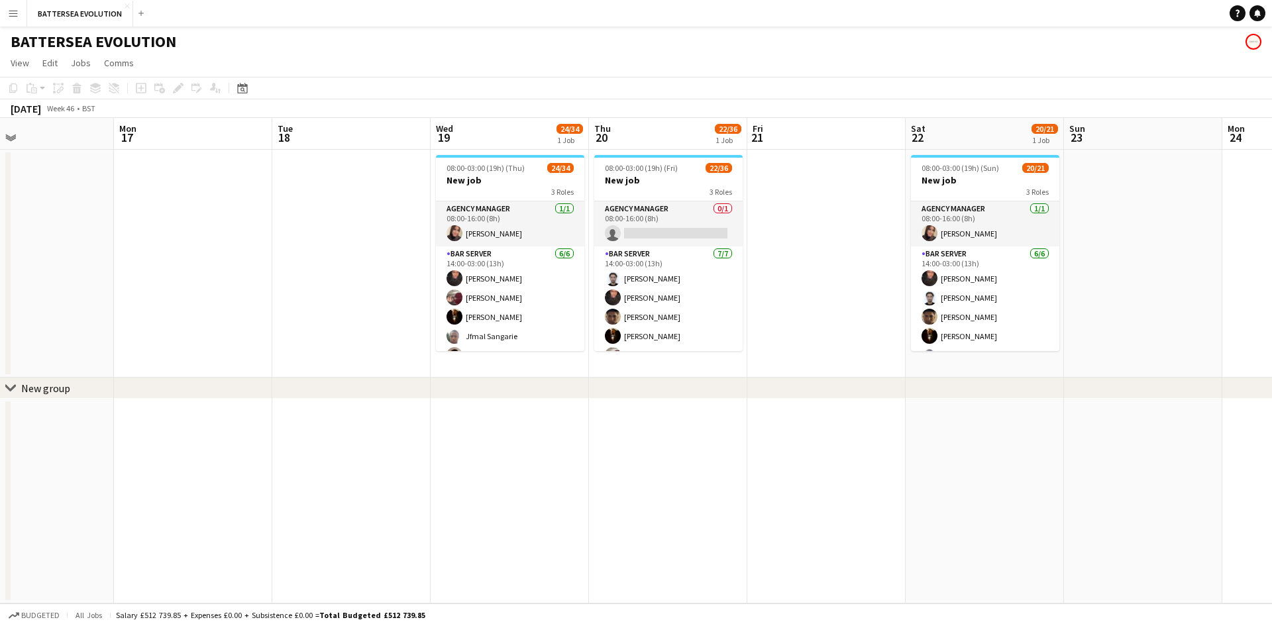
drag, startPoint x: 349, startPoint y: 157, endPoint x: 567, endPoint y: 152, distance: 218.0
click at [567, 152] on app-calendar-viewport "Fri 14 Sat 15 Sun 16 Mon 17 Tue 18 Wed 19 24/34 1 Job Thu 20 22/36 1 Job Fri 21…" at bounding box center [636, 361] width 1272 height 486
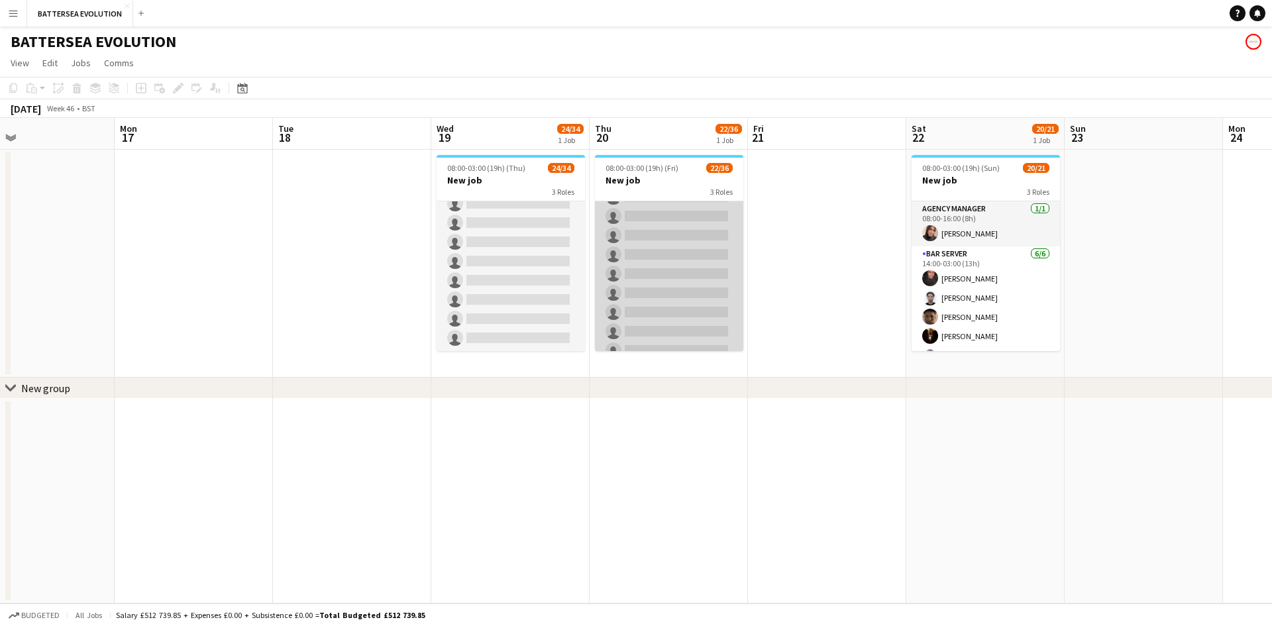
scroll to position [619, 0]
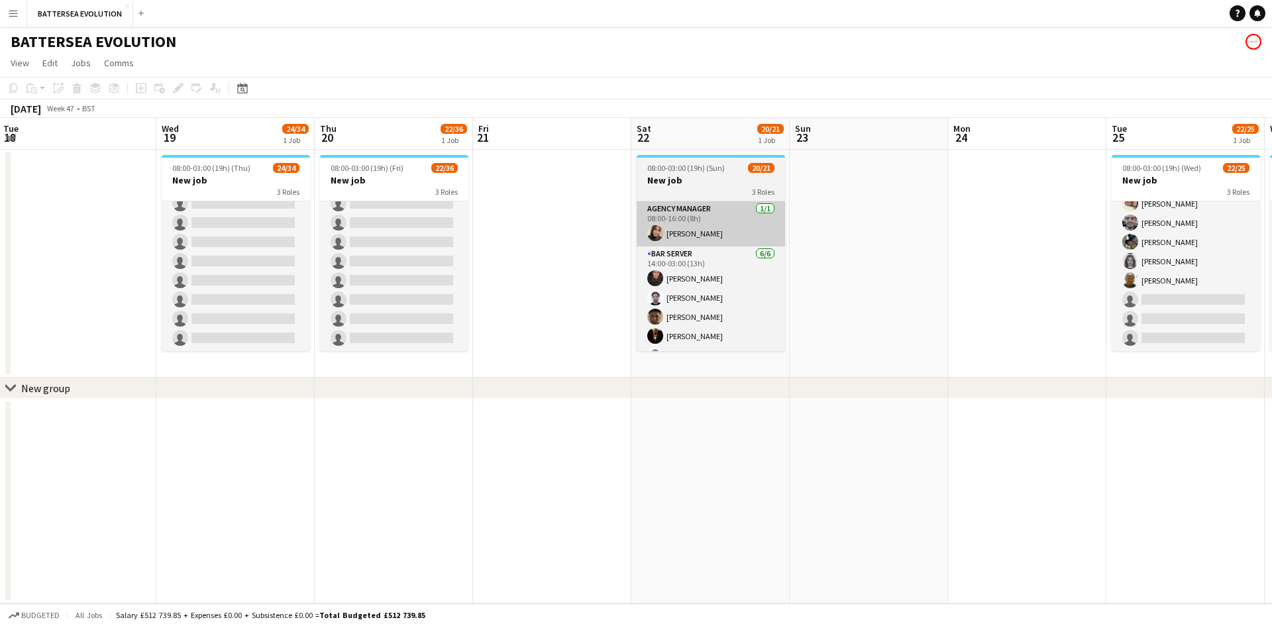
drag, startPoint x: 698, startPoint y: 198, endPoint x: 629, endPoint y: 203, distance: 68.4
click at [629, 204] on app-calendar-viewport "Fri 14 Sat 15 Sun 16 Mon 17 Tue 18 Wed 19 24/34 1 Job Thu 20 22/36 1 Job Fri 21…" at bounding box center [636, 361] width 1272 height 486
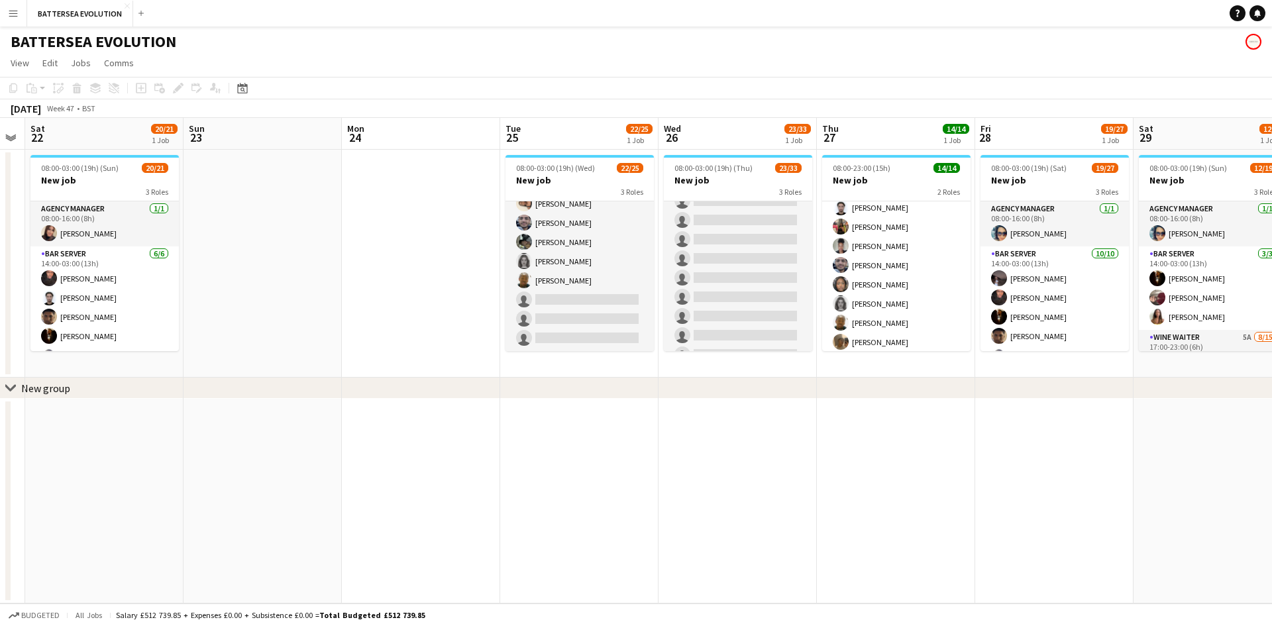
drag, startPoint x: 672, startPoint y: 325, endPoint x: 624, endPoint y: 257, distance: 83.1
click at [476, 293] on app-calendar-viewport "Tue 18 Wed 19 24/34 1 Job Thu 20 22/36 1 Job Fri 21 Sat 22 20/21 1 Job Sun 23 M…" at bounding box center [636, 361] width 1272 height 486
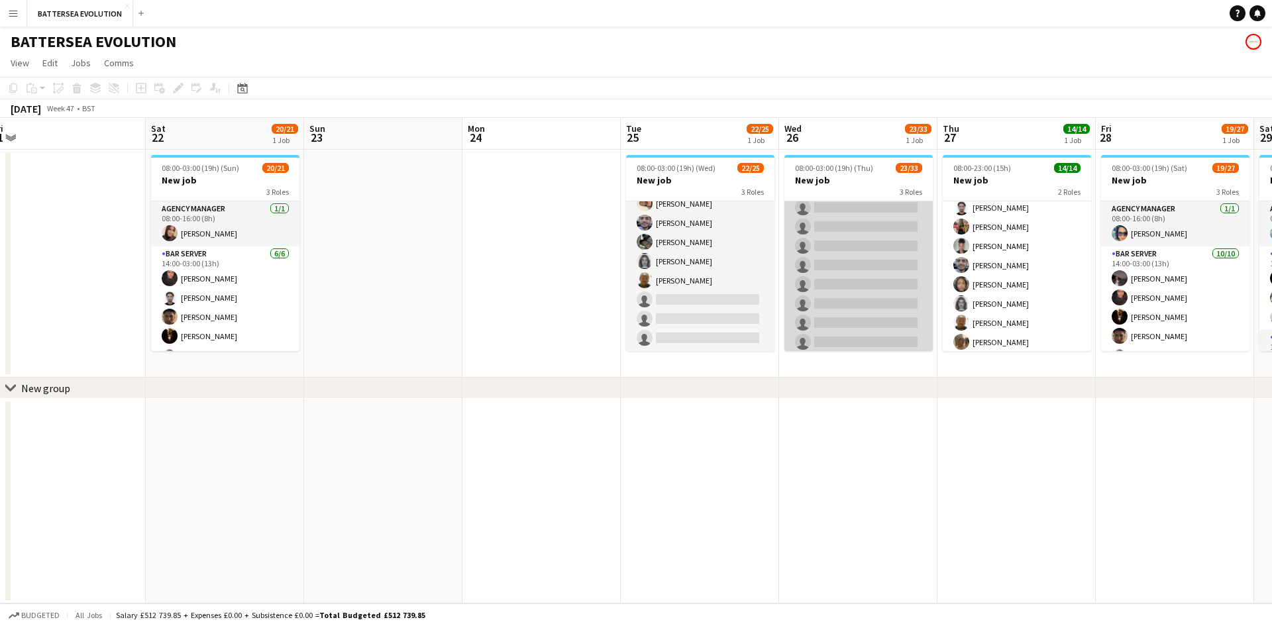
scroll to position [231, 0]
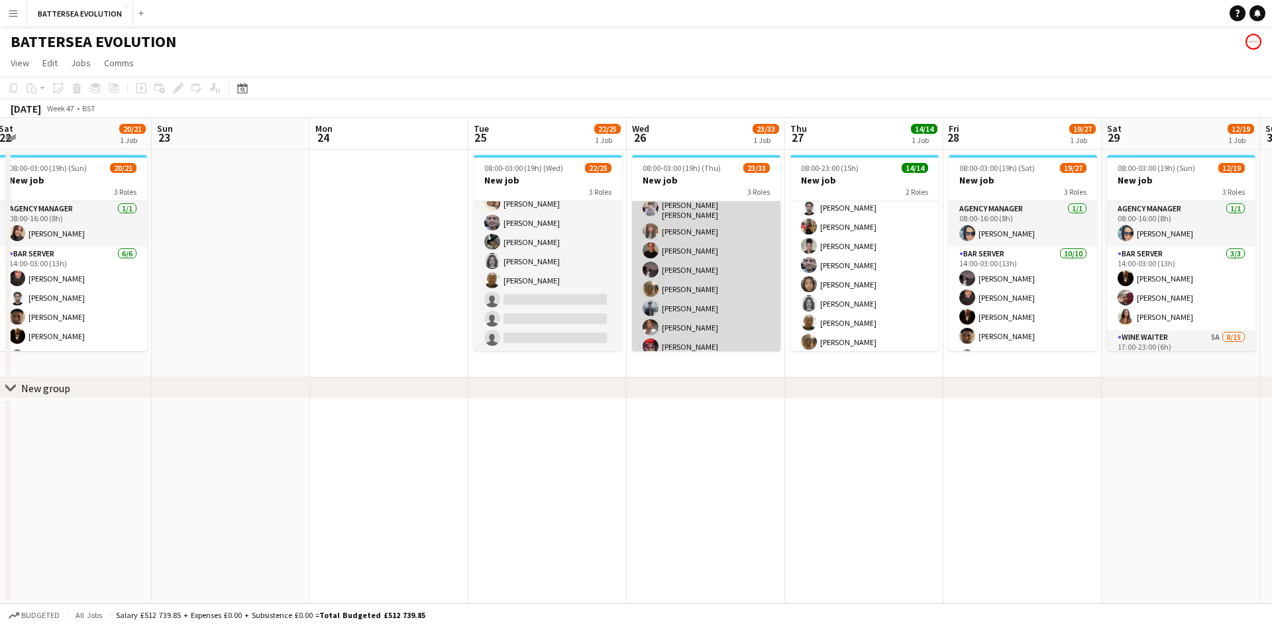
drag, startPoint x: 841, startPoint y: 300, endPoint x: 757, endPoint y: 274, distance: 87.4
click at [723, 292] on app-calendar-viewport "Tue 18 Wed 19 24/34 1 Job Thu 20 22/36 1 Job Fri 21 Sat 22 20/21 1 Job Sun 23 M…" at bounding box center [636, 361] width 1272 height 486
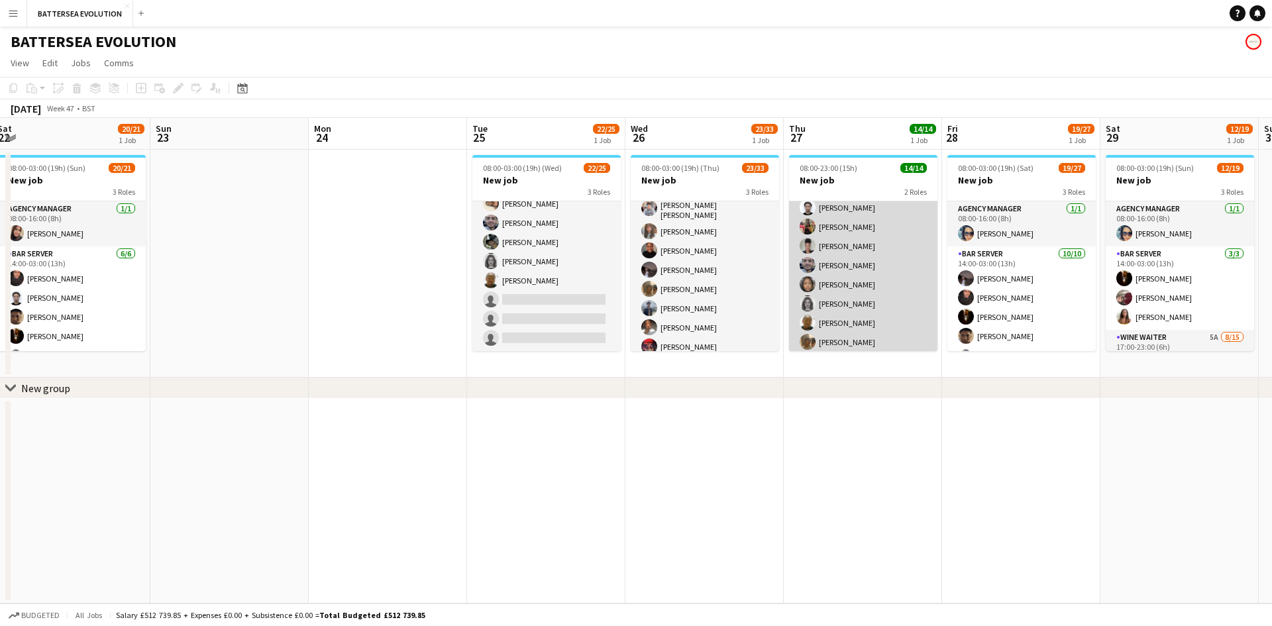
scroll to position [0, 0]
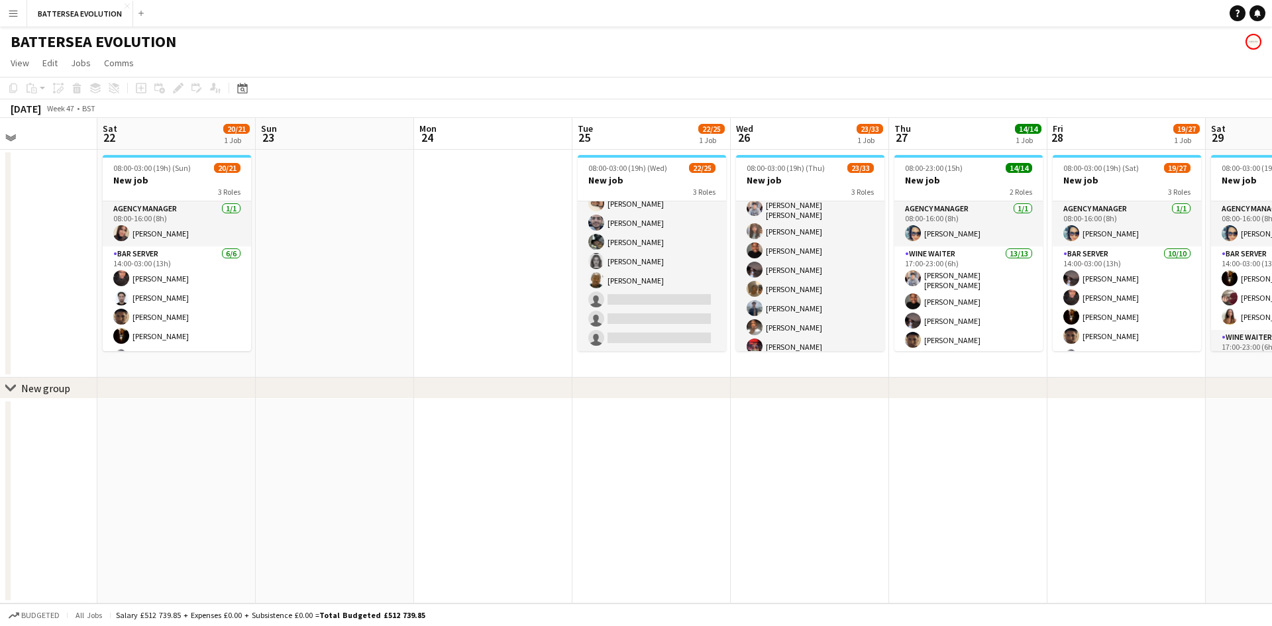
drag, startPoint x: 1006, startPoint y: 304, endPoint x: 800, endPoint y: 287, distance: 206.8
click at [800, 289] on app-calendar-viewport "Tue 18 Wed 19 24/34 1 Job Thu 20 22/36 1 Job Fri 21 Sat 22 20/21 1 Job Sun 23 M…" at bounding box center [636, 361] width 1272 height 486
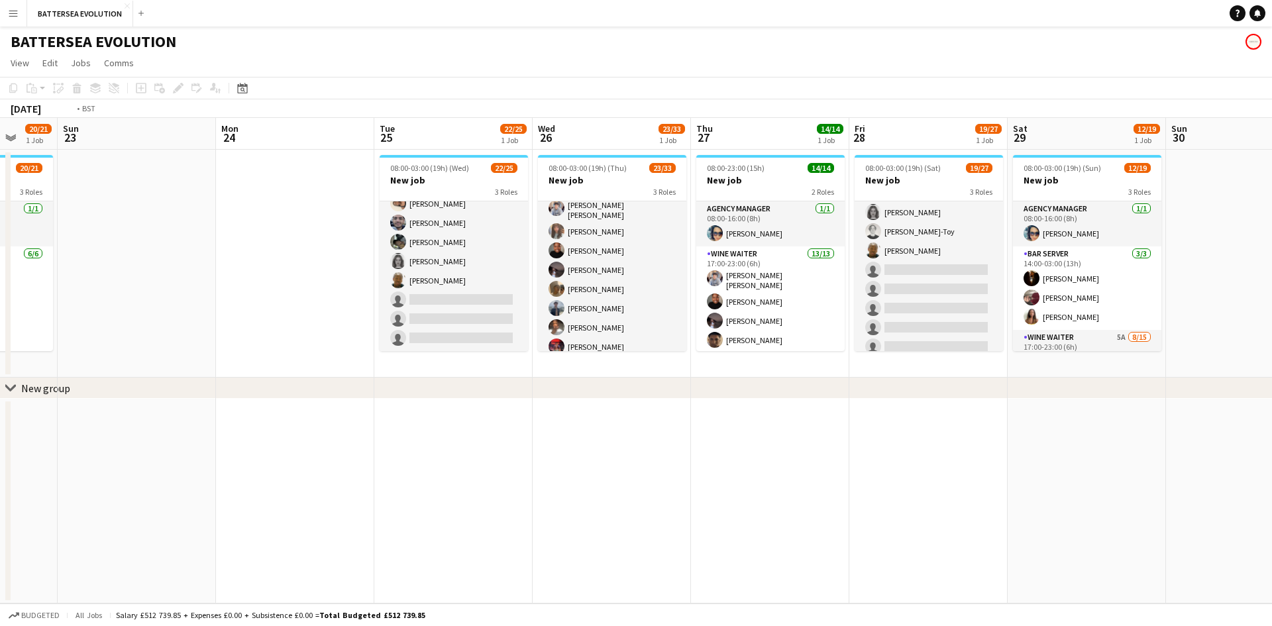
drag, startPoint x: 1204, startPoint y: 277, endPoint x: 688, endPoint y: 236, distance: 517.7
click at [688, 236] on app-calendar-viewport "Thu 20 22/36 1 Job Fri 21 Sat 22 20/21 1 Job Sun 23 Mon 24 Tue 25 22/25 1 Job W…" at bounding box center [636, 361] width 1272 height 486
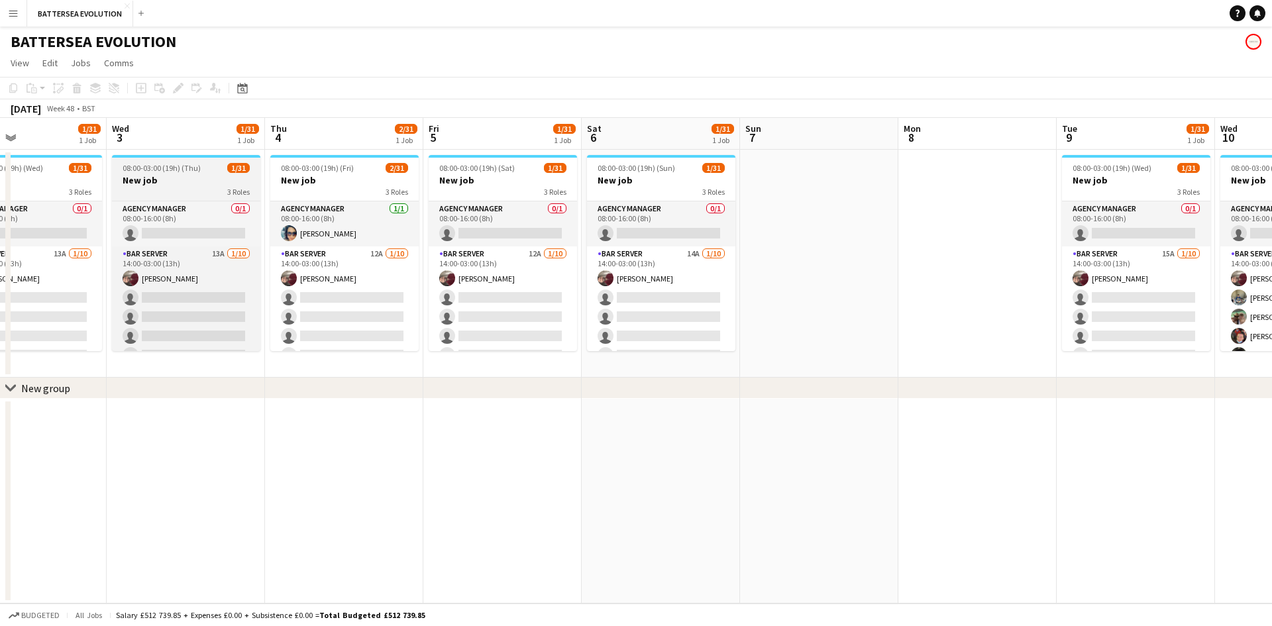
drag, startPoint x: 966, startPoint y: 229, endPoint x: 429, endPoint y: 178, distance: 539.1
click at [366, 184] on app-calendar-viewport "Fri 28 19/27 1 Job Sat 29 12/19 1 Job Sun 30 Mon 1 Tue 2 1/31 1 Job Wed 3 1/31 …" at bounding box center [636, 361] width 1272 height 486
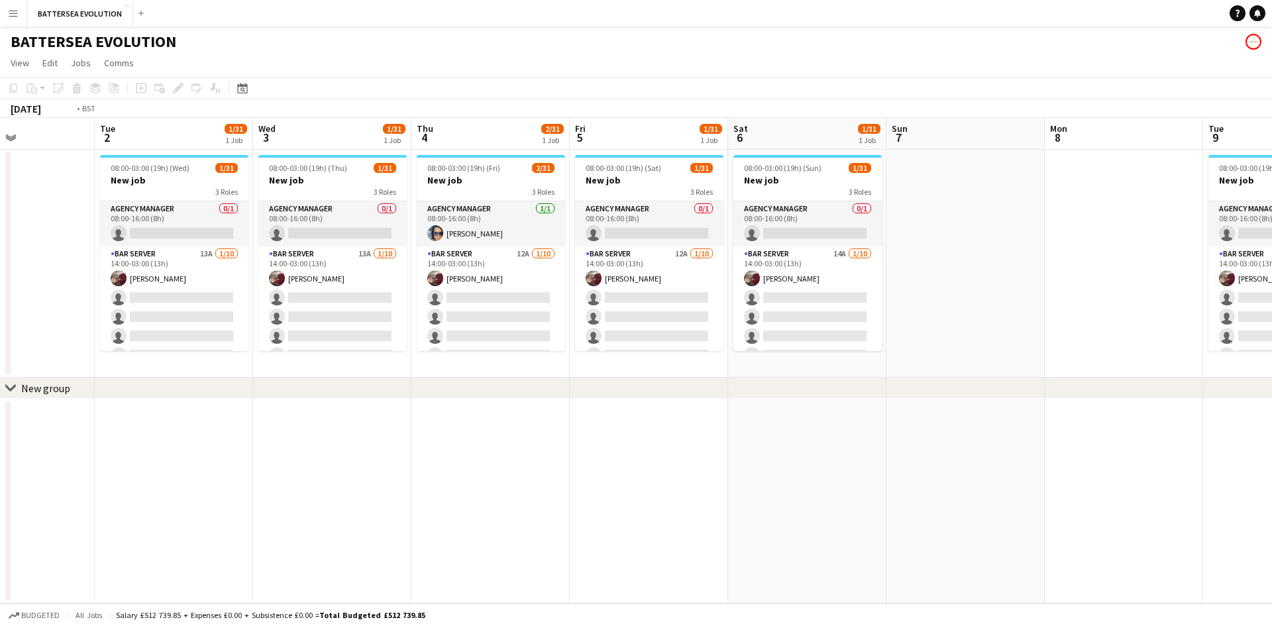
drag, startPoint x: 703, startPoint y: 203, endPoint x: 529, endPoint y: 214, distance: 174.6
click at [529, 214] on app-calendar-viewport "Fri 28 19/27 1 Job Sat 29 12/19 1 Job Sun 30 Mon 1 Tue 2 1/31 1 Job Wed 3 1/31 …" at bounding box center [636, 361] width 1272 height 486
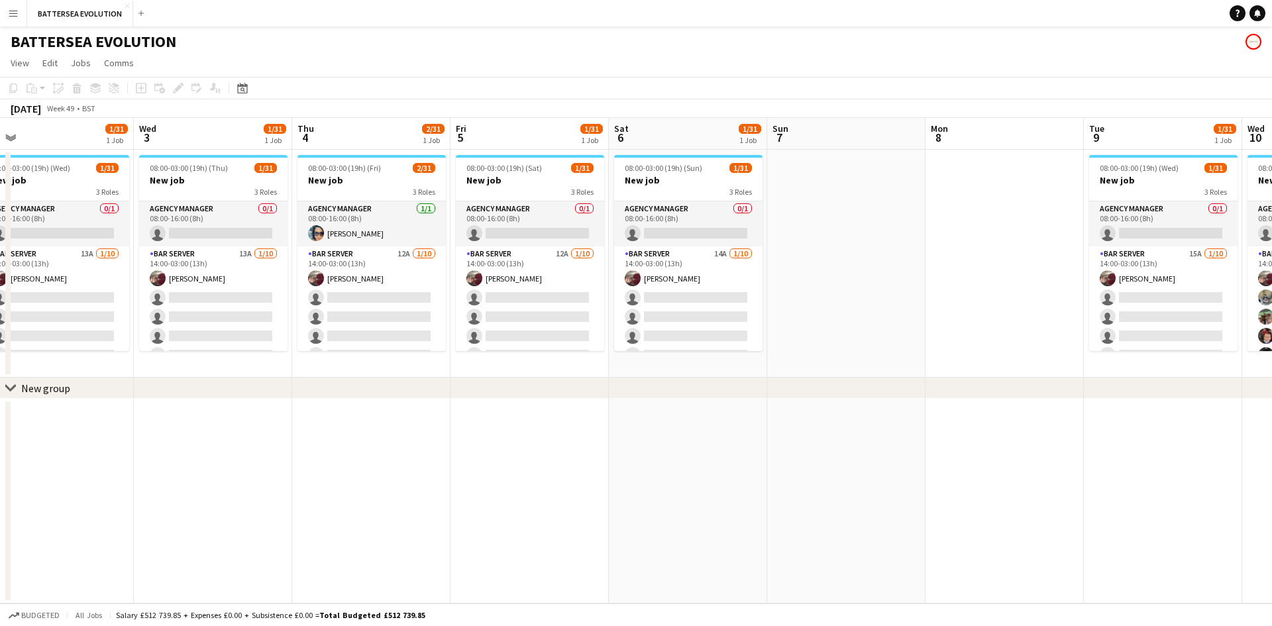
drag, startPoint x: 602, startPoint y: 209, endPoint x: 520, endPoint y: 148, distance: 102.7
click at [336, 166] on app-calendar-viewport "Sun 30 Mon 1 Tue 2 1/31 1 Job Wed 3 1/31 1 Job Thu 4 2/31 1 Job Fri 5 1/31 1 Jo…" at bounding box center [636, 361] width 1272 height 486
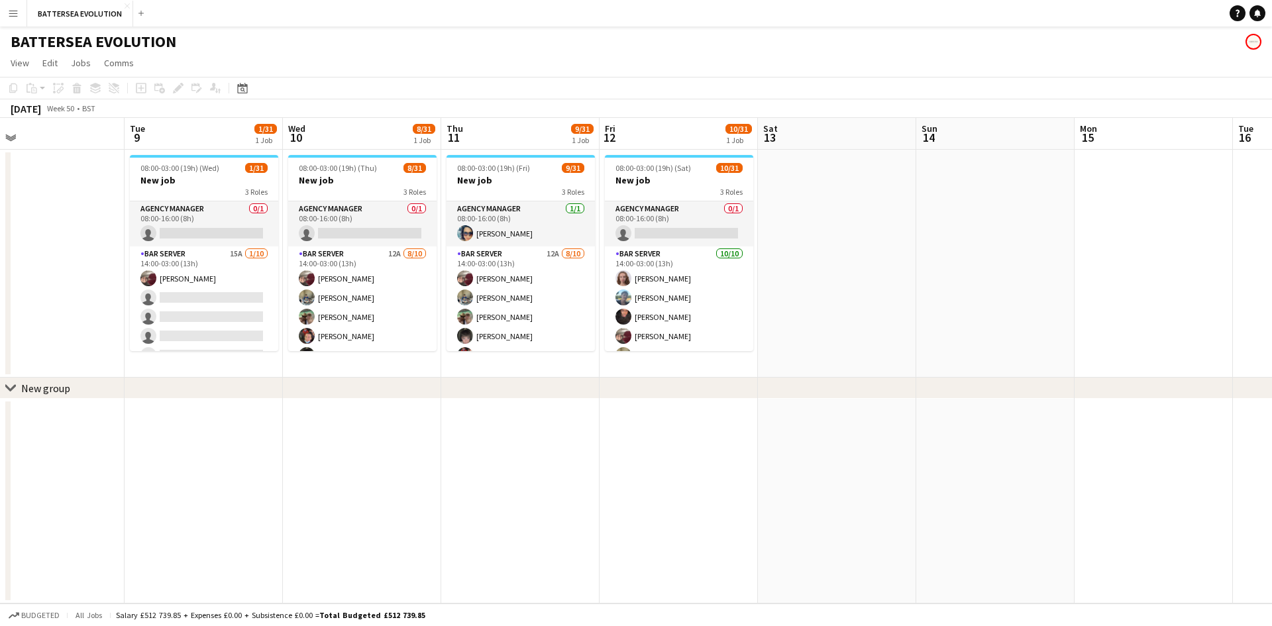
drag, startPoint x: 719, startPoint y: 184, endPoint x: 342, endPoint y: 132, distance: 381.1
click at [342, 132] on app-calendar-viewport "Fri 5 1/31 1 Job Sat 6 1/31 1 Job Sun 7 Mon 8 Tue 9 1/31 1 Job Wed 10 8/31 1 Jo…" at bounding box center [636, 361] width 1272 height 486
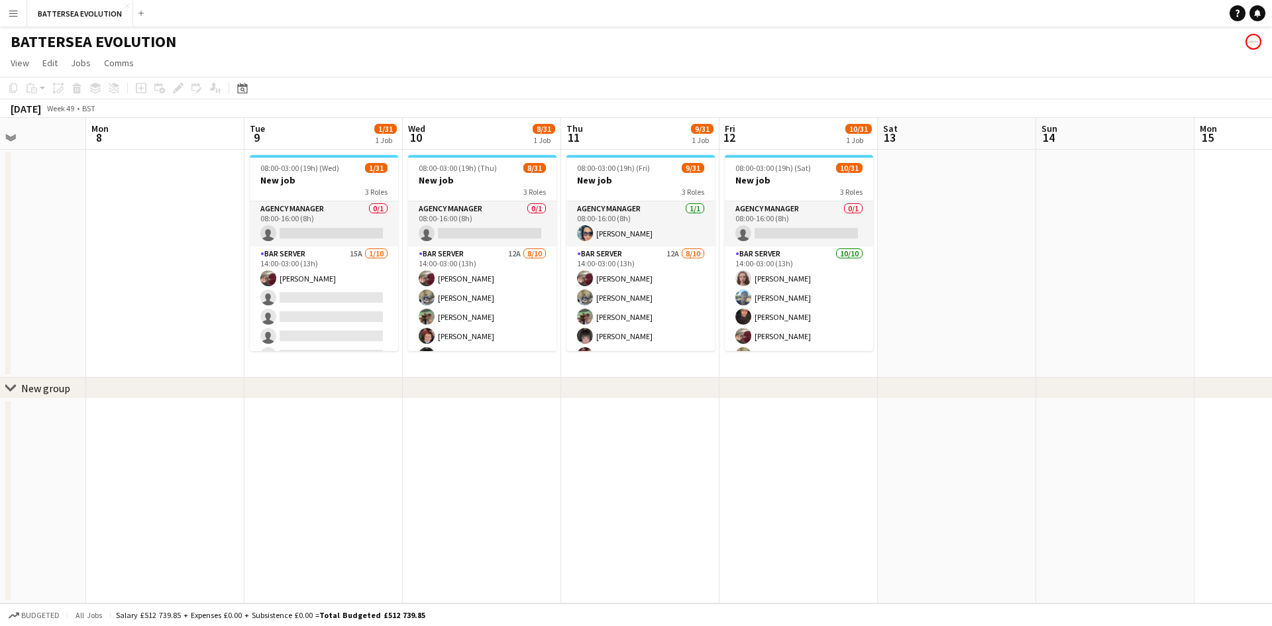
drag, startPoint x: 932, startPoint y: 178, endPoint x: 904, endPoint y: 192, distance: 31.7
click at [582, 178] on app-calendar-viewport "Fri 5 1/31 1 Job Sat 6 1/31 1 Job Sun 7 Mon 8 Tue 9 1/31 1 Job Wed 10 8/31 1 Jo…" at bounding box center [636, 361] width 1272 height 486
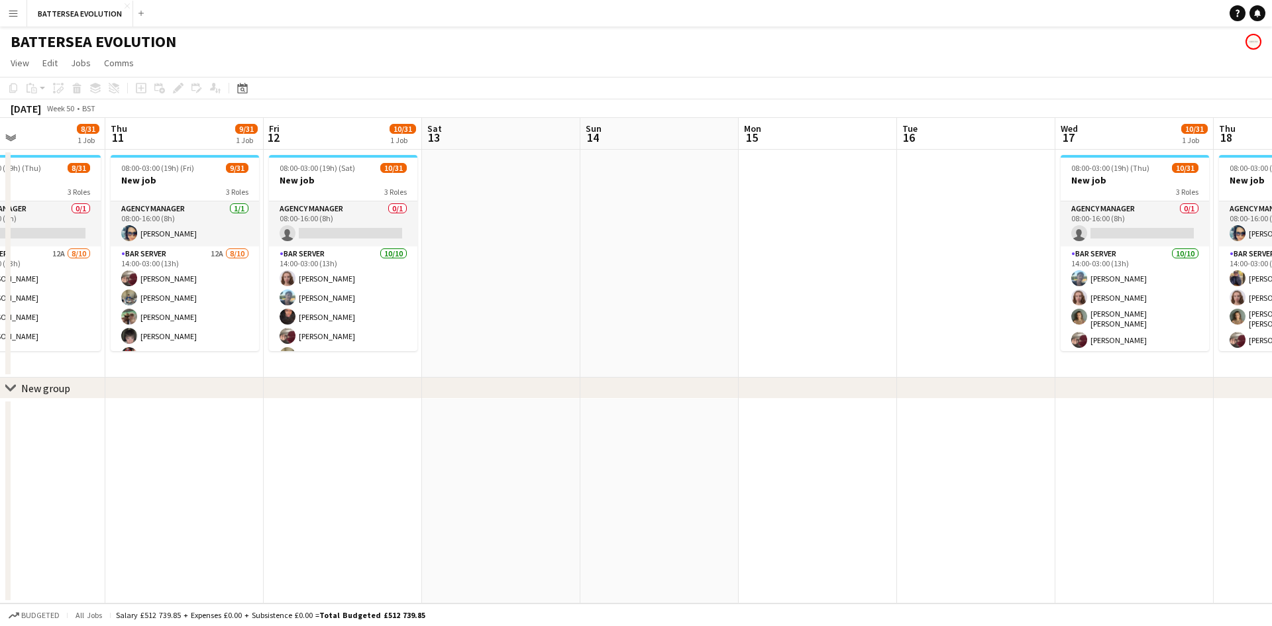
drag, startPoint x: 906, startPoint y: 193, endPoint x: 555, endPoint y: 197, distance: 350.5
click at [444, 209] on app-calendar-viewport "Mon 8 Tue 9 1/31 1 Job Wed 10 8/31 1 Job Thu 11 9/31 1 Job Fri 12 10/31 1 Job S…" at bounding box center [636, 361] width 1272 height 486
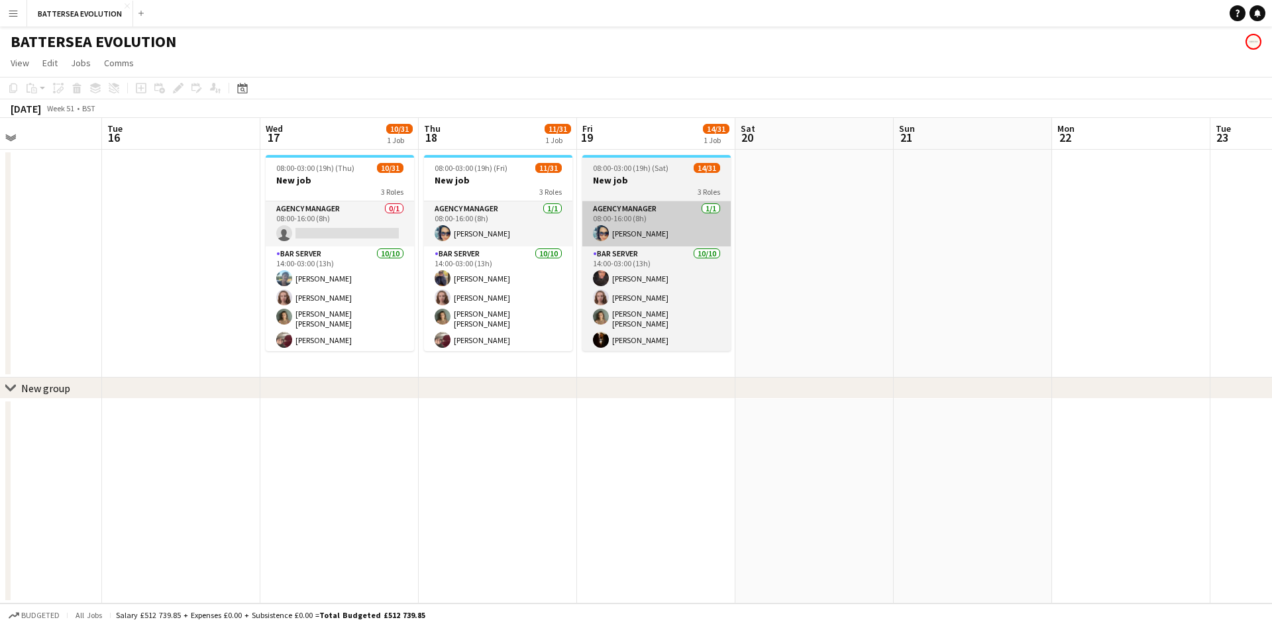
drag, startPoint x: 563, startPoint y: 225, endPoint x: 596, endPoint y: 203, distance: 39.7
click at [513, 217] on app-calendar-viewport "Sat 13 Sun 14 Mon 15 Tue 16 Wed 17 10/31 1 Job Thu 18 11/31 1 Job Fri 19 14/31 …" at bounding box center [636, 361] width 1272 height 486
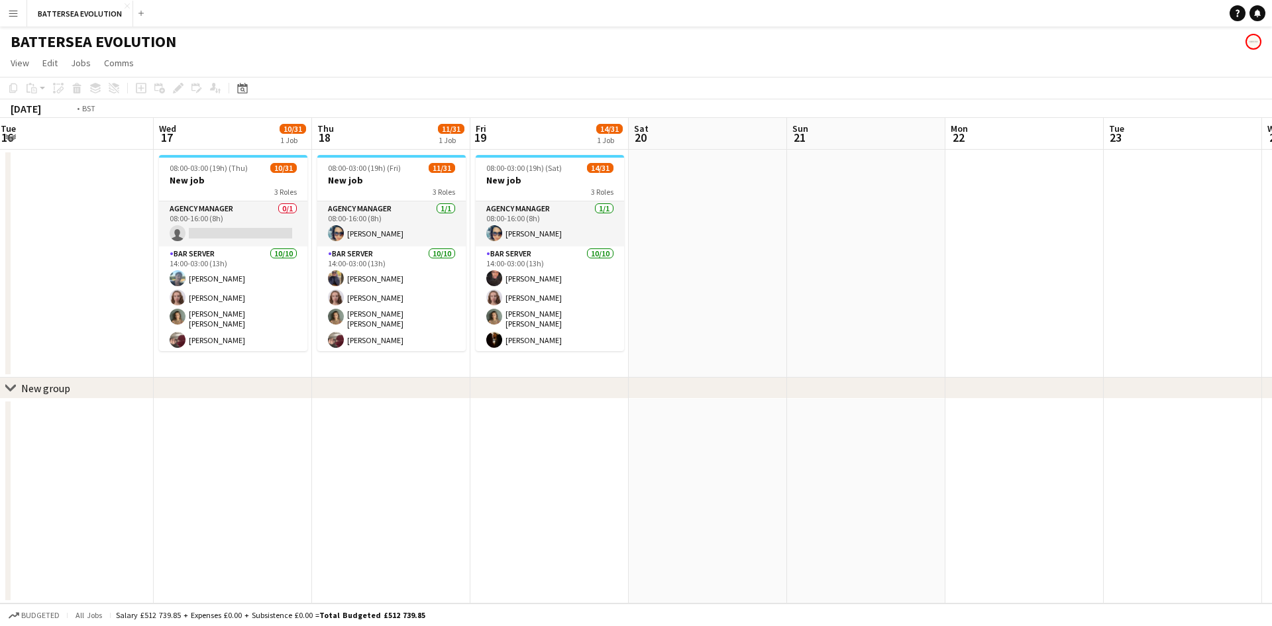
click at [1214, 144] on app-calendar-viewport "Sat 13 Sun 14 Mon 15 Tue 16 Wed 17 10/31 1 Job Thu 18 11/31 1 Job Fri 19 14/31 …" at bounding box center [636, 361] width 1272 height 486
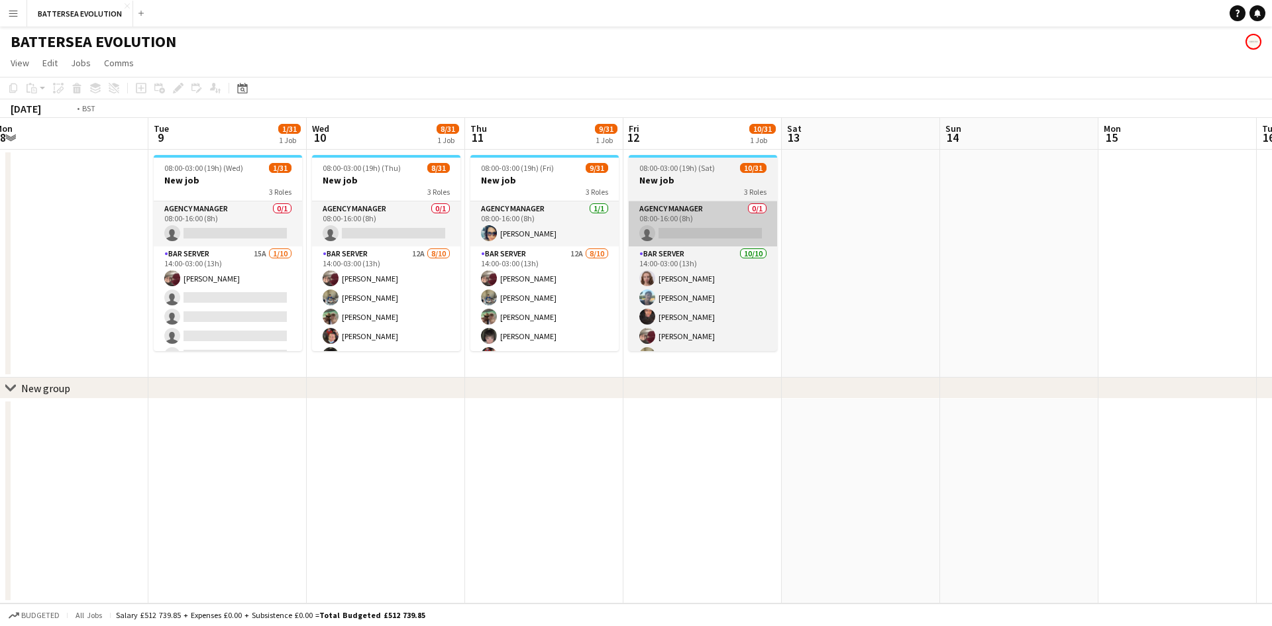
drag, startPoint x: 1067, startPoint y: 212, endPoint x: 870, endPoint y: 207, distance: 196.8
click at [1271, 228] on app-calendar-viewport "Sat 6 1/31 1 Job Sun 7 Mon 8 Tue 9 1/31 1 Job Wed 10 8/31 1 Job Thu 11 9/31 1 J…" at bounding box center [636, 361] width 1272 height 486
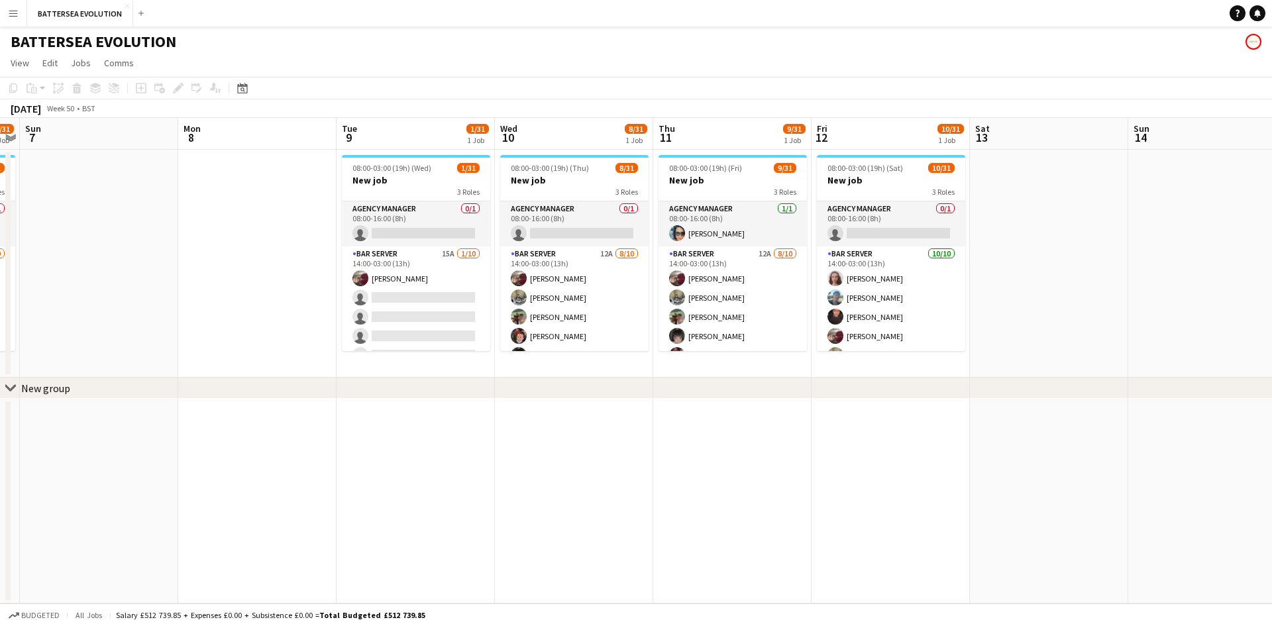
drag, startPoint x: 619, startPoint y: 219, endPoint x: 1271, endPoint y: 230, distance: 652.0
click at [1271, 230] on app-calendar-viewport "Fri 5 1/31 1 Job Sat 6 1/31 1 Job Sun 7 Mon 8 Tue 9 1/31 1 Job Wed 10 8/31 1 Jo…" at bounding box center [636, 361] width 1272 height 486
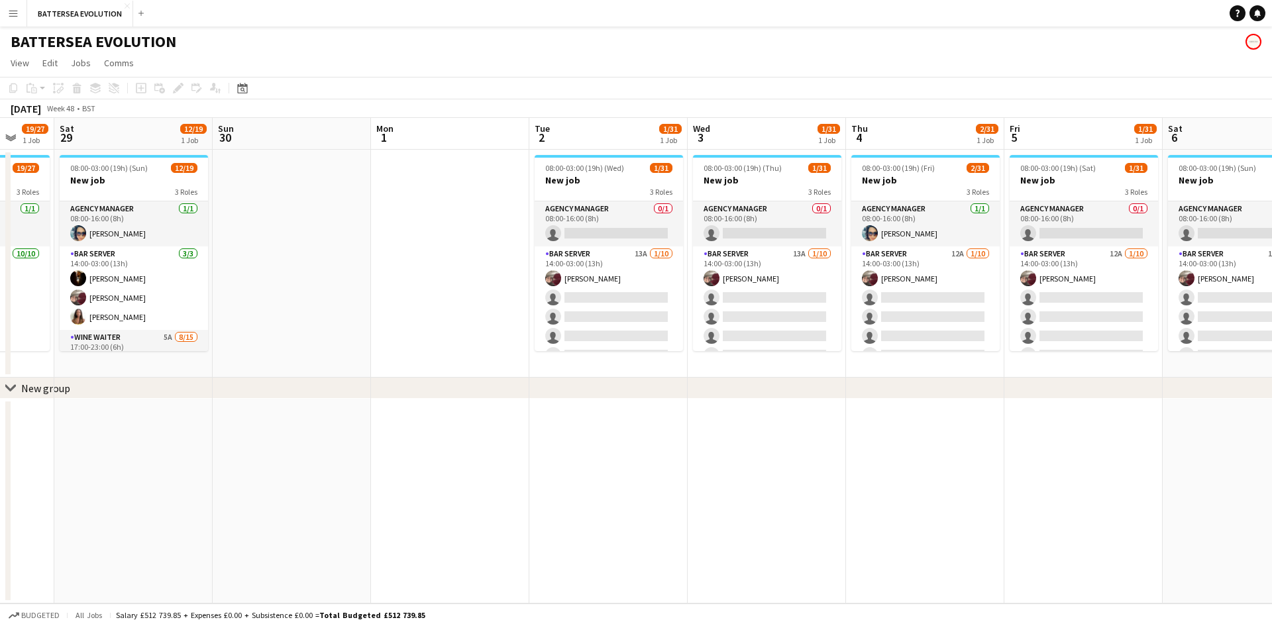
drag, startPoint x: 604, startPoint y: 231, endPoint x: 1271, endPoint y: 256, distance: 668.2
click at [1271, 256] on app-calendar-viewport "Wed 26 23/33 1 Job Thu 27 14/14 1 Job Fri 28 19/27 1 Job Sat 29 12/19 1 Job Sun…" at bounding box center [636, 361] width 1272 height 486
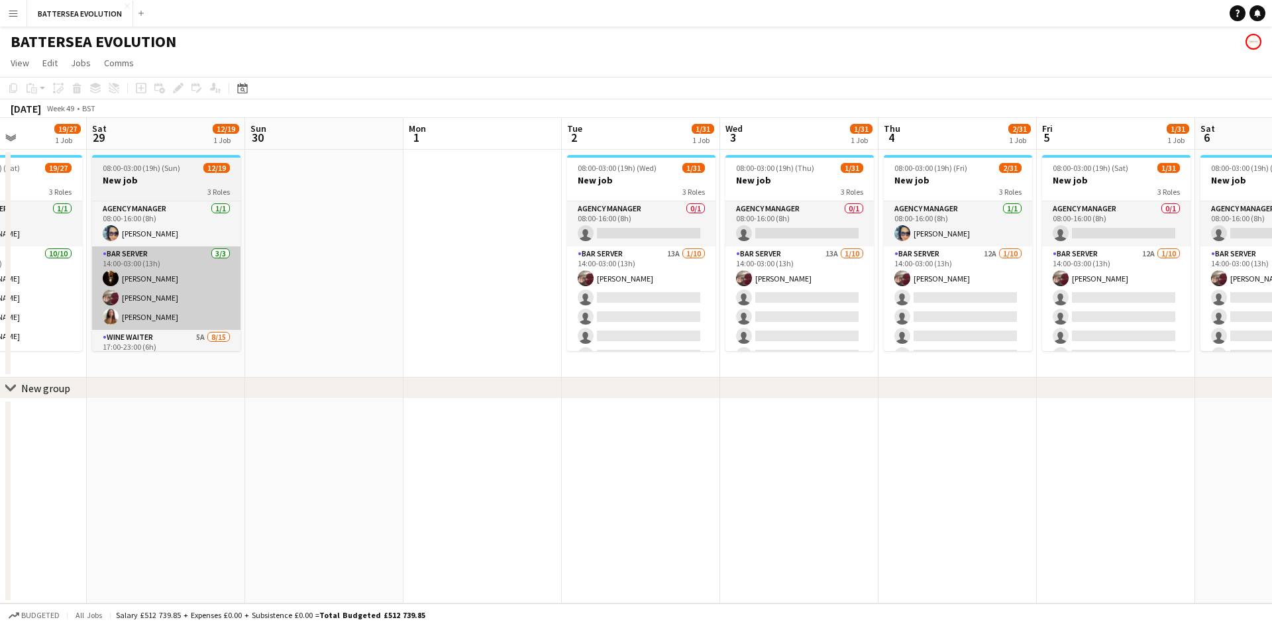
drag, startPoint x: 423, startPoint y: 232, endPoint x: 857, endPoint y: 279, distance: 436.5
click at [1096, 282] on app-calendar-viewport "Wed 26 23/33 1 Job Thu 27 14/14 1 Job Fri 28 19/27 1 Job Sat 29 12/19 1 Job Sun…" at bounding box center [636, 361] width 1272 height 486
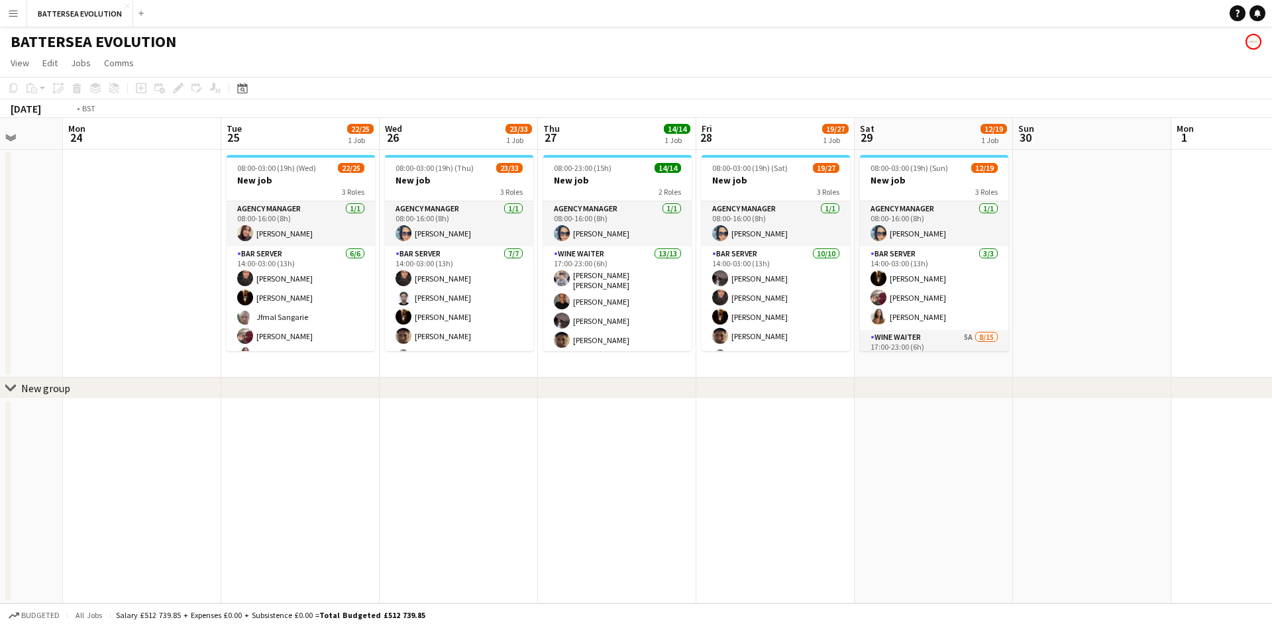
drag, startPoint x: 1135, startPoint y: 308, endPoint x: 1238, endPoint y: 281, distance: 106.9
click at [1237, 282] on app-calendar-viewport "Sat 22 20/21 1 Job Sun 23 Mon 24 Tue 25 22/25 1 Job Wed 26 23/33 1 Job Thu 27 1…" at bounding box center [636, 361] width 1272 height 486
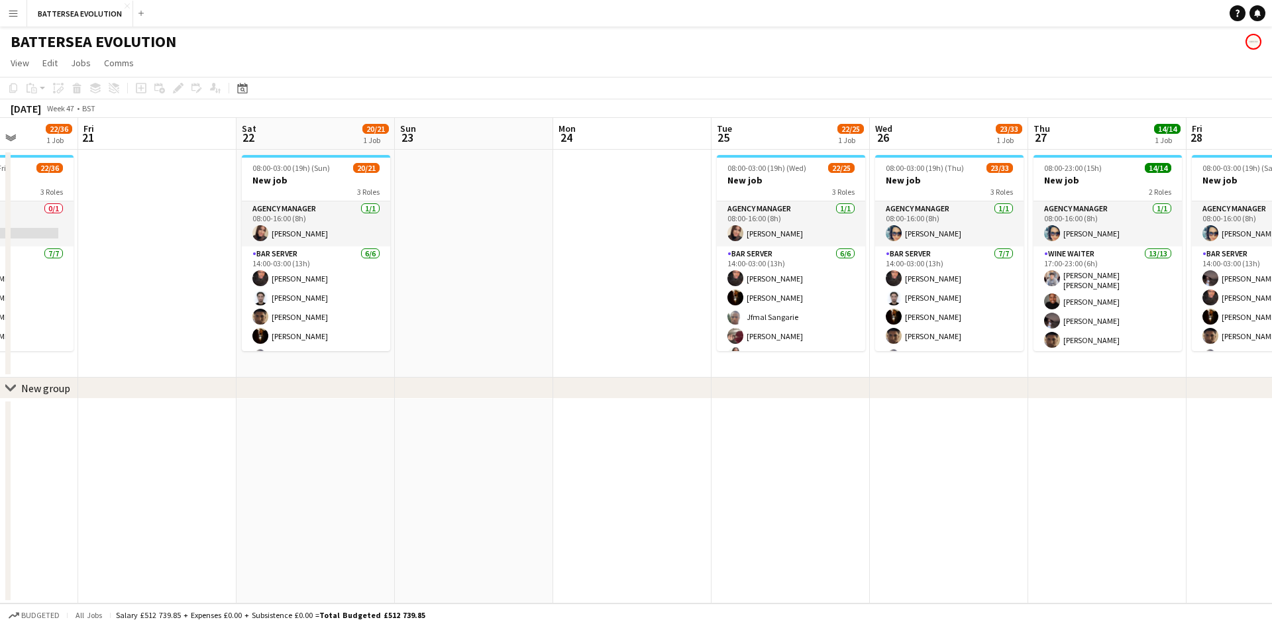
scroll to position [0, 301]
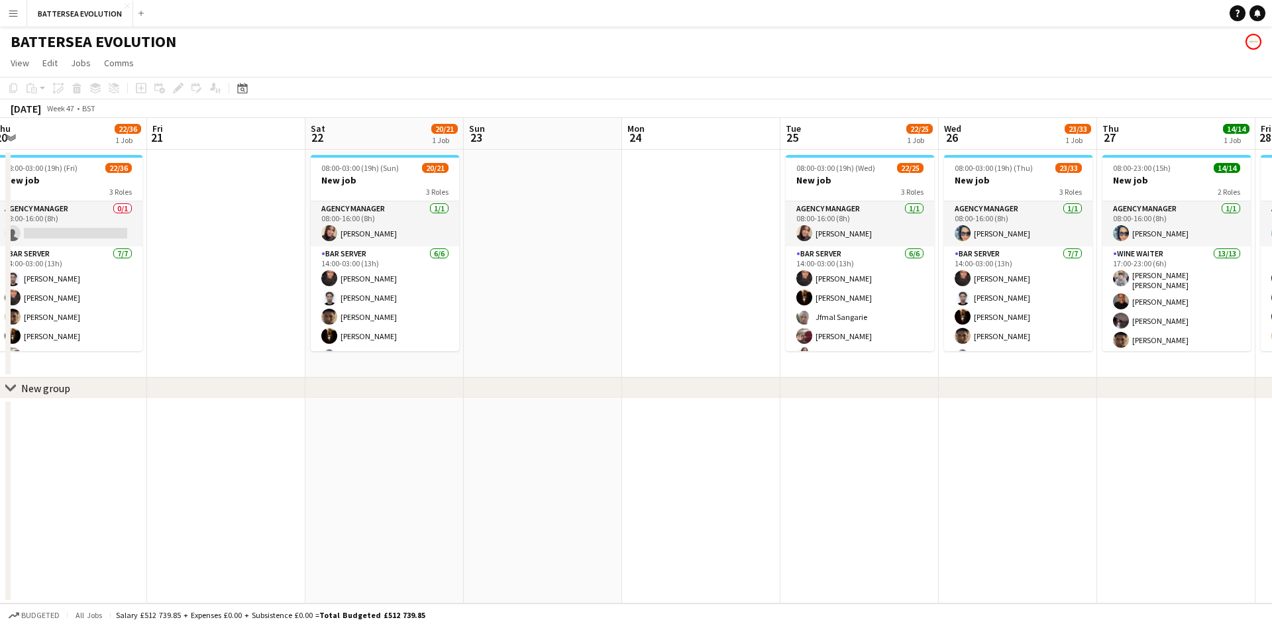
drag, startPoint x: 896, startPoint y: 274, endPoint x: 1066, endPoint y: 279, distance: 169.7
click at [1167, 274] on app-calendar-viewport "Tue 18 Wed 19 24/34 1 Job Thu 20 22/36 1 Job Fri 21 Sat 22 20/21 1 Job Sun 23 M…" at bounding box center [636, 361] width 1272 height 486
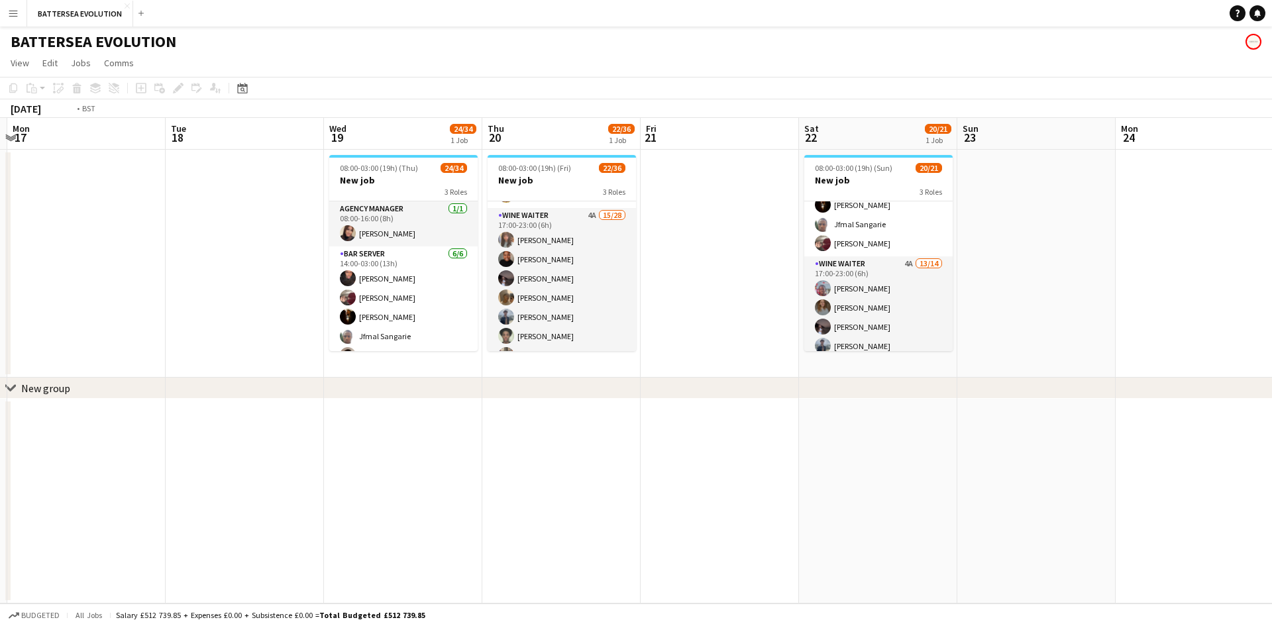
scroll to position [0, 272]
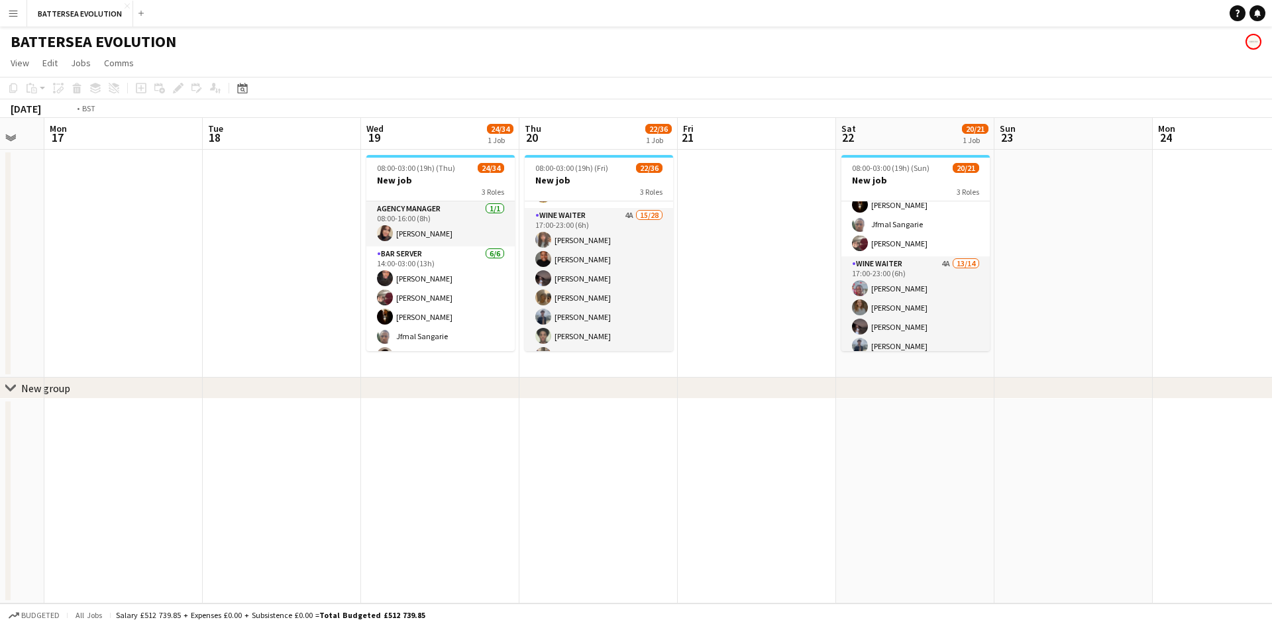
drag, startPoint x: 595, startPoint y: 246, endPoint x: 719, endPoint y: 229, distance: 125.7
click at [719, 229] on app-calendar-viewport "Sat 15 Sun 16 Mon 17 Tue 18 Wed 19 24/34 1 Job Thu 20 22/36 1 Job Fri 21 Sat 22…" at bounding box center [636, 361] width 1272 height 486
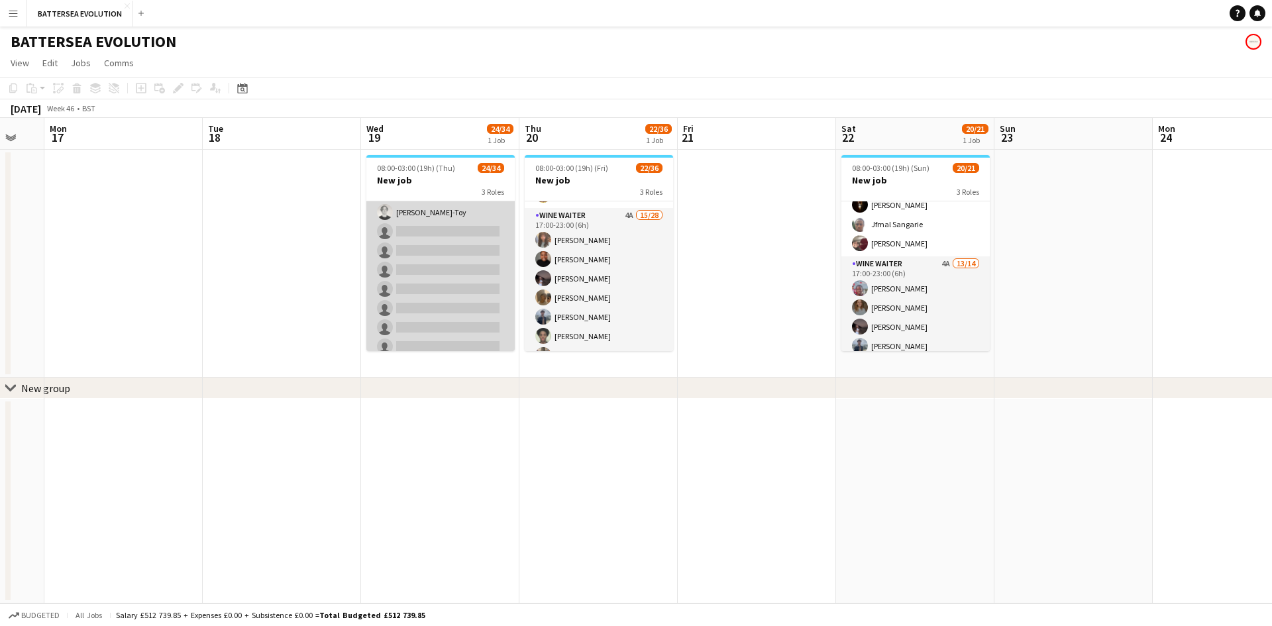
scroll to position [581, 0]
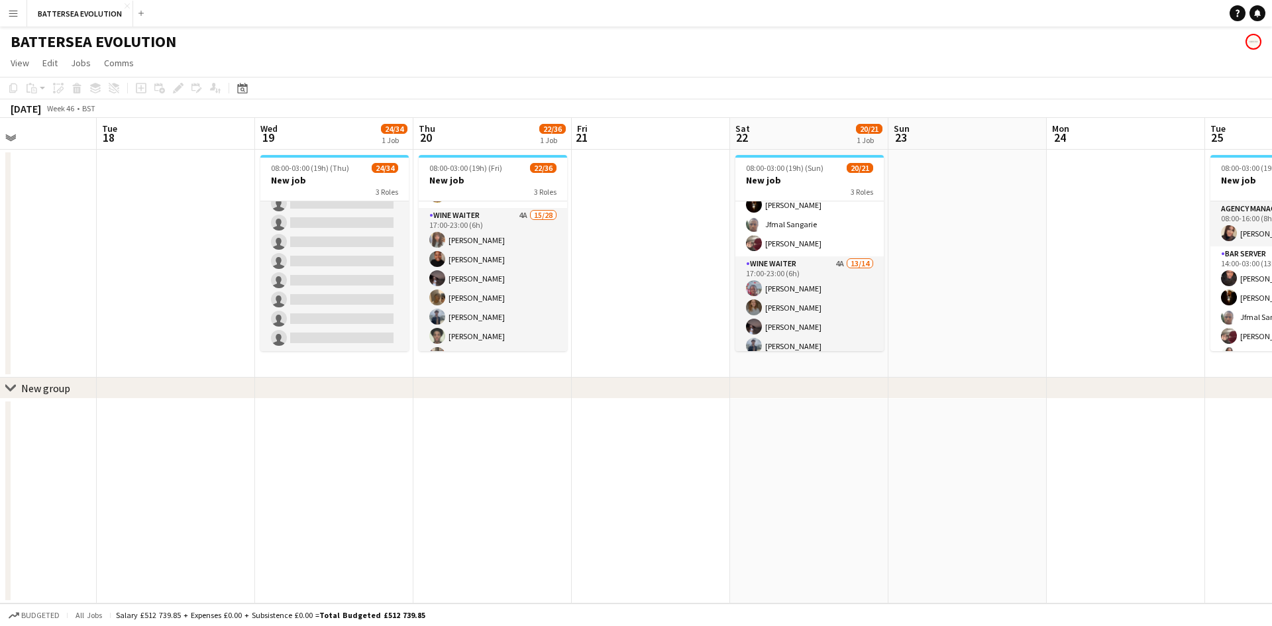
drag, startPoint x: 613, startPoint y: 245, endPoint x: 601, endPoint y: 238, distance: 13.6
click at [622, 242] on app-calendar-viewport "Sat 15 Sun 16 Mon 17 Tue 18 Wed 19 24/34 1 Job Thu 20 22/36 1 Job Fri 21 Sat 22…" at bounding box center [636, 361] width 1272 height 486
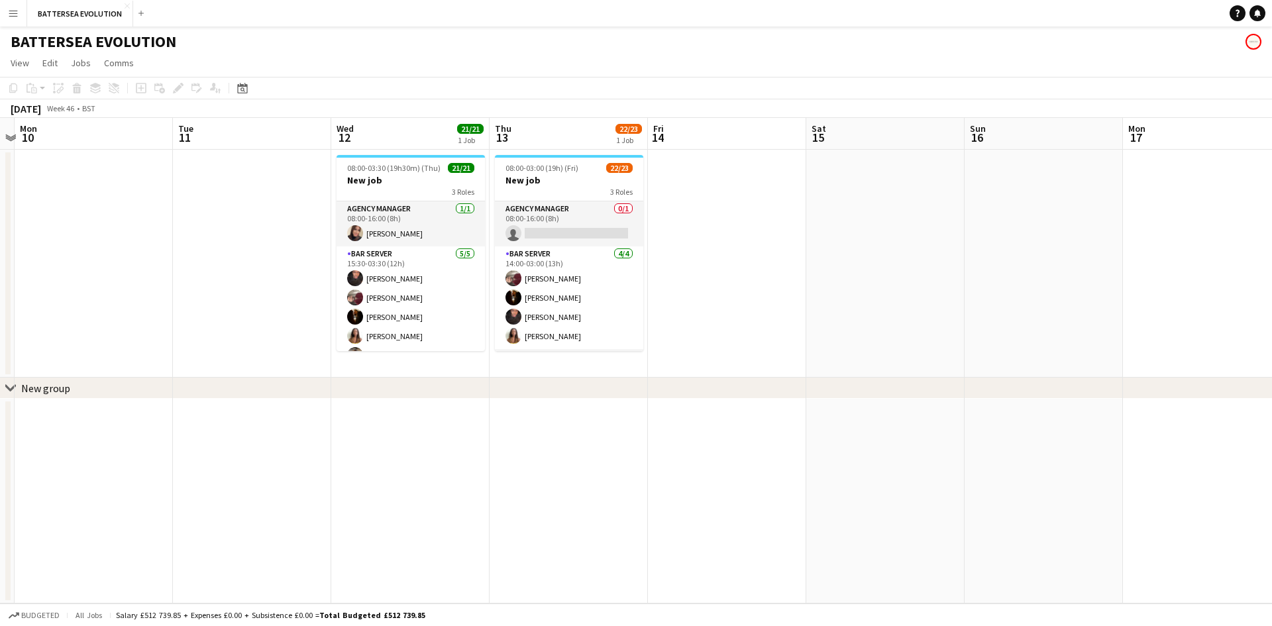
drag, startPoint x: 796, startPoint y: 274, endPoint x: 639, endPoint y: 279, distance: 157.1
click at [814, 269] on app-calendar-viewport "Sat 8 Sun 9 Mon 10 Tue 11 Wed 12 21/21 1 Job Thu 13 22/23 1 Job Fri 14 Sat 15 S…" at bounding box center [636, 361] width 1272 height 486
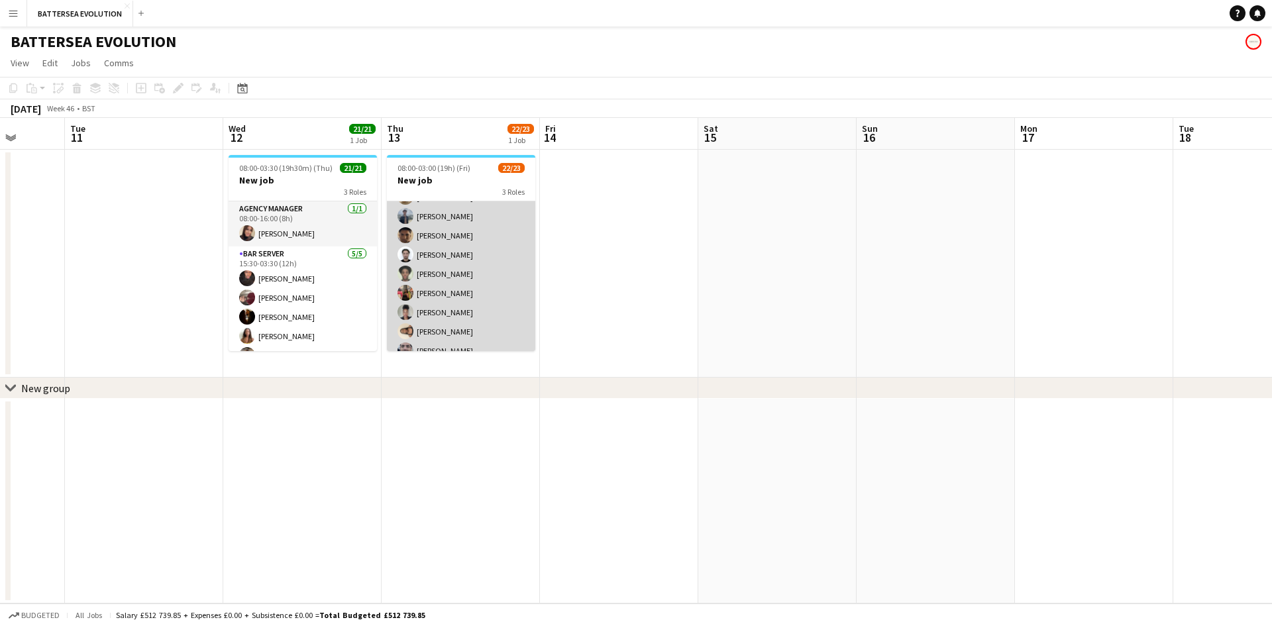
scroll to position [370, 0]
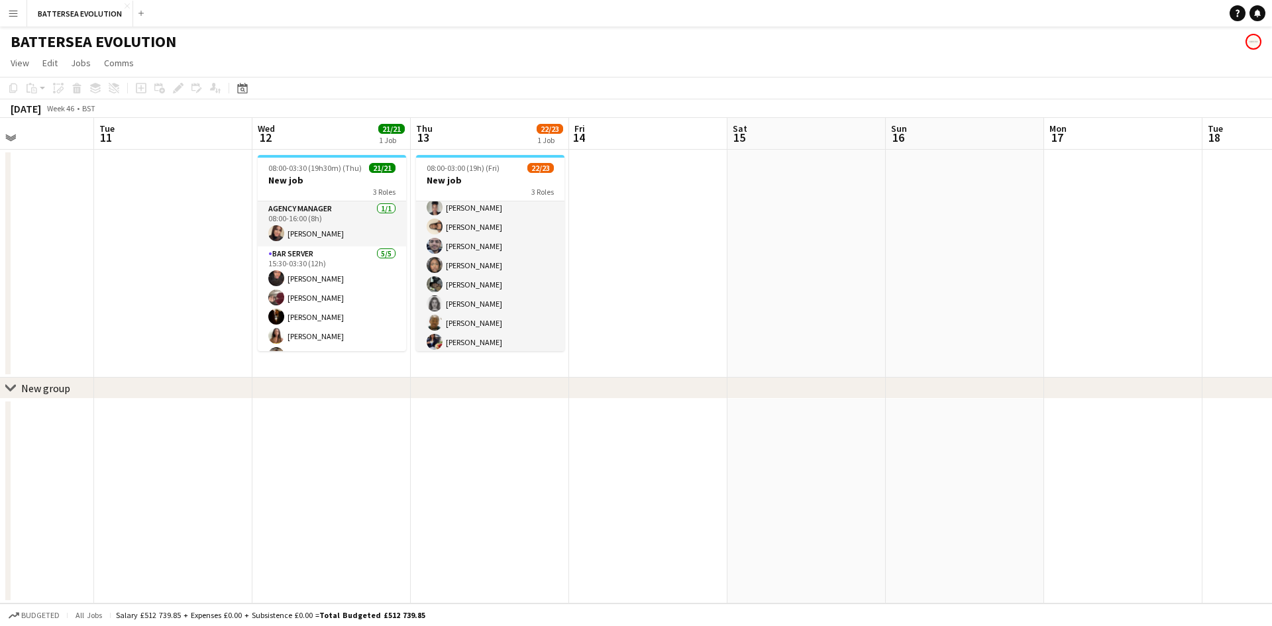
drag, startPoint x: 710, startPoint y: 283, endPoint x: 337, endPoint y: 360, distance: 381.0
click at [741, 287] on app-calendar-viewport "Sat 8 Sun 9 Mon 10 Tue 11 Wed 12 21/21 1 Job Thu 13 22/23 1 Job Fri 14 Sat 15 S…" at bounding box center [636, 361] width 1272 height 486
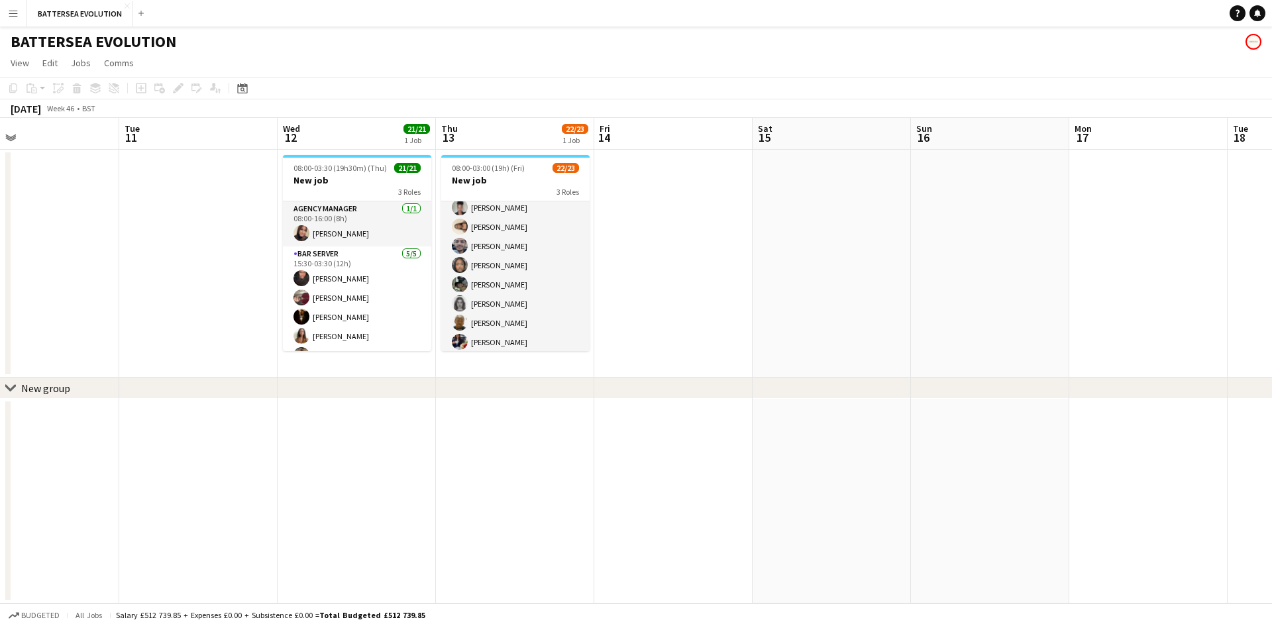
scroll to position [331, 0]
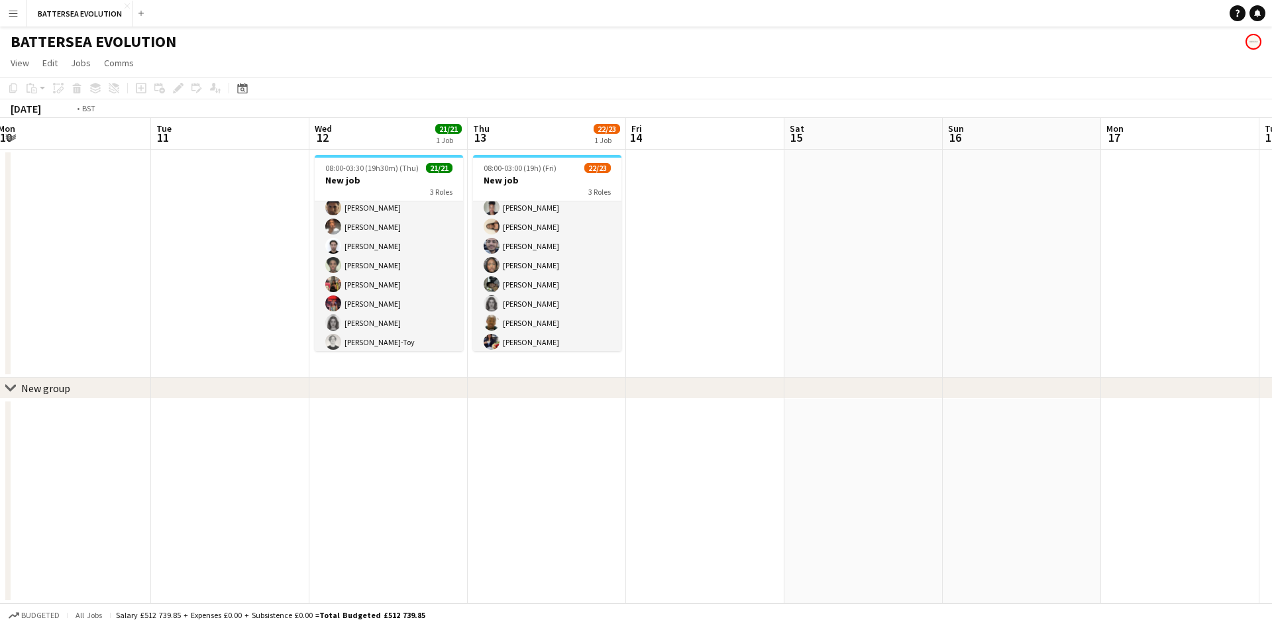
drag, startPoint x: 328, startPoint y: 285, endPoint x: 886, endPoint y: 295, distance: 558.6
click at [884, 295] on app-calendar-viewport "Sat 8 Sun 9 Mon 10 Tue 11 Wed 12 21/21 1 Job Thu 13 22/23 1 Job Fri 14 Sat 15 S…" at bounding box center [636, 361] width 1272 height 486
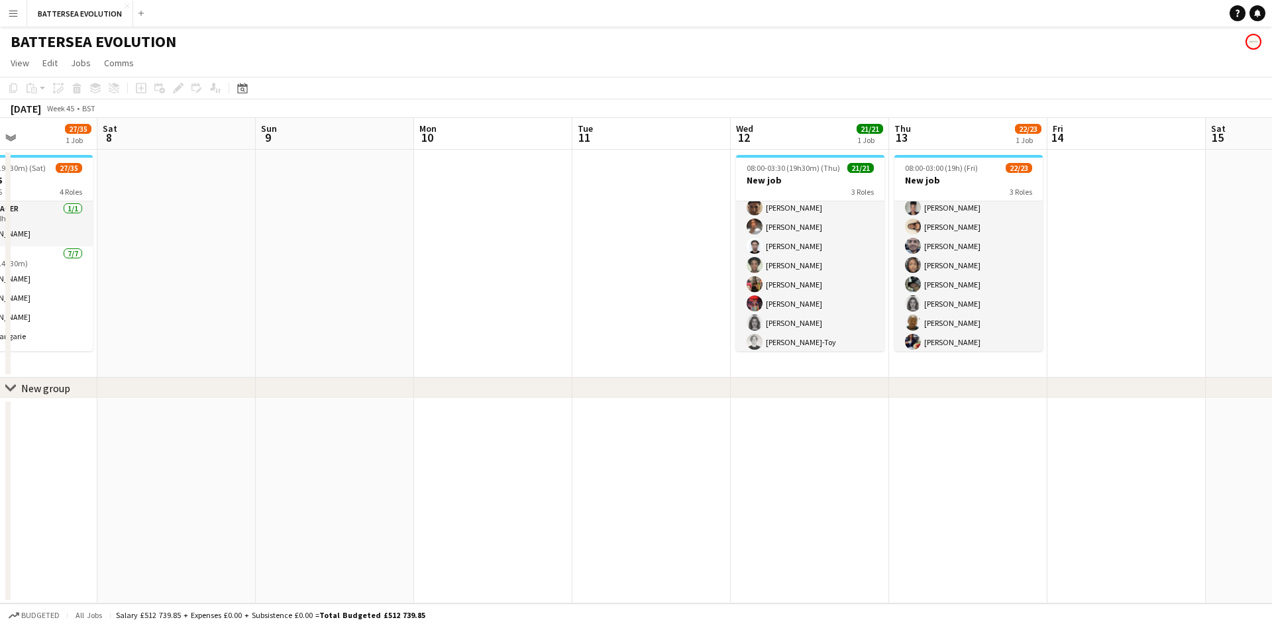
drag, startPoint x: 449, startPoint y: 299, endPoint x: 723, endPoint y: 297, distance: 274.9
click at [847, 293] on app-calendar-viewport "Wed 5 Thu 6 5/34 1 Job Fri 7 27/35 1 Job Sat 8 Sun 9 Mon 10 Tue 11 Wed 12 21/21…" at bounding box center [636, 361] width 1272 height 486
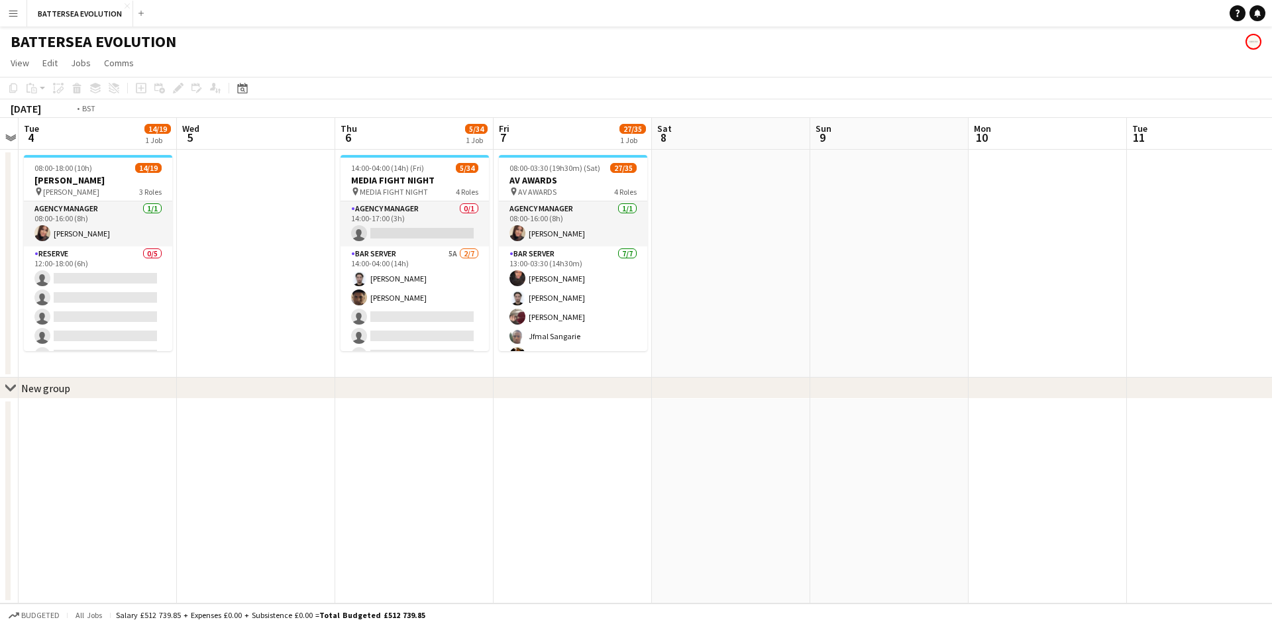
drag, startPoint x: 571, startPoint y: 289, endPoint x: 581, endPoint y: 289, distance: 9.9
click at [581, 289] on app-calendar-viewport "Sun 2 Mon 3 Tue 4 14/19 1 Job Wed 5 Thu 6 5/34 1 Job Fri 7 27/35 1 Job Sat 8 Su…" at bounding box center [636, 361] width 1272 height 486
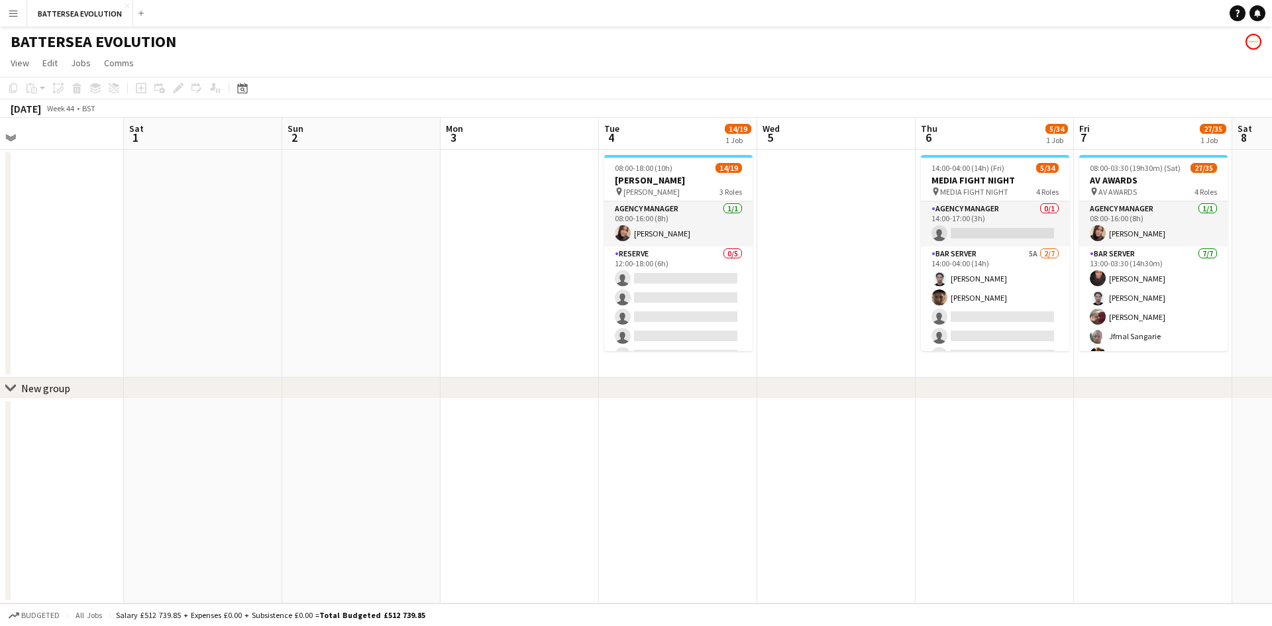
scroll to position [0, 331]
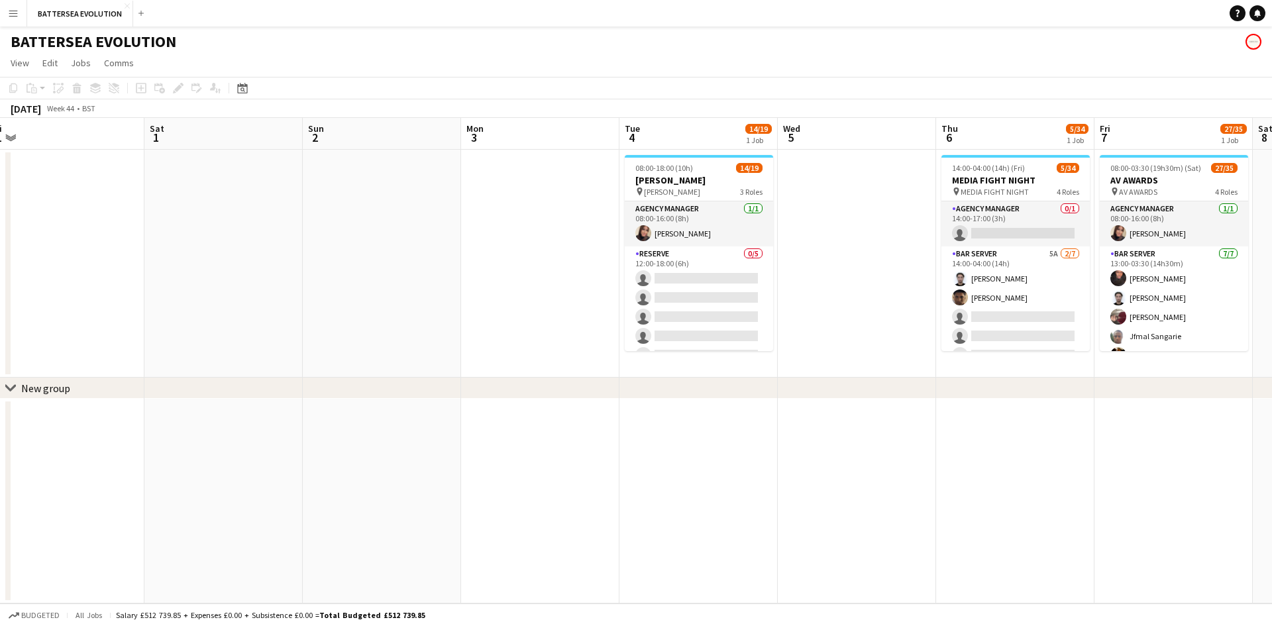
drag, startPoint x: 258, startPoint y: 284, endPoint x: 448, endPoint y: 311, distance: 192.1
click at [448, 311] on app-calendar-viewport "Wed 29 Thu 30 Fri 31 Sat 1 Sun 2 Mon 3 Tue 4 14/19 1 Job Wed 5 Thu 6 5/34 1 Job…" at bounding box center [636, 361] width 1272 height 486
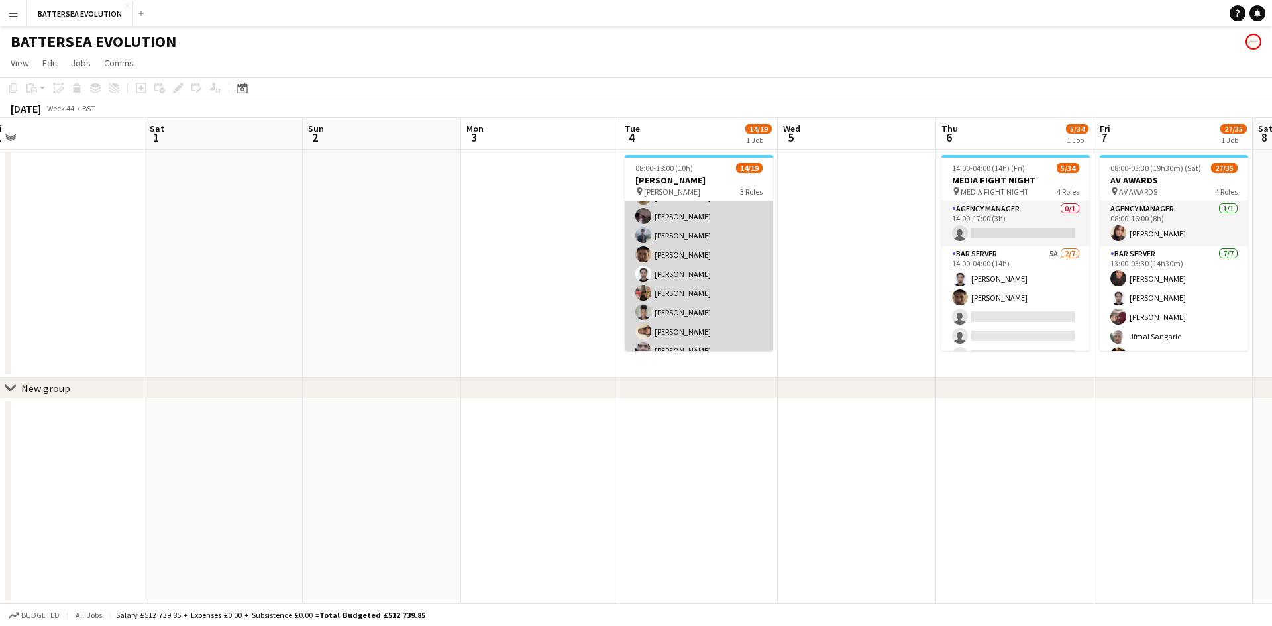
scroll to position [0, 0]
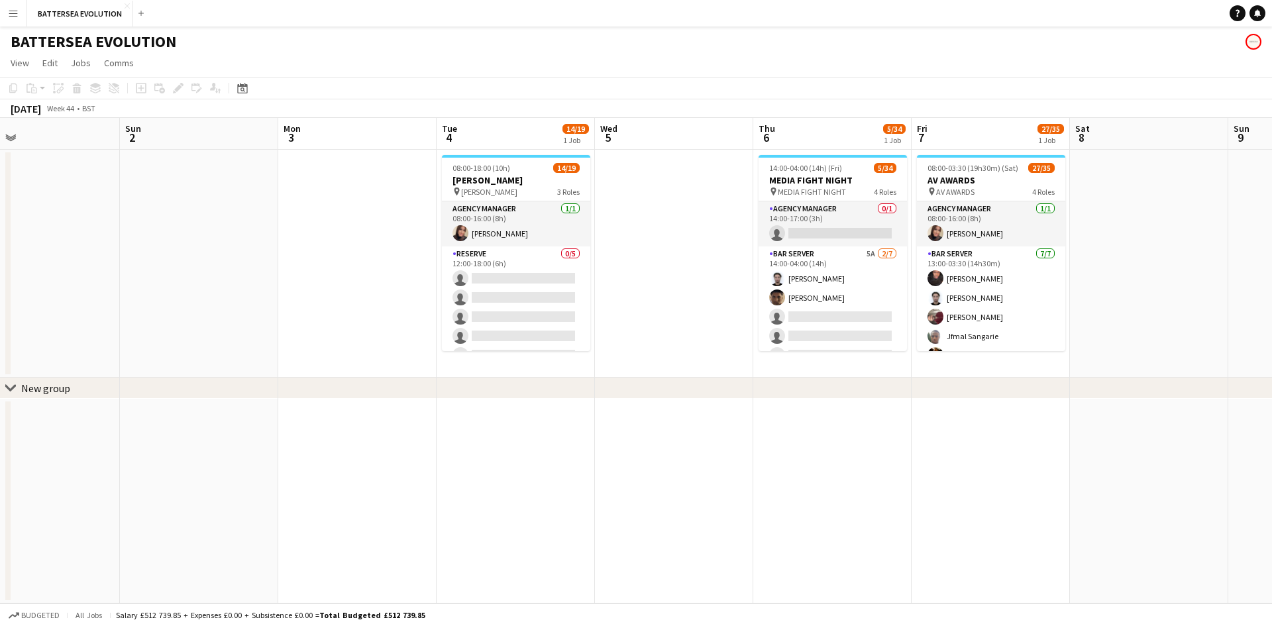
drag, startPoint x: 822, startPoint y: 315, endPoint x: 623, endPoint y: 279, distance: 201.9
click at [572, 284] on app-calendar-viewport "Wed 29 Thu 30 Fri 31 Sat 1 Sun 2 Mon 3 Tue 4 14/19 1 Job Wed 5 Thu 6 5/34 1 Job…" at bounding box center [636, 361] width 1272 height 486
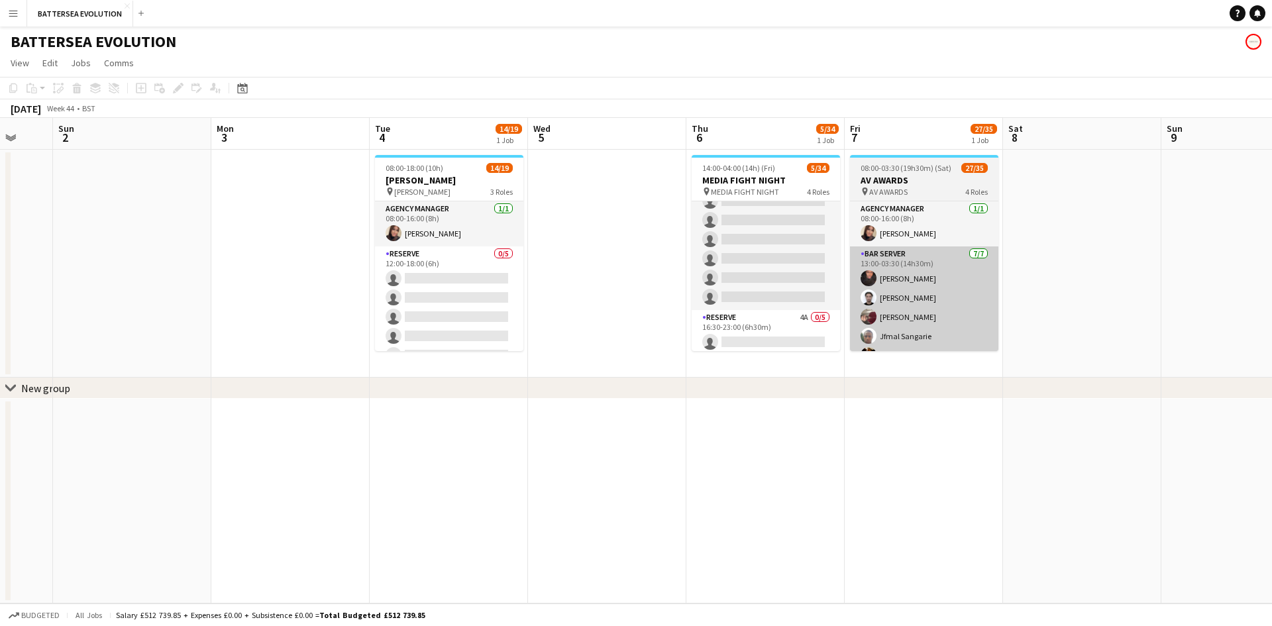
scroll to position [607, 0]
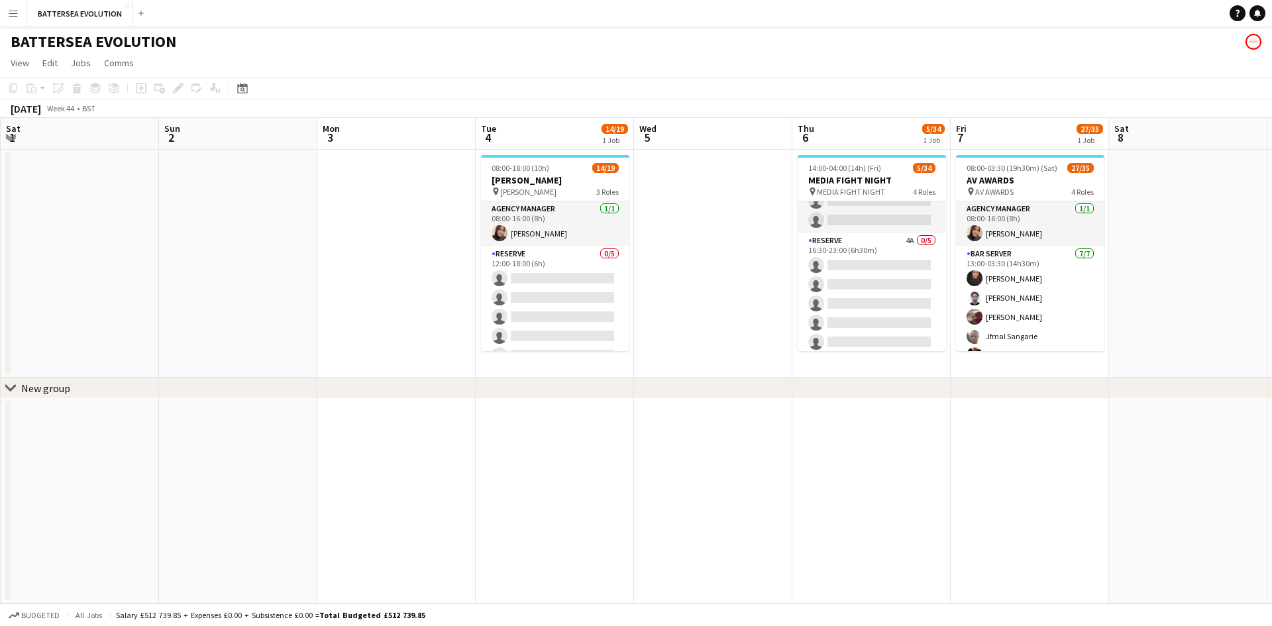
drag, startPoint x: 824, startPoint y: 302, endPoint x: 637, endPoint y: 279, distance: 188.9
click at [637, 279] on app-calendar-viewport "Wed 29 Thu 30 Fri 31 Sat 1 Sun 2 Mon 3 Tue 4 14/19 1 Job Wed 5 Thu 6 5/34 1 Job…" at bounding box center [636, 361] width 1272 height 486
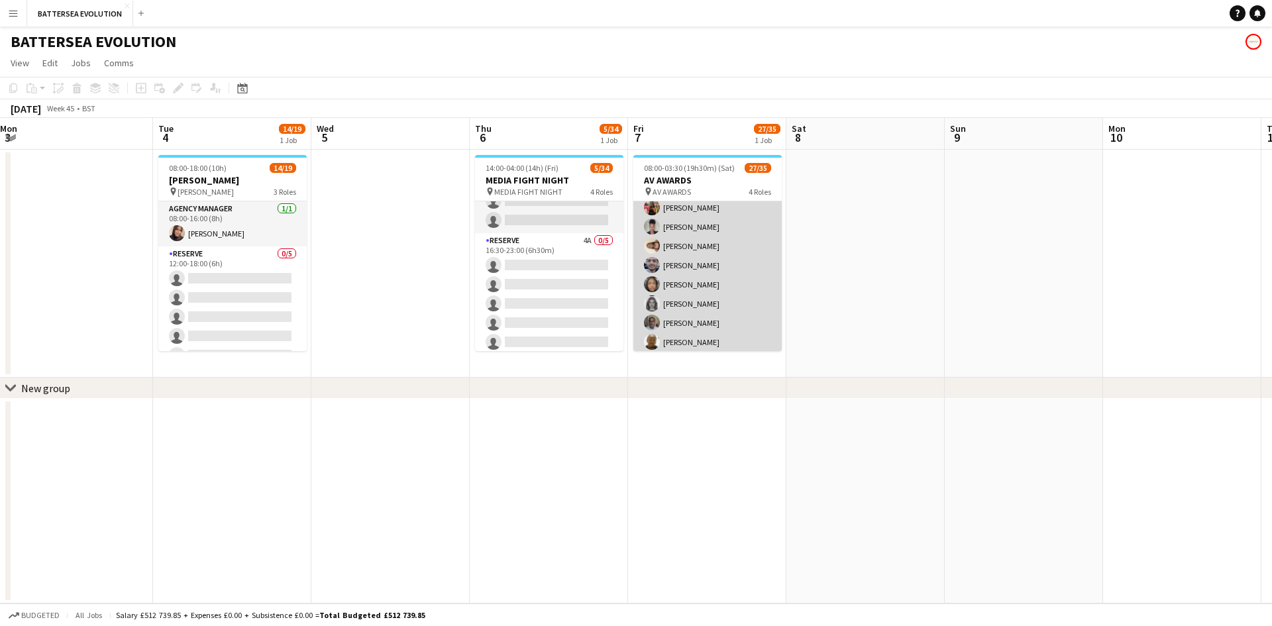
scroll to position [626, 0]
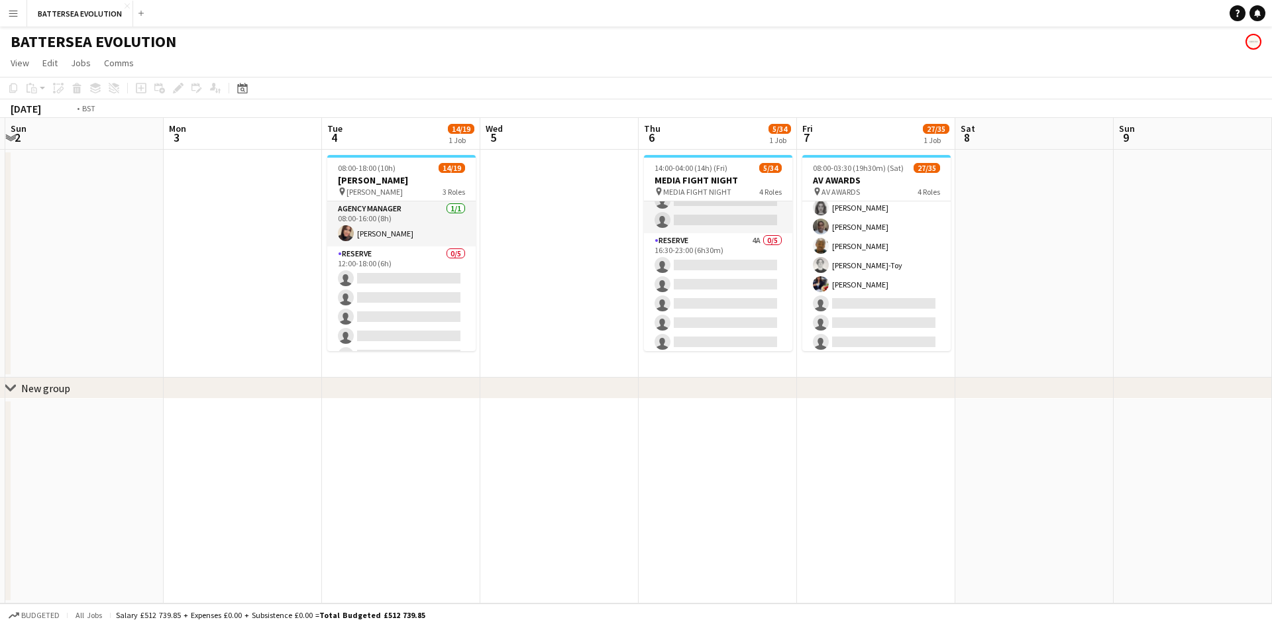
drag, startPoint x: 790, startPoint y: 278, endPoint x: 845, endPoint y: 286, distance: 56.1
click at [844, 286] on app-calendar-viewport "Fri 31 Sat 1 Sun 2 Mon 3 Tue 4 14/19 1 Job Wed 5 Thu 6 5/34 1 Job Fri 7 27/35 1…" at bounding box center [636, 361] width 1272 height 486
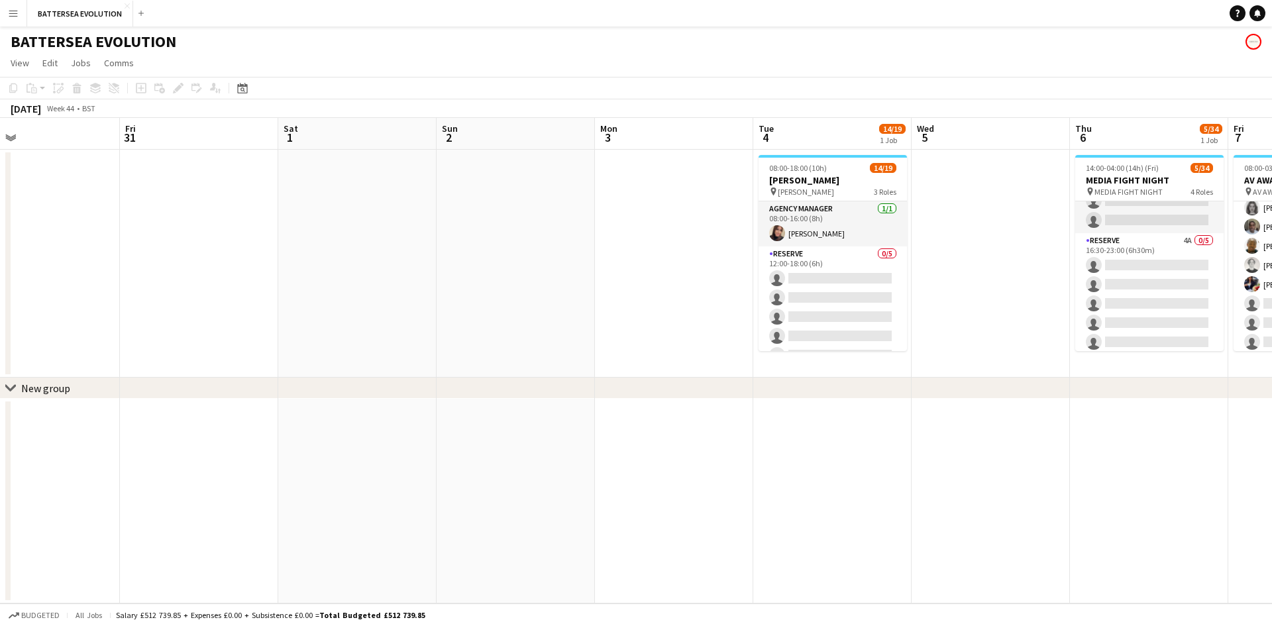
drag, startPoint x: 423, startPoint y: 292, endPoint x: 804, endPoint y: 309, distance: 381.3
click at [813, 312] on app-calendar-viewport "Tue 28 Wed 29 Thu 30 Fri 31 Sat 1 Sun 2 Mon 3 Tue 4 14/19 1 Job Wed 5 Thu 6 5/3…" at bounding box center [636, 361] width 1272 height 486
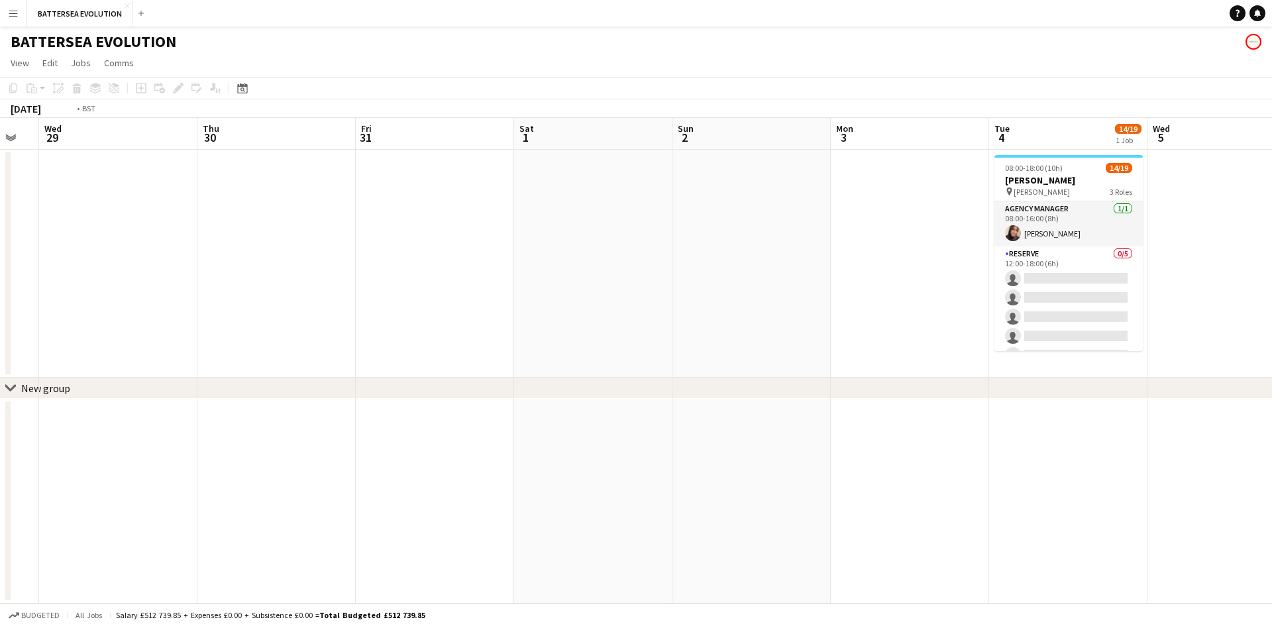
drag, startPoint x: 519, startPoint y: 291, endPoint x: 744, endPoint y: 307, distance: 225.9
click at [849, 323] on app-calendar-viewport "Sun 26 Mon 27 Tue 28 Wed 29 Thu 30 Fri 31 Sat 1 Sun 2 Mon 3 Tue 4 14/19 1 Job W…" at bounding box center [636, 361] width 1272 height 486
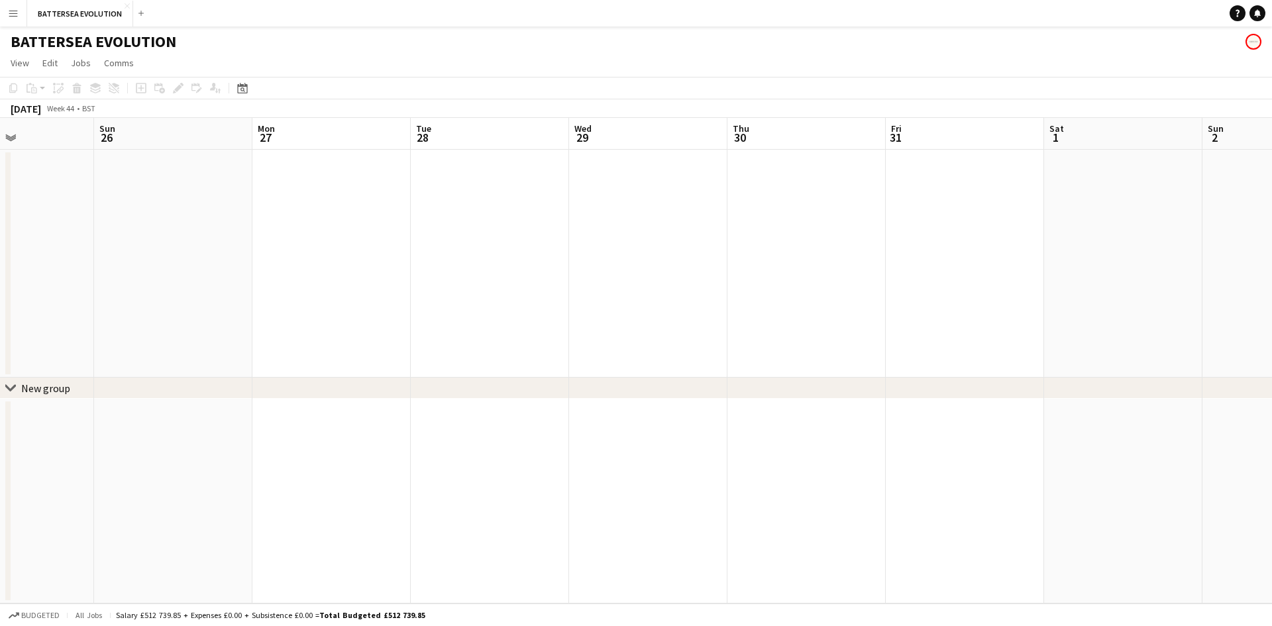
drag
click at [814, 286] on app-calendar-viewport "Thu 23 Fri 24 Sat 25 Sun 26 Mon 27 Tue 28 Wed 29 Thu 30 Fri 31 Sat 1 Sun 2 Mon …" at bounding box center [636, 361] width 1272 height 486
click at [706, 221] on app-calendar-viewport "Sun 19 Mon 20 Tue 21 Wed 22 Thu 23 Fri 24 Sat 25 Sun 26 Mon 27 Tue 28 Wed 29 Th…" at bounding box center [636, 361] width 1272 height 486
click at [732, 220] on app-calendar-viewport "Sun 19 Mon 20 Tue 21 Wed 22 Thu 23 Fri 24 Sat 25 Sun 26 Mon 27 Tue 28 Wed 29 Th…" at bounding box center [636, 361] width 1272 height 486
click at [860, 222] on app-calendar-viewport "Fri 17 Sat 18 Sun 19 Mon 20 Tue 21 Wed 22 Thu 23 Fri 24 Sat 25 Sun 26 Mon 27 Tu…" at bounding box center [636, 361] width 1272 height 486
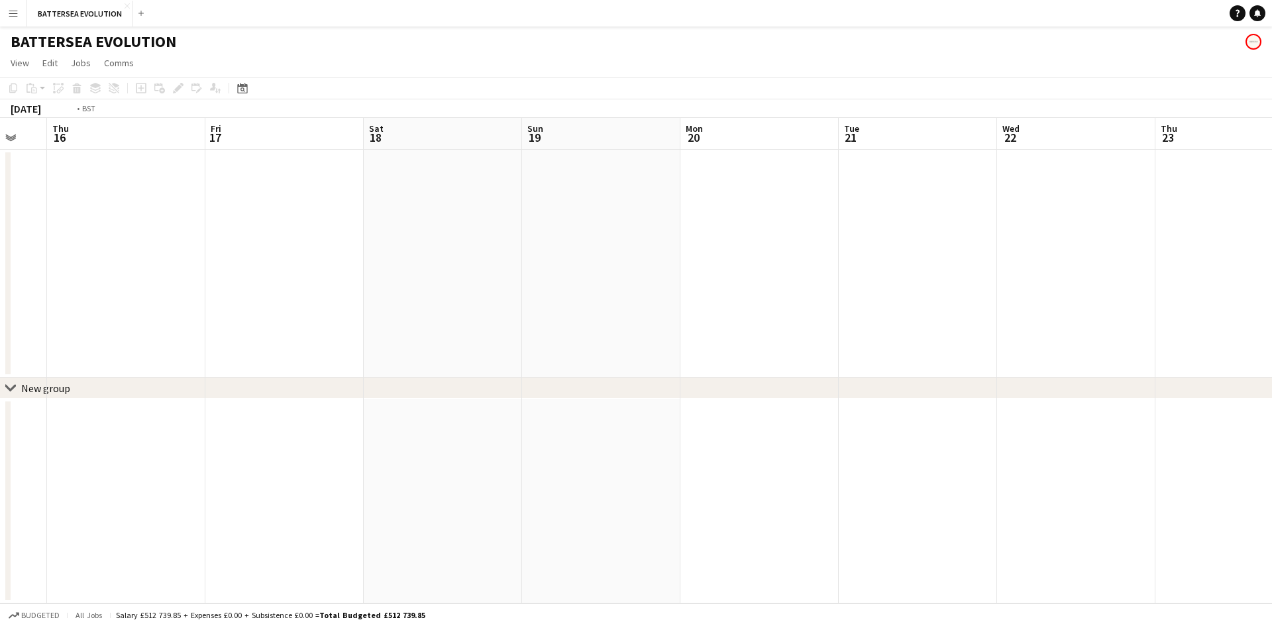
click at [859, 242] on app-calendar-viewport "Tue 14 Wed 15 Thu 16 Fri 17 Sat 18 Sun 19 Mon 20 Tue 21 Wed 22 Thu 23 Fri 24 Sa…" at bounding box center [636, 361] width 1272 height 486
click at [912, 312] on app-calendar-viewport "Tue 7 Wed 8 Thu 9 Fri 10 Sat 11 Sun 12 Mon 13 Tue 14 Wed 15 Thu 16 Fri 17 Sat 1…" at bounding box center [636, 361] width 1272 height 486
click at [869, 309] on app-calendar-viewport "Tue 7 Wed 8 Thu 9 Fri 10 Sat 11 Sun 12 Mon 13 Tue 14 Wed 15 Thu 16 Fri 17 Sat 1…" at bounding box center [636, 361] width 1272 height 486
click at [739, 280] on app-calendar-viewport "Sun 5 Mon 6 Tue 7 Wed 8 Thu 9 Fri 10 Sat 11 Sun 12 Mon 13 Tue 14 Wed 15 Thu 16 …" at bounding box center [636, 361] width 1272 height 486
click at [696, 276] on app-calendar-viewport "Sun 28 Mon 29 Tue 30 Wed 1 Thu 2 Fri 3 Sat 4 Sun 5 Mon 6 Tue 7 Wed 8 Thu 9 Fri …" at bounding box center [636, 361] width 1272 height 486
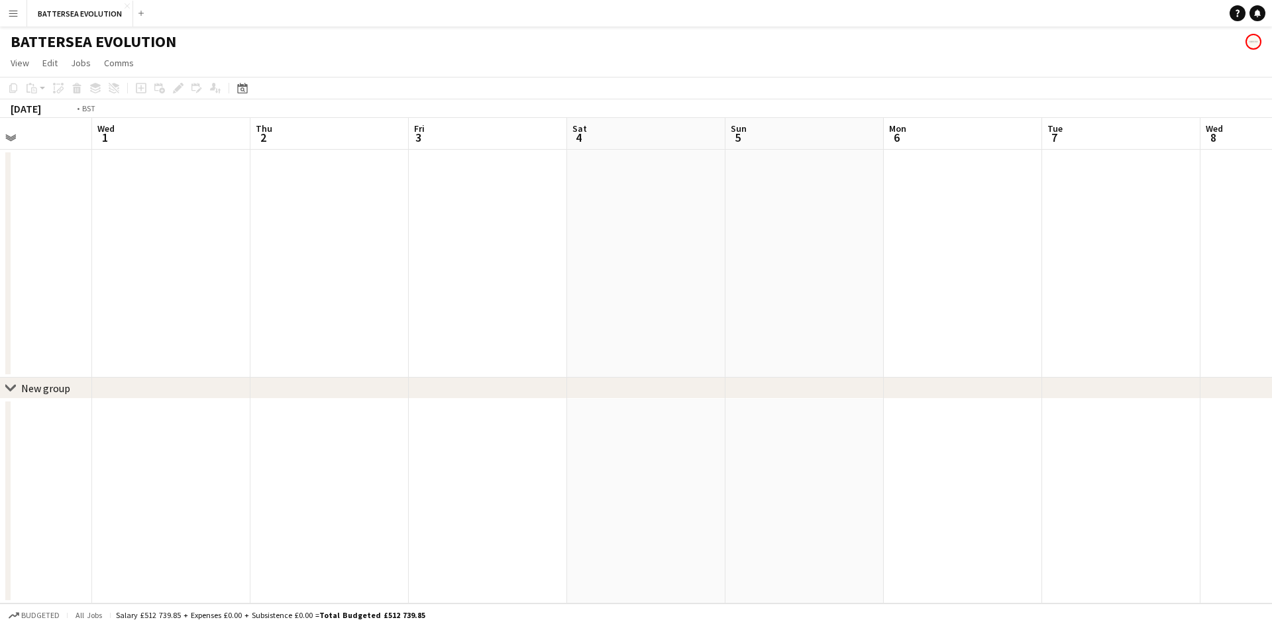
click at [700, 299] on app-calendar-viewport "Sun 28 Mon 29 Tue 30 Wed 1 Thu 2 Fri 3 Sat 4 Sun 5 Mon 6 Tue 7 Wed 8 Thu 9 Fri …" at bounding box center [636, 361] width 1272 height 486
